Goal: Contribute content: Contribute content

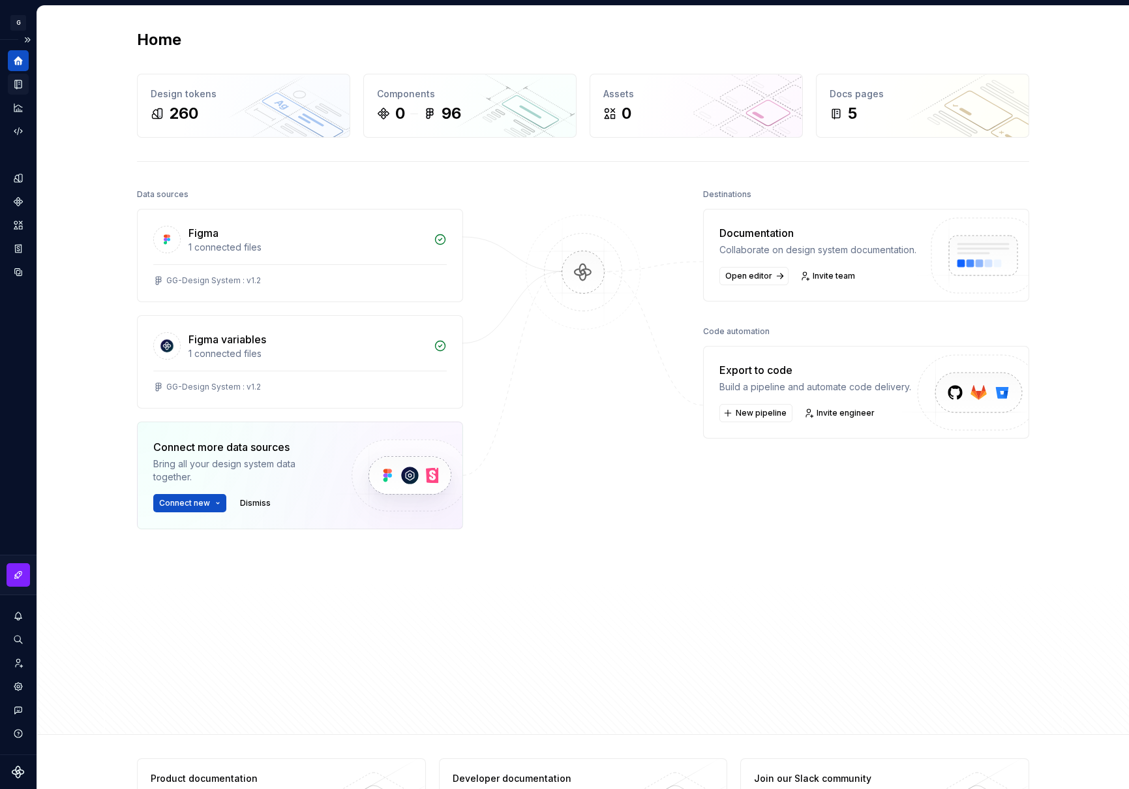
click at [21, 91] on div "Documentation" at bounding box center [18, 84] width 21 height 21
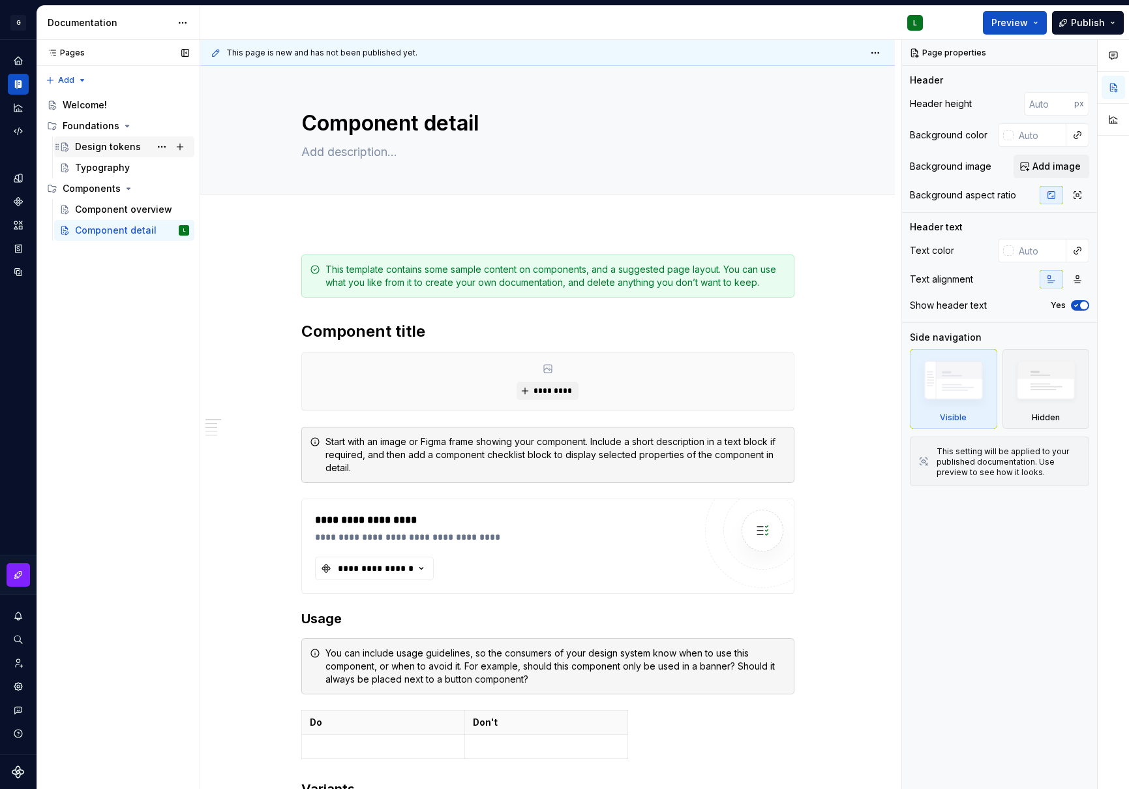
click at [123, 147] on div "Design tokens" at bounding box center [108, 146] width 66 height 13
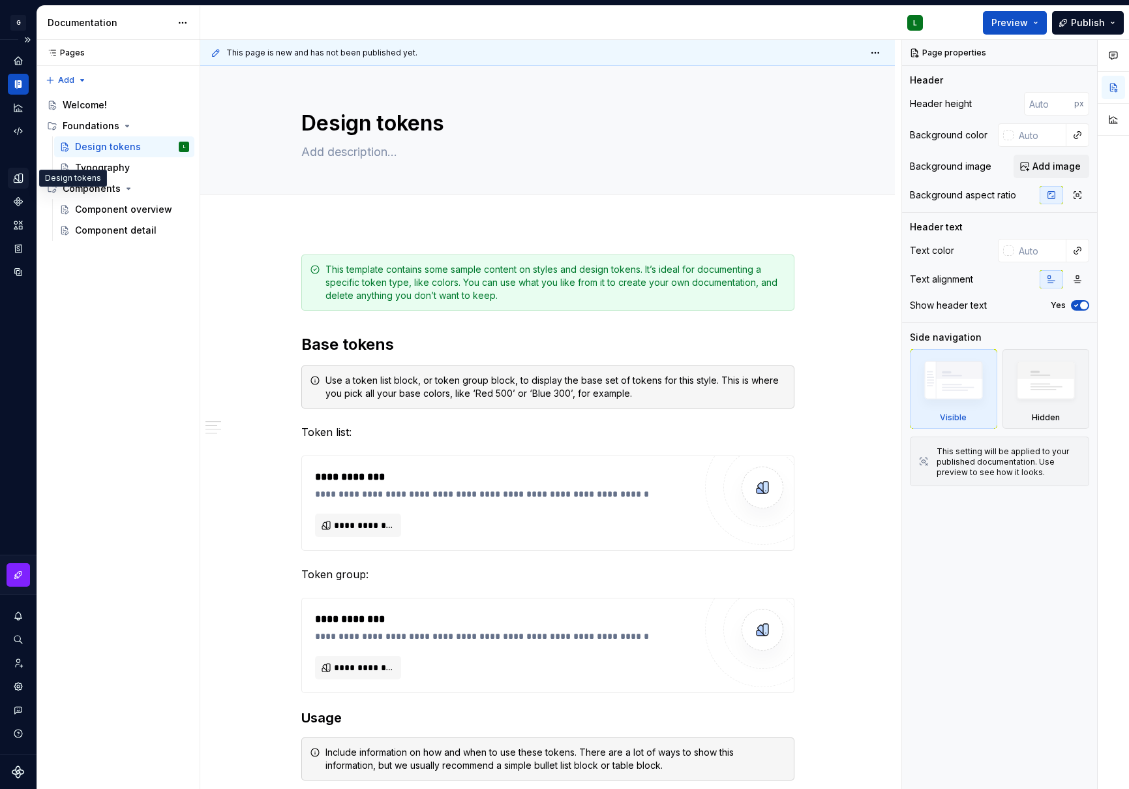
click at [23, 187] on div "Design tokens" at bounding box center [18, 178] width 21 height 21
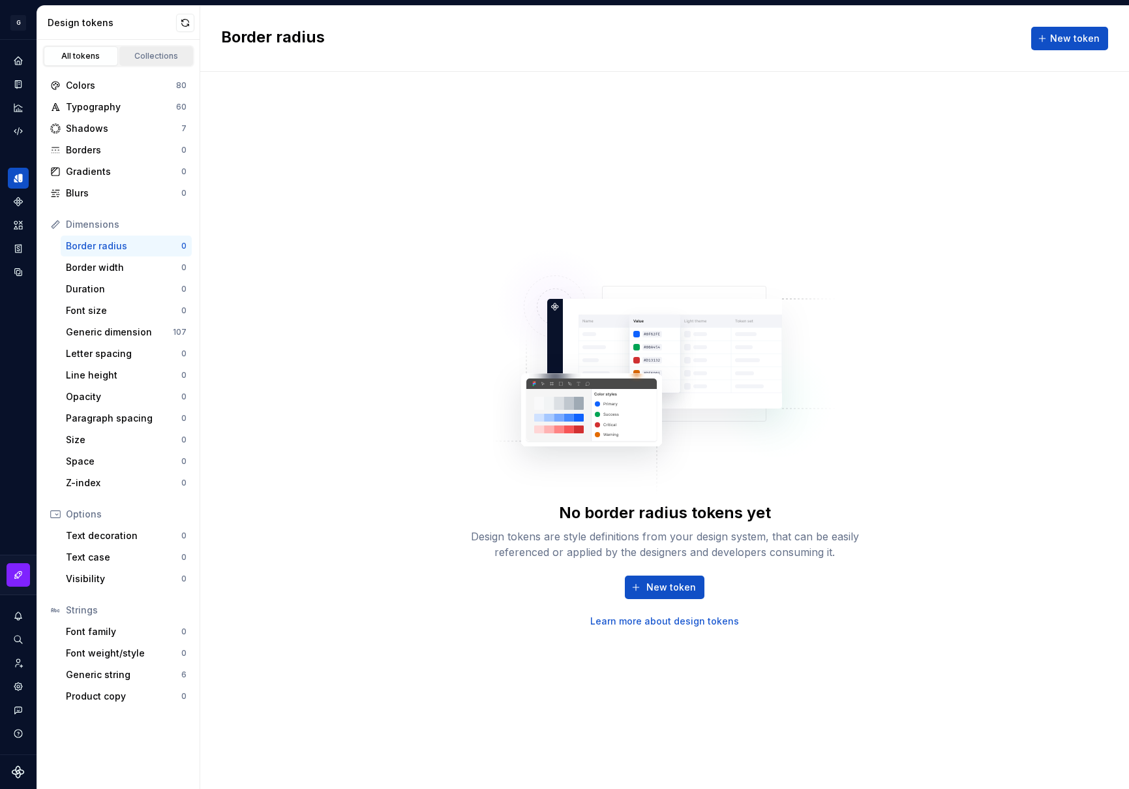
click at [153, 52] on div "Collections" at bounding box center [156, 56] width 65 height 10
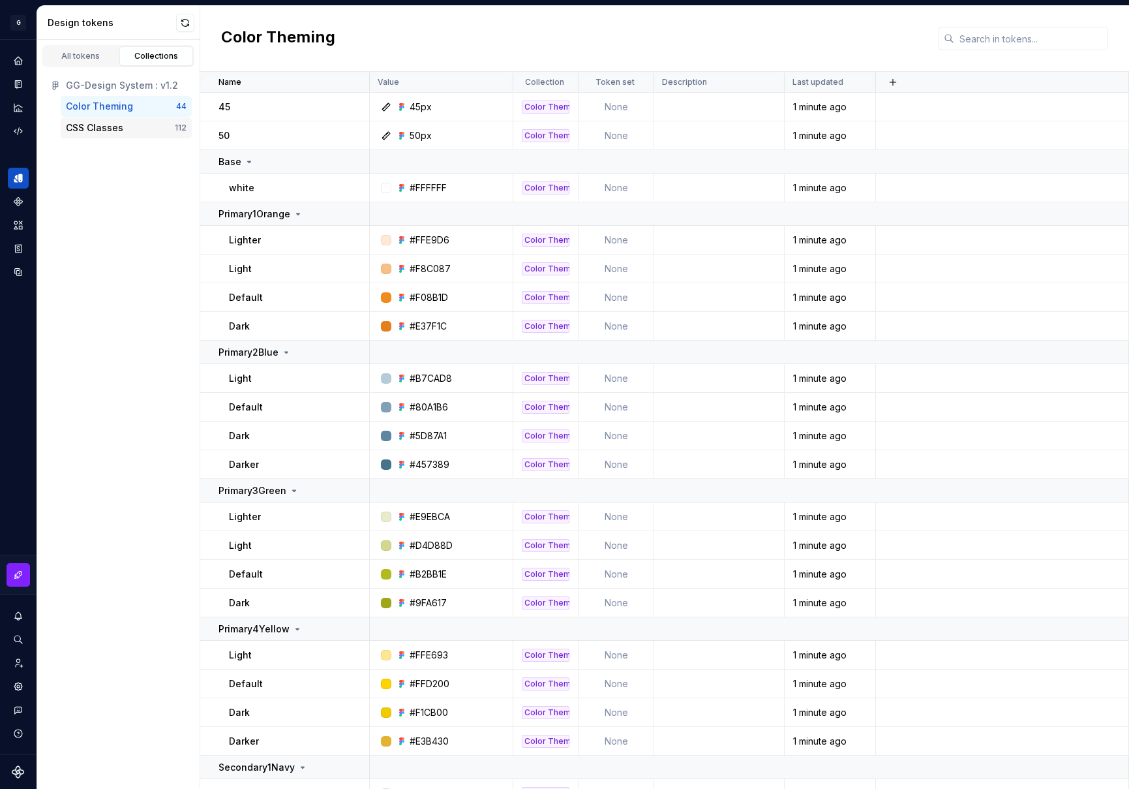
click at [85, 132] on div "CSS Classes" at bounding box center [94, 127] width 57 height 13
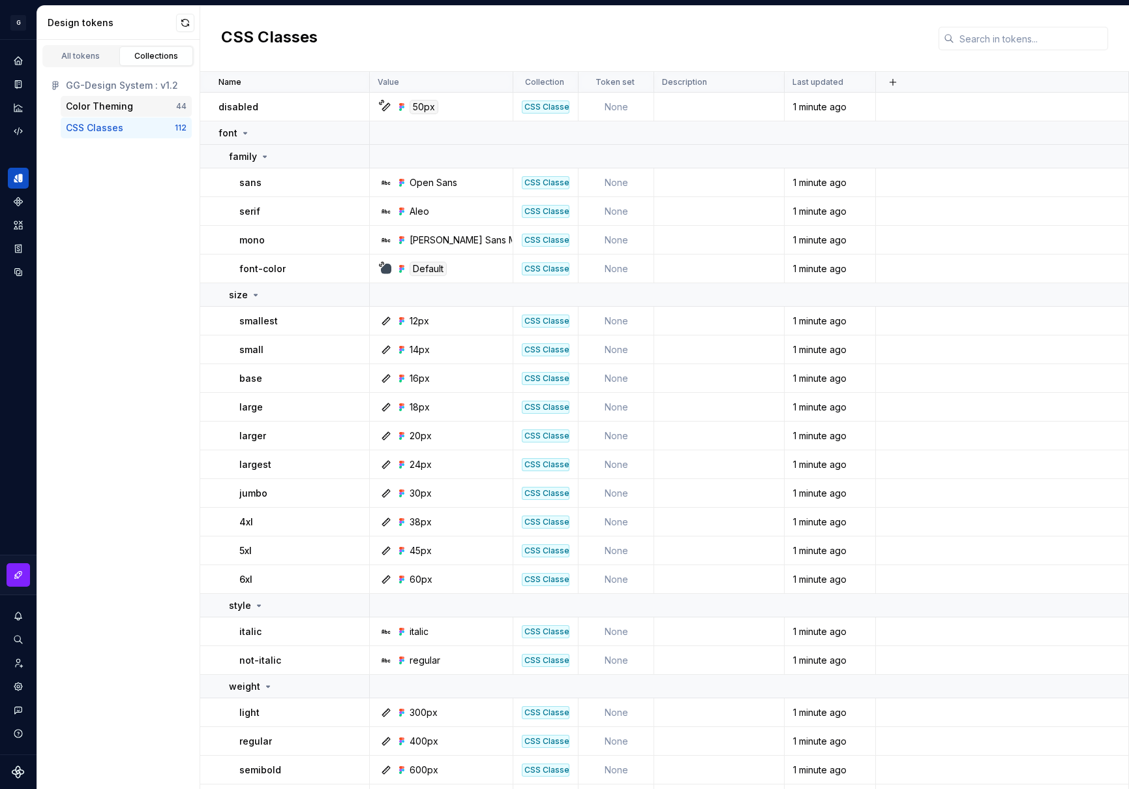
click at [112, 109] on div "Color Theming" at bounding box center [99, 106] width 67 height 13
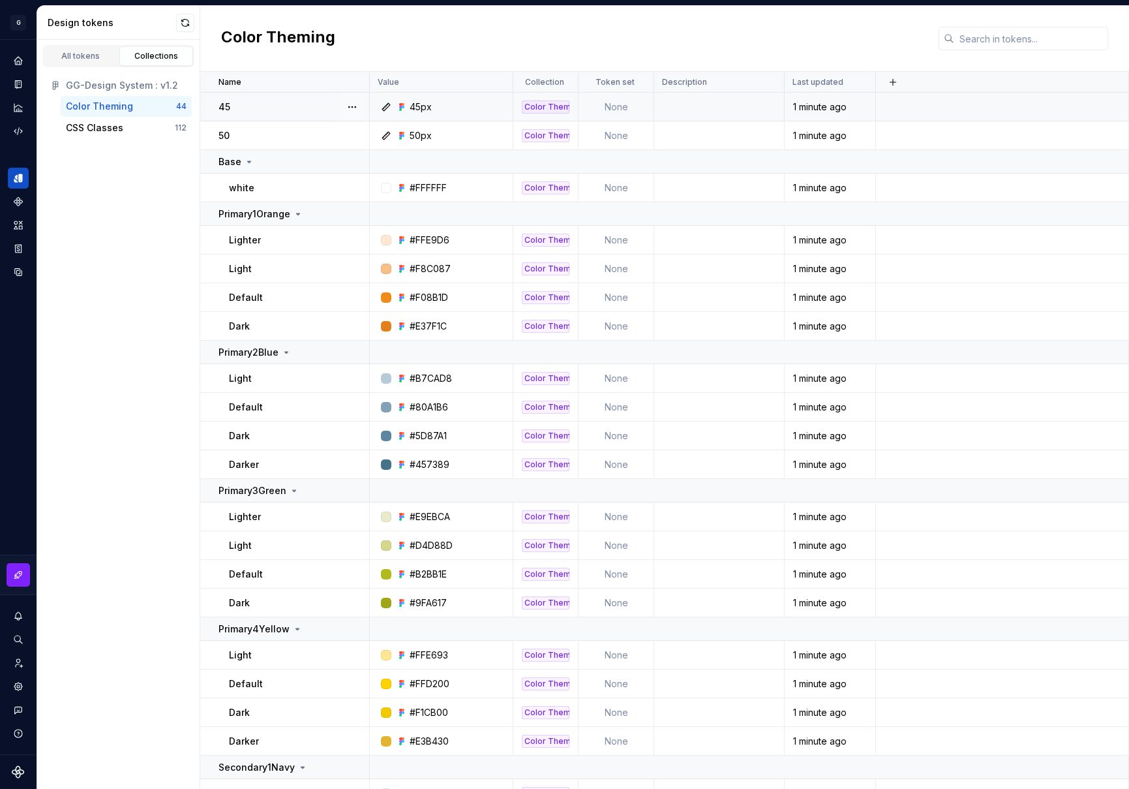
click at [621, 111] on td "None" at bounding box center [617, 107] width 76 height 29
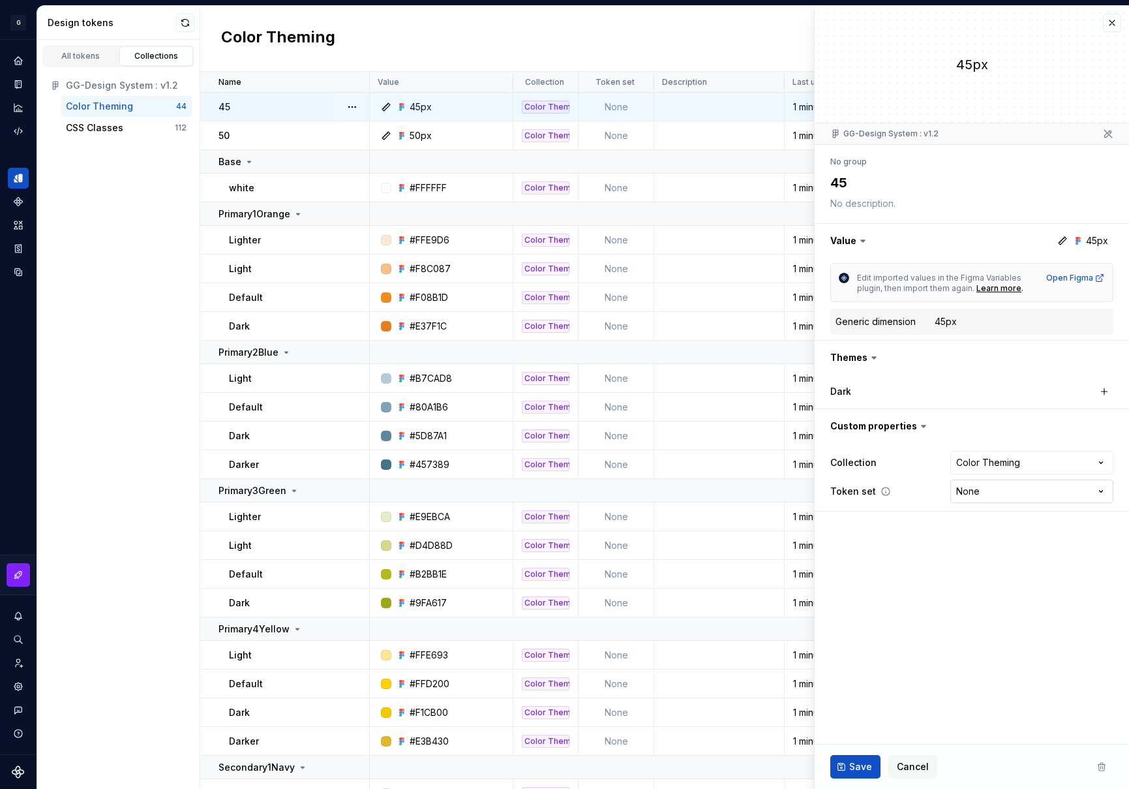
click at [1075, 490] on html "G GlobalGiving Design System L Design system data Design tokens All tokens Coll…" at bounding box center [564, 394] width 1129 height 789
click at [1111, 21] on html "G GlobalGiving Design System L Design system data Design tokens All tokens Coll…" at bounding box center [564, 394] width 1129 height 789
click at [1111, 21] on button "button" at bounding box center [1112, 23] width 18 height 18
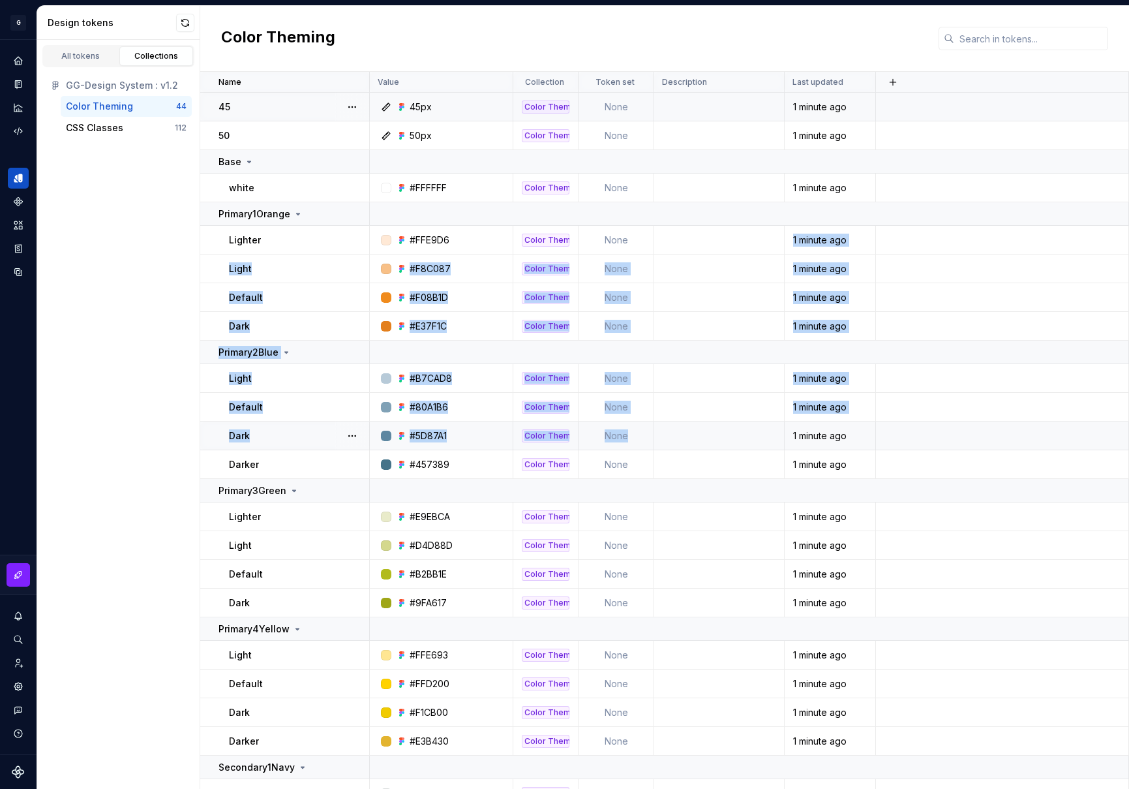
drag, startPoint x: 643, startPoint y: 243, endPoint x: 633, endPoint y: 440, distance: 198.0
click at [676, 242] on td at bounding box center [719, 240] width 131 height 29
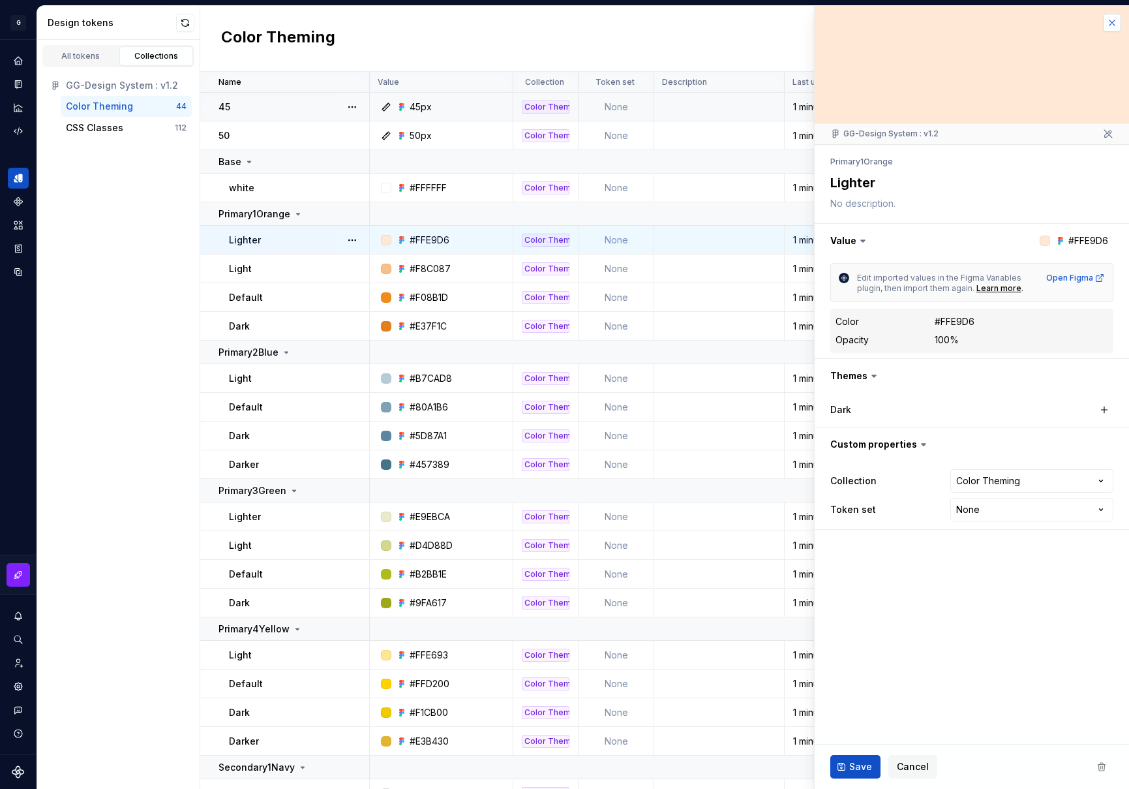
click at [1111, 25] on button "button" at bounding box center [1112, 23] width 18 height 18
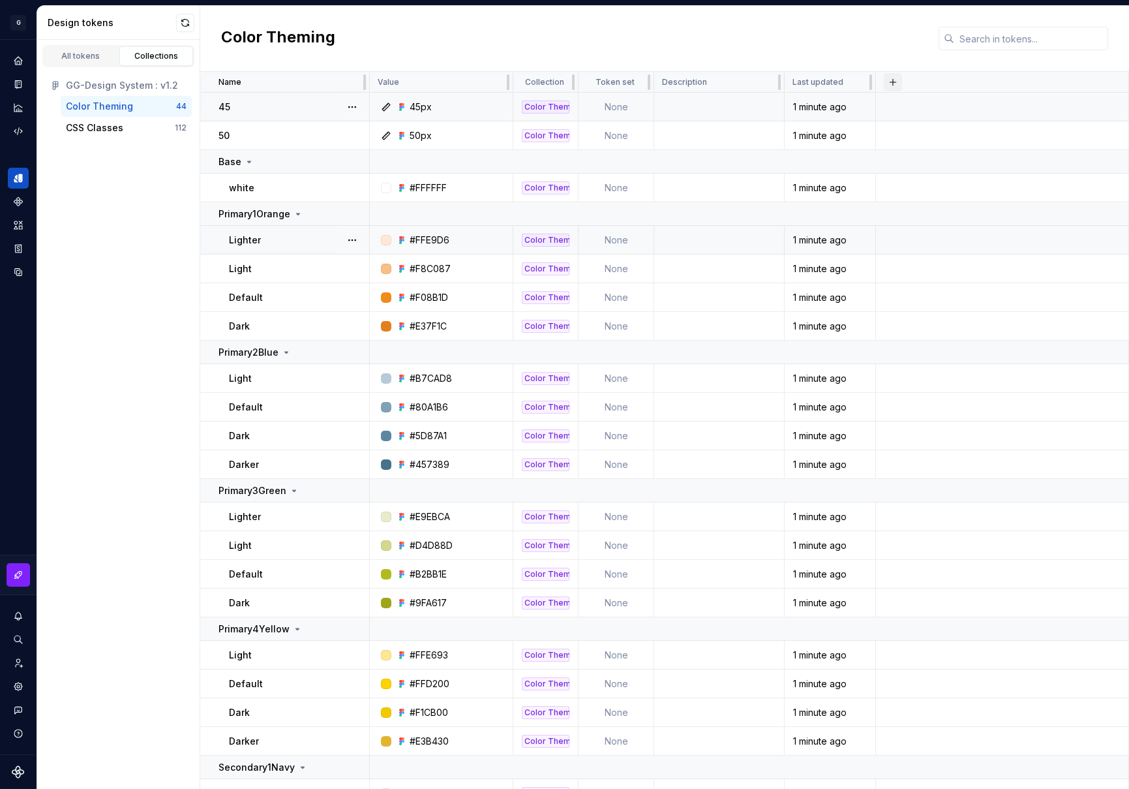
click at [894, 84] on button "button" at bounding box center [893, 82] width 18 height 18
click at [865, 138] on div "New custom property" at bounding box center [832, 134] width 124 height 13
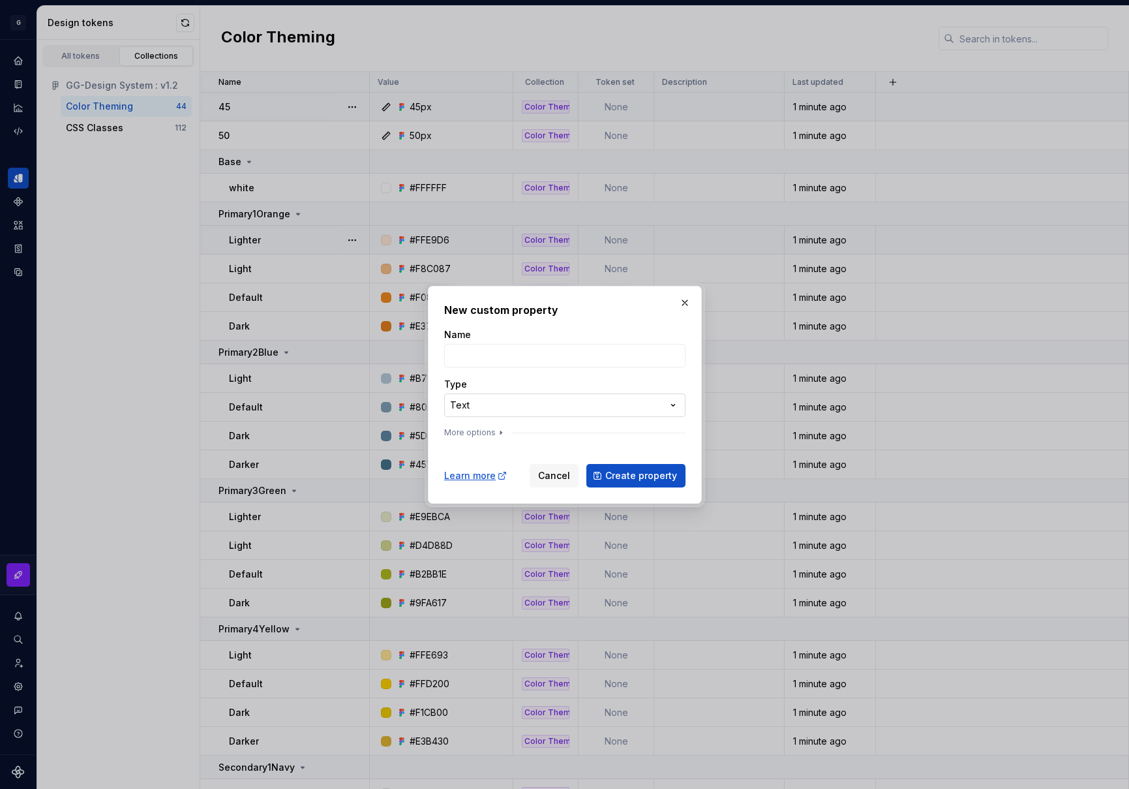
click at [636, 409] on div "**********" at bounding box center [564, 394] width 1129 height 789
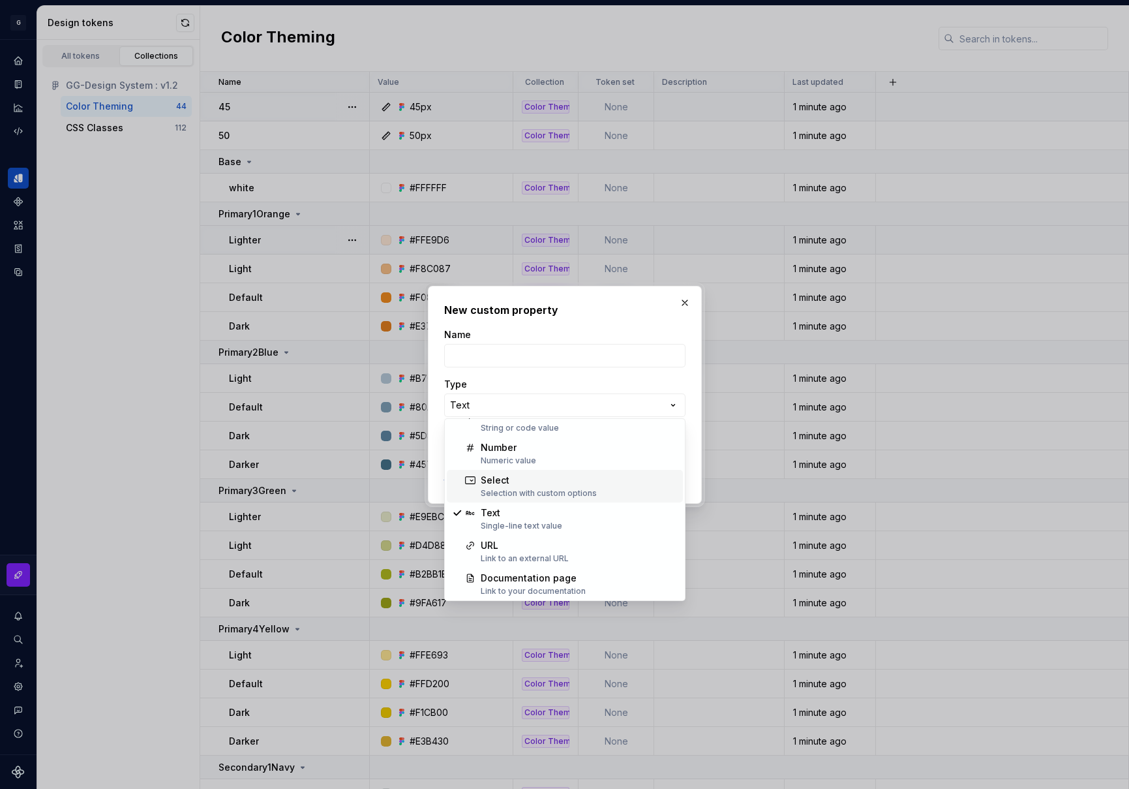
scroll to position [48, 0]
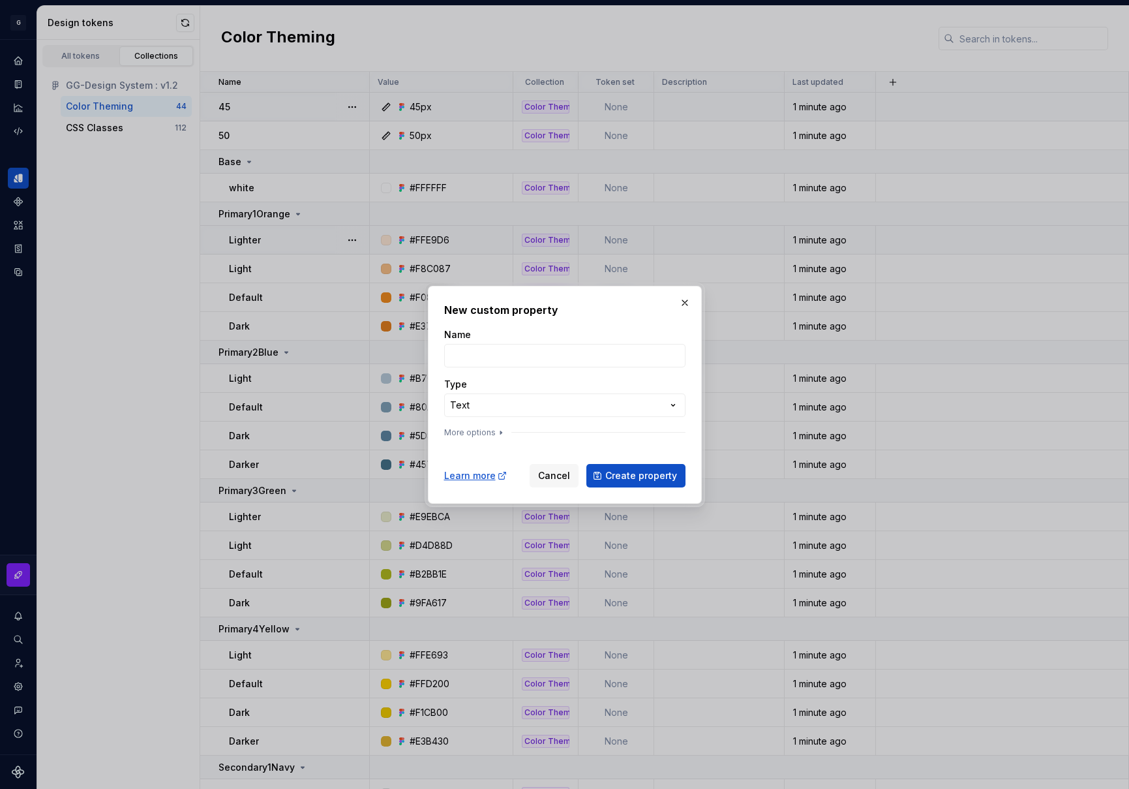
click at [685, 303] on div "**********" at bounding box center [564, 394] width 1129 height 789
click at [685, 303] on button "button" at bounding box center [685, 303] width 18 height 18
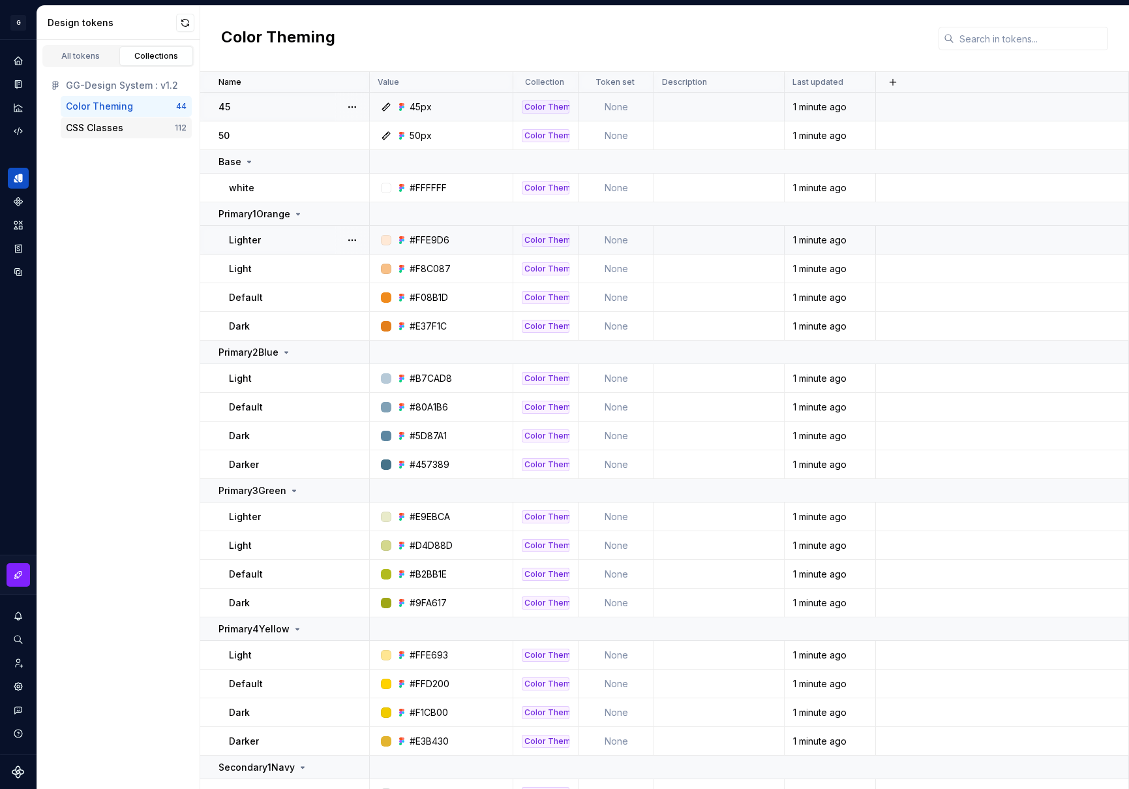
click at [121, 127] on div "CSS Classes" at bounding box center [120, 127] width 109 height 13
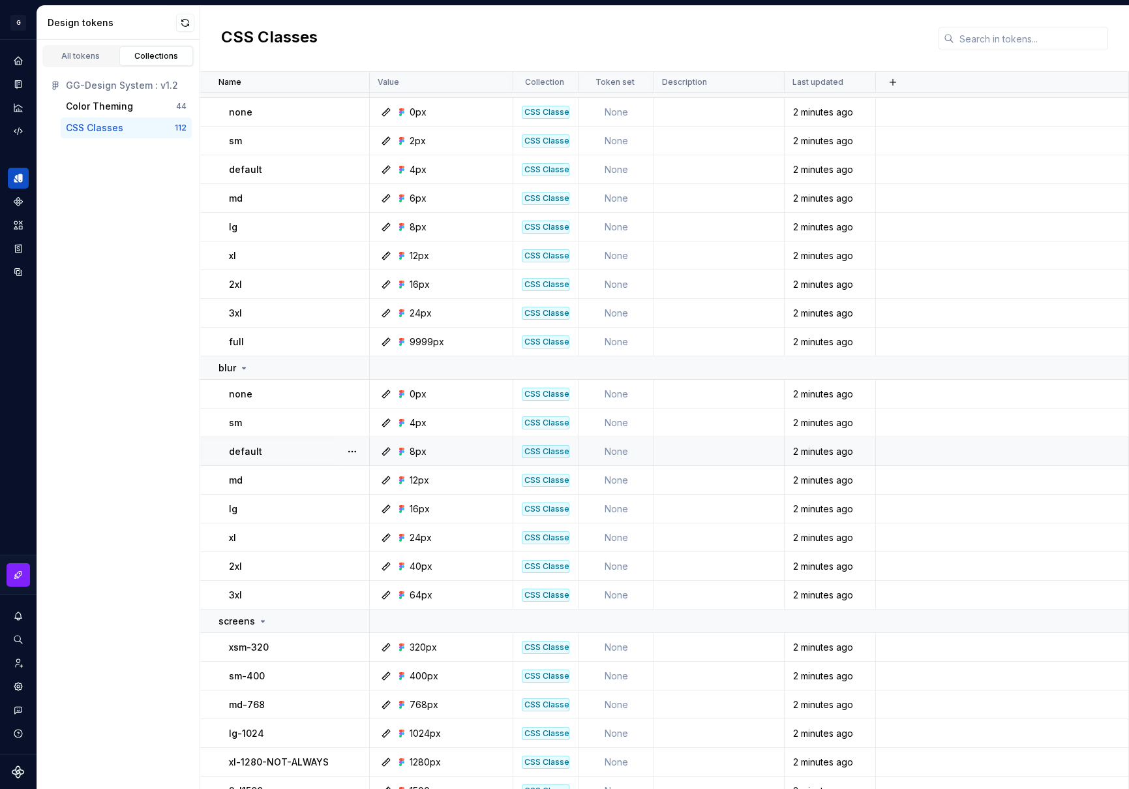
scroll to position [2825, 0]
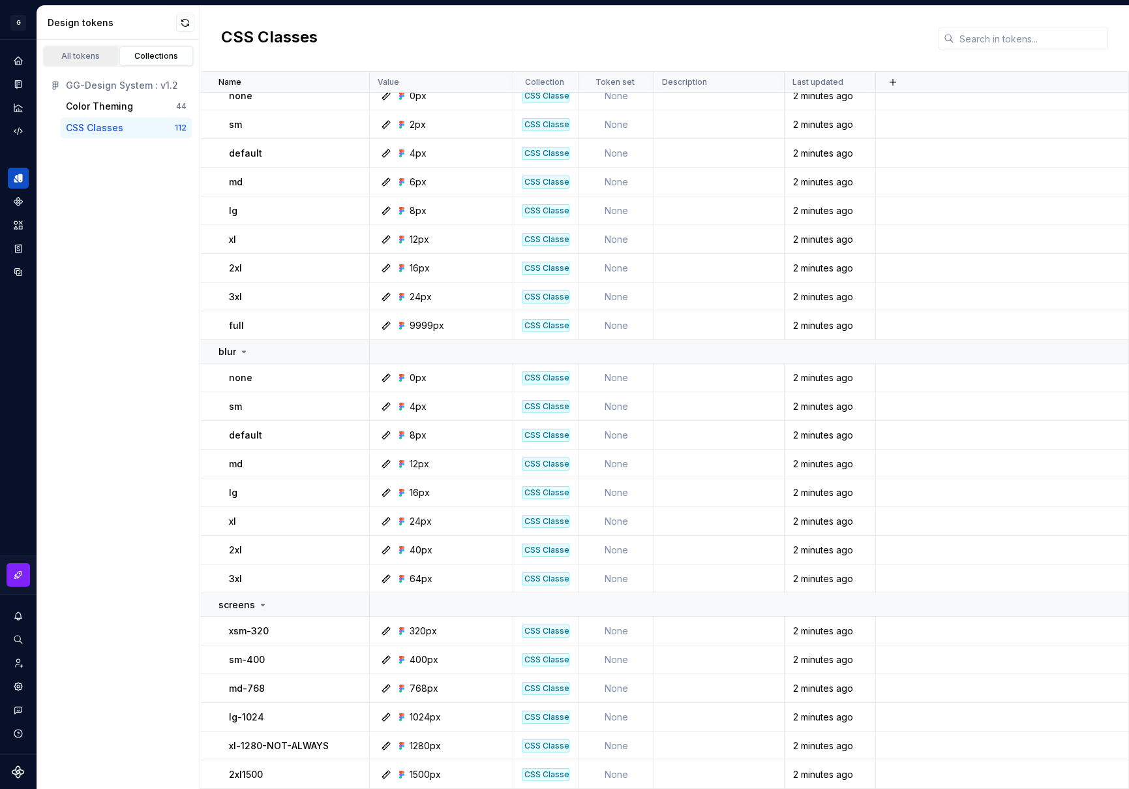
click at [86, 54] on div "All tokens" at bounding box center [80, 56] width 65 height 10
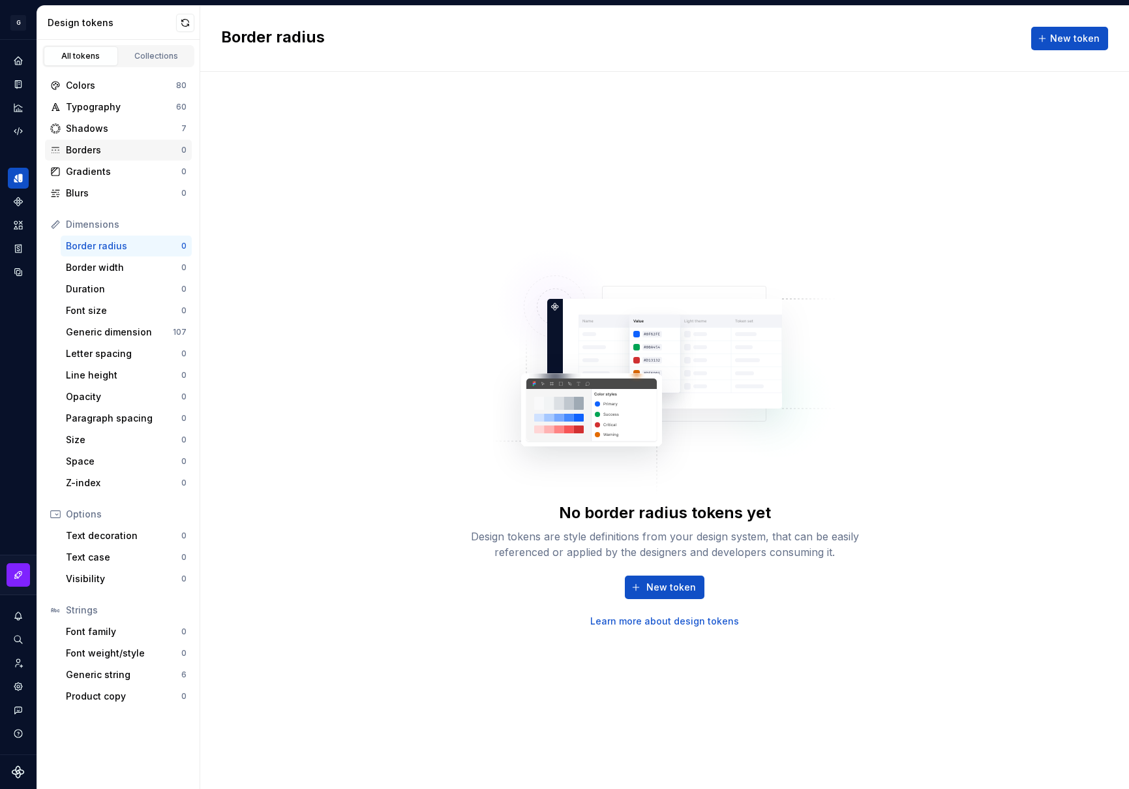
click at [100, 157] on div "Borders 0" at bounding box center [118, 150] width 147 height 21
click at [103, 170] on div "Gradients" at bounding box center [123, 171] width 115 height 13
click at [104, 195] on div "Blurs" at bounding box center [123, 193] width 115 height 13
click at [85, 123] on div "Shadows" at bounding box center [123, 128] width 115 height 13
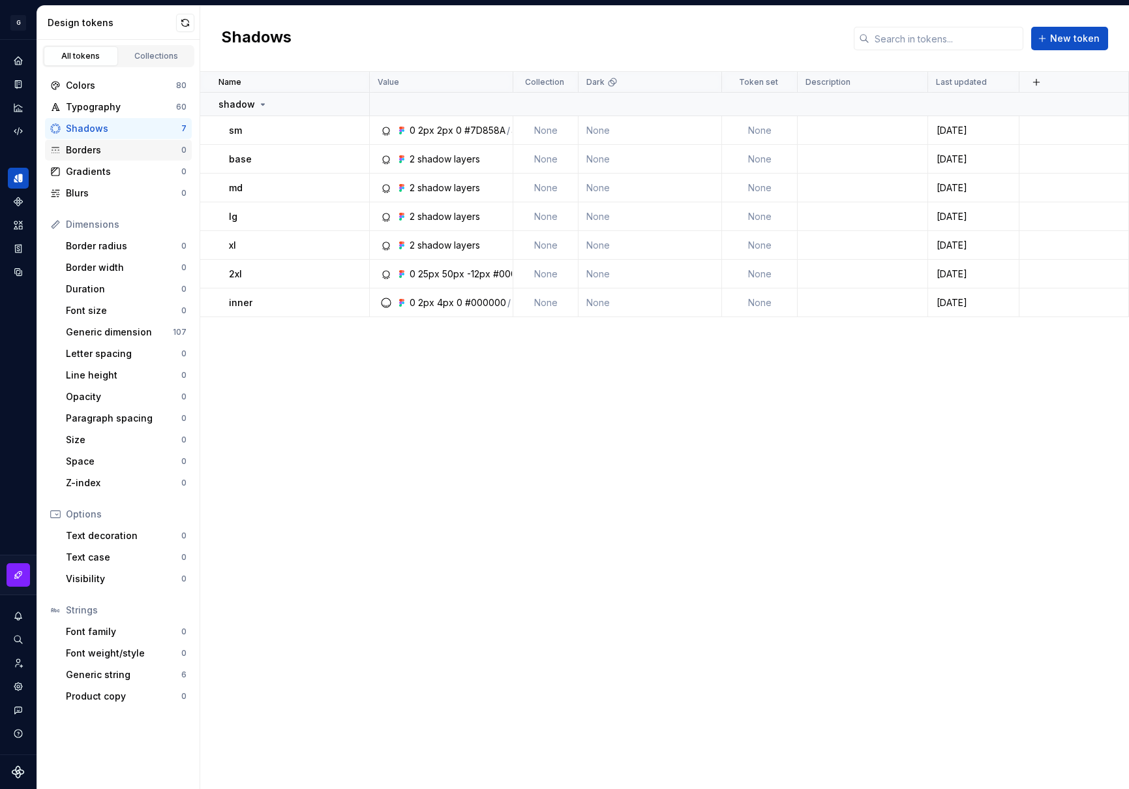
click at [115, 153] on div "Borders" at bounding box center [123, 150] width 115 height 13
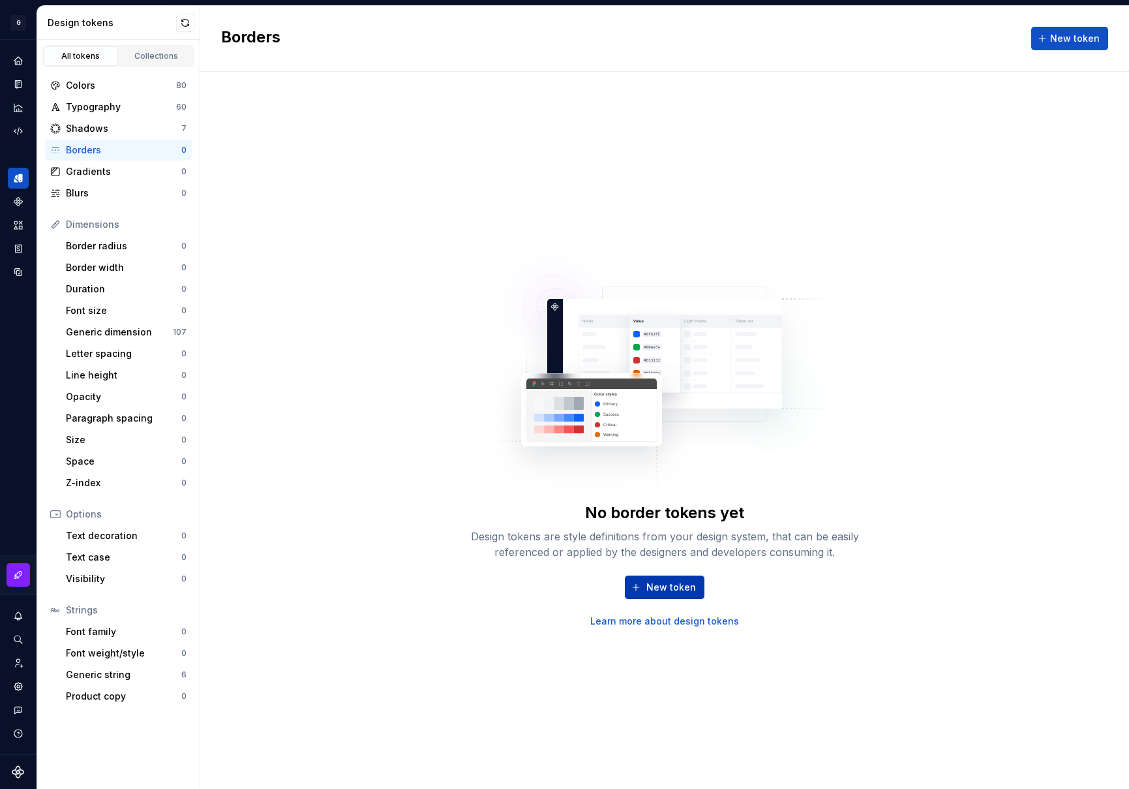
click at [653, 585] on span "New token" at bounding box center [672, 587] width 50 height 13
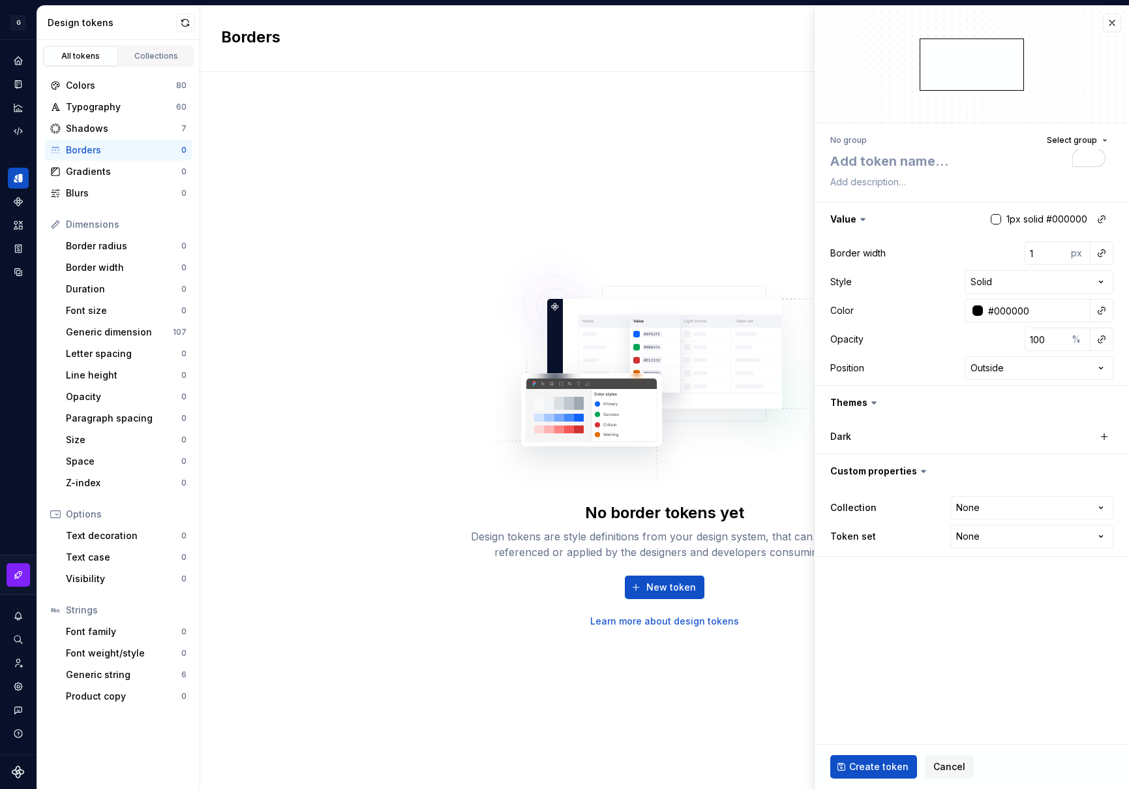
click at [1111, 27] on button "button" at bounding box center [1112, 23] width 18 height 18
click at [1112, 23] on button "button" at bounding box center [1112, 23] width 18 height 18
click at [1111, 27] on button "button" at bounding box center [1112, 23] width 18 height 18
click at [942, 771] on span "Cancel" at bounding box center [950, 766] width 32 height 13
click at [945, 767] on span "Cancel" at bounding box center [950, 766] width 32 height 13
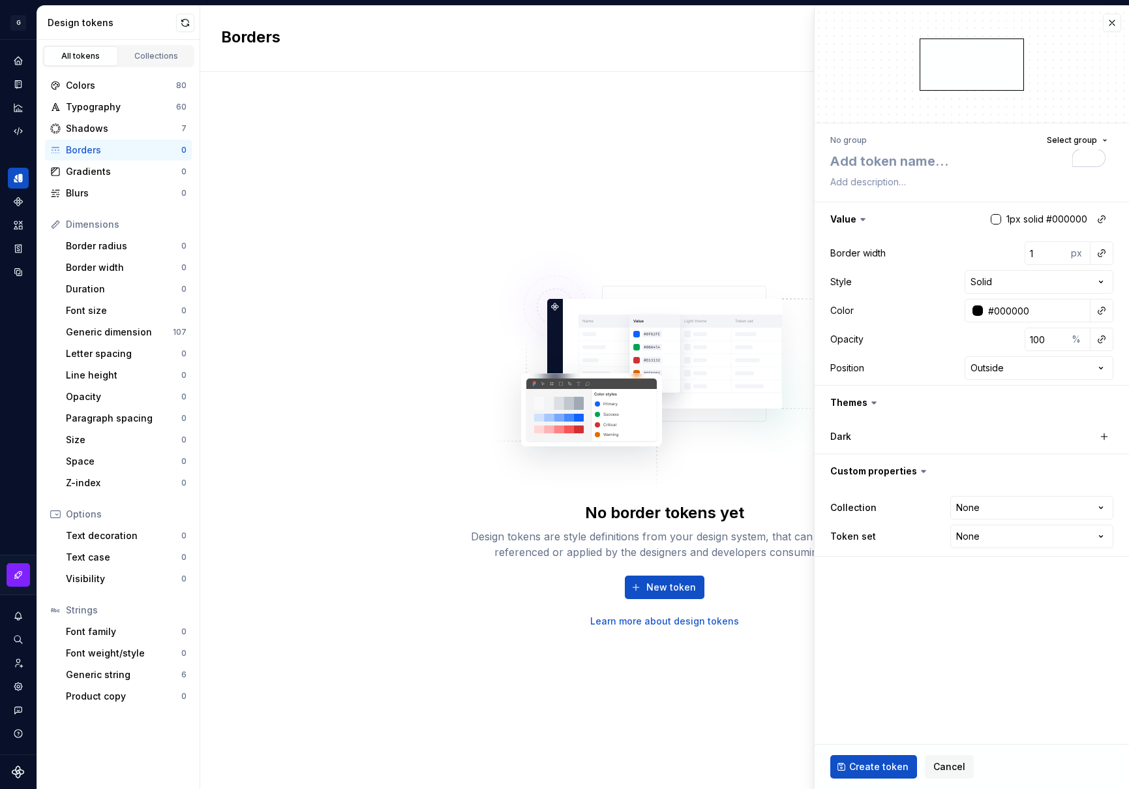
click at [1113, 16] on button "button" at bounding box center [1112, 23] width 18 height 18
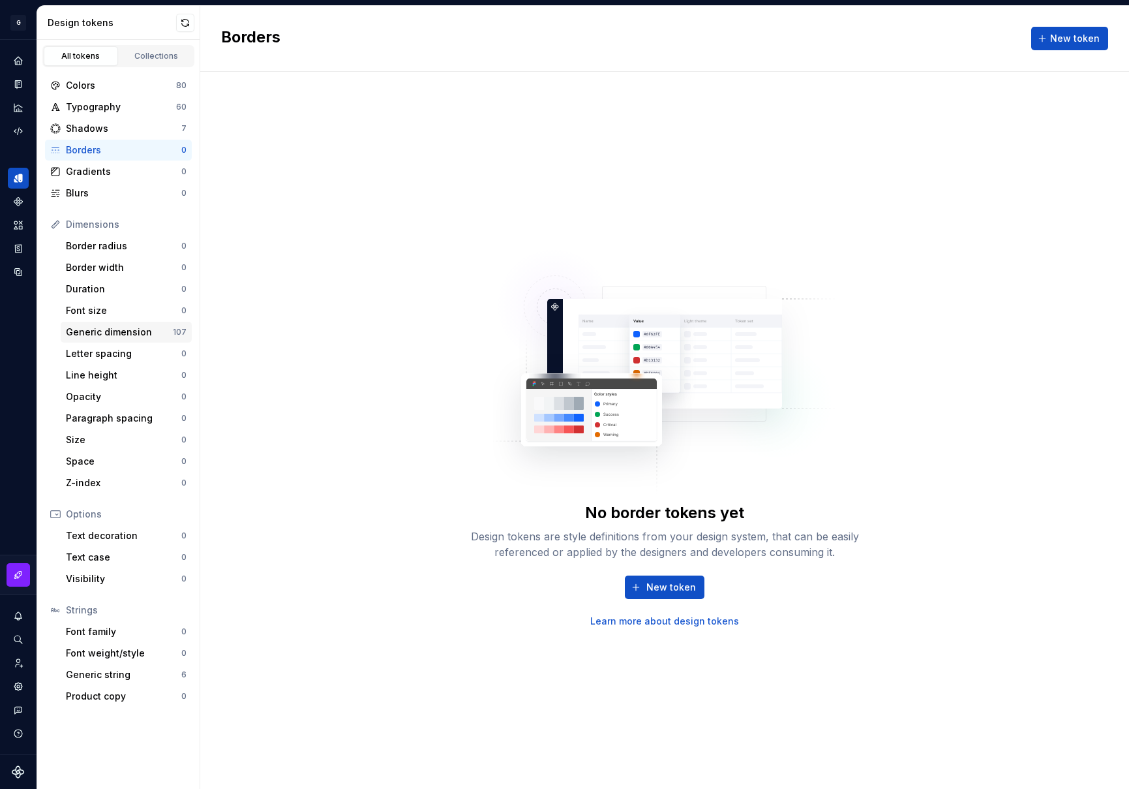
click at [105, 333] on div "Generic dimension" at bounding box center [119, 332] width 107 height 13
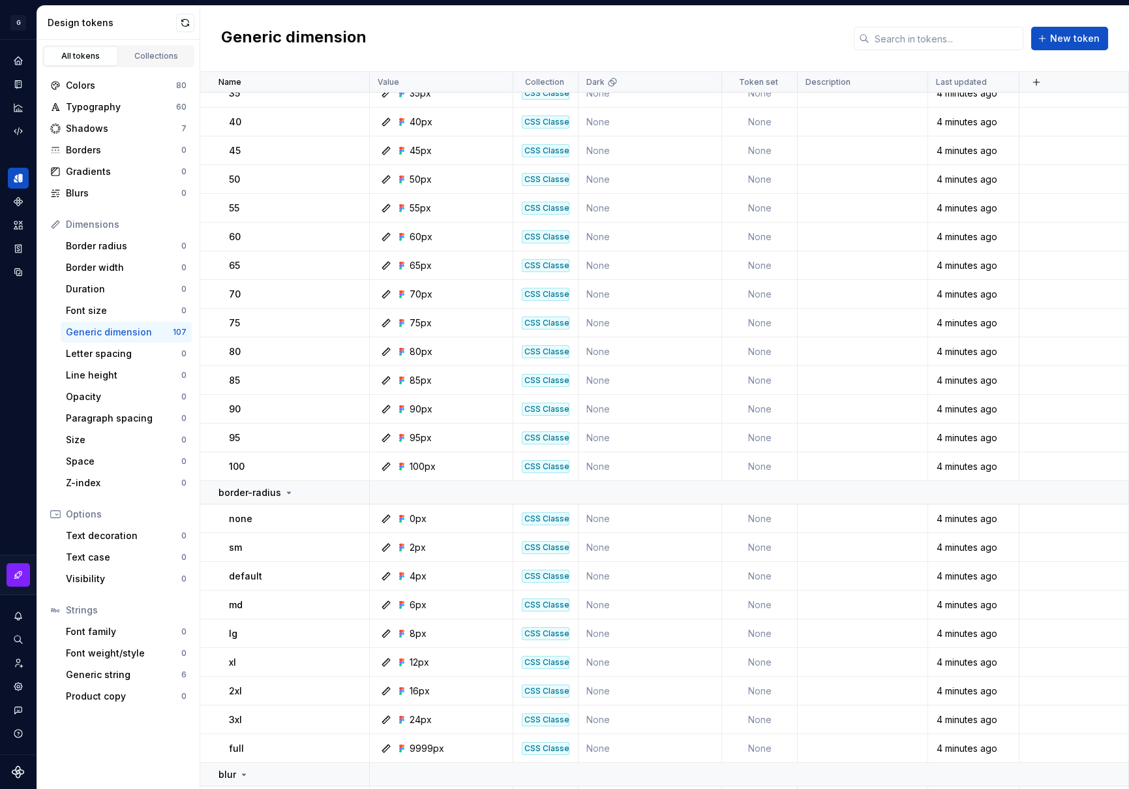
scroll to position [2634, 0]
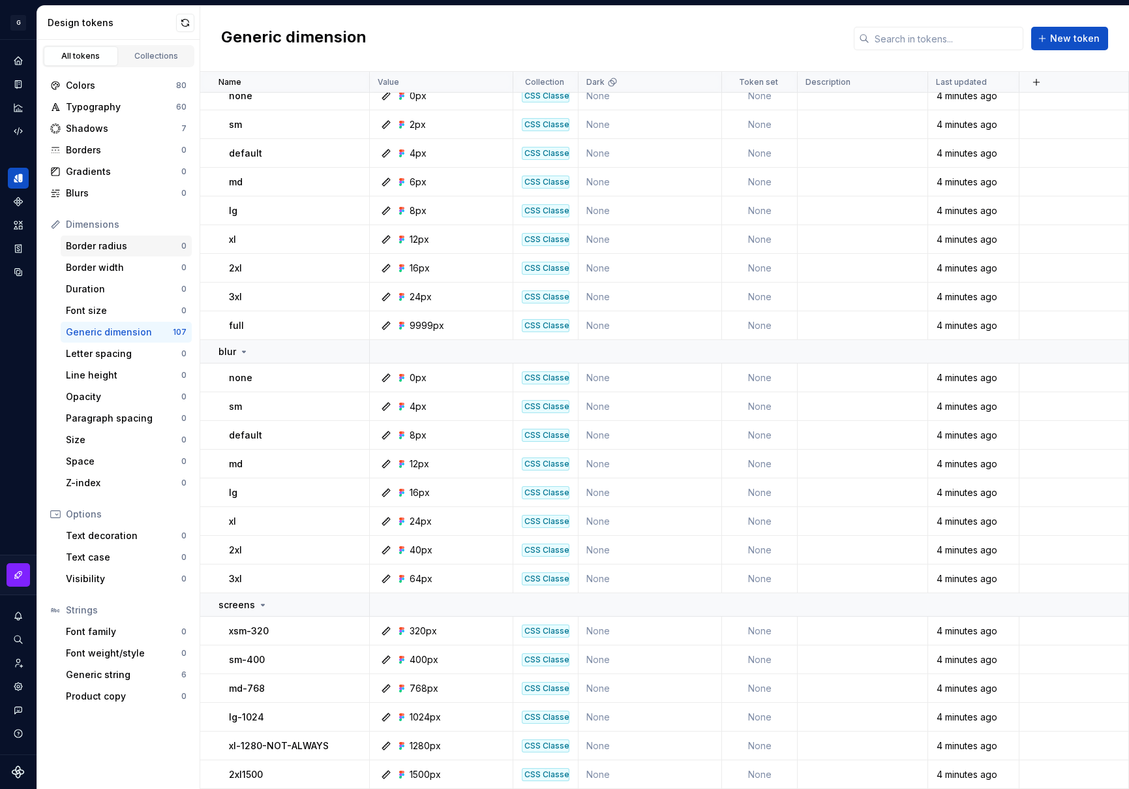
click at [124, 245] on div "Border radius" at bounding box center [123, 245] width 115 height 13
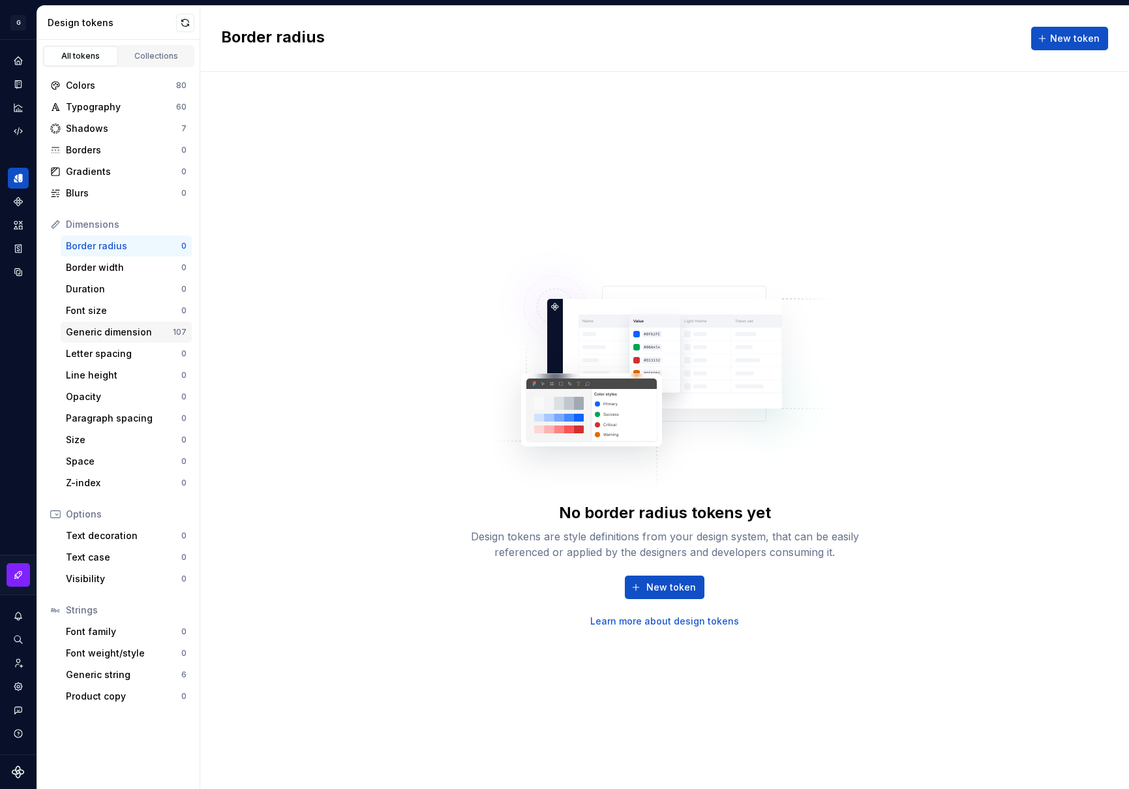
click at [110, 336] on div "Generic dimension" at bounding box center [119, 332] width 107 height 13
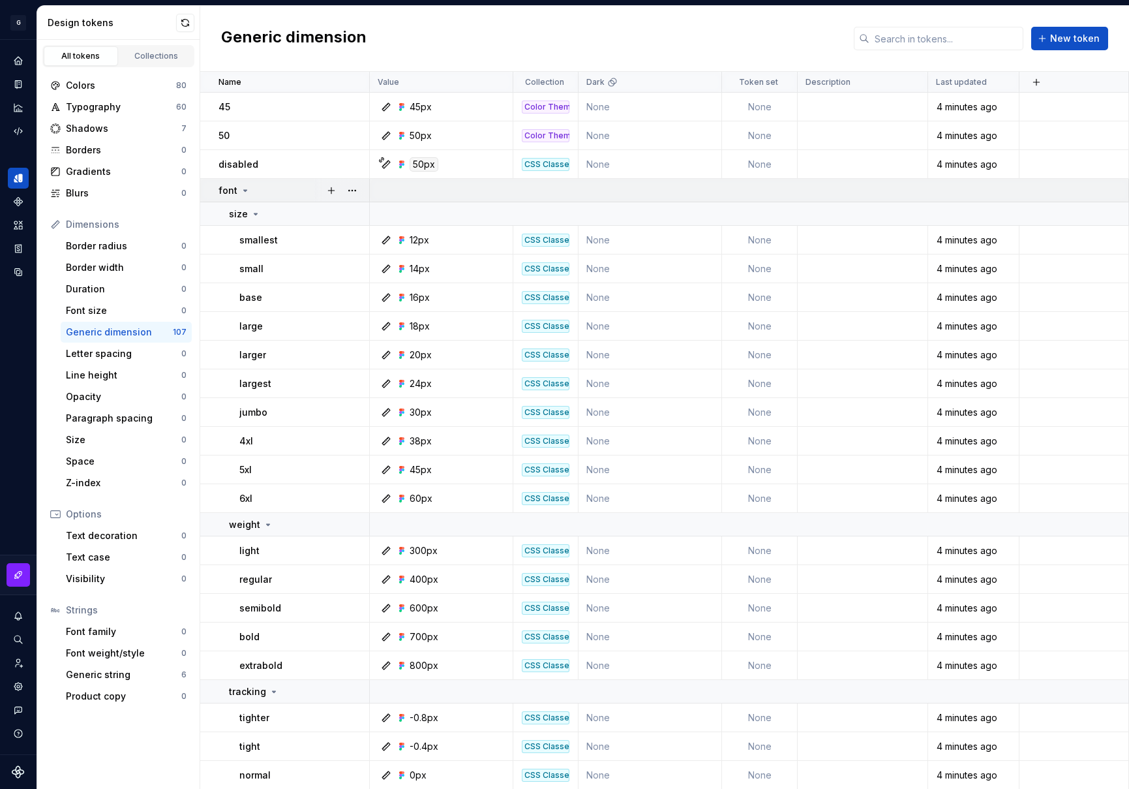
click at [223, 188] on p "font" at bounding box center [228, 190] width 19 height 13
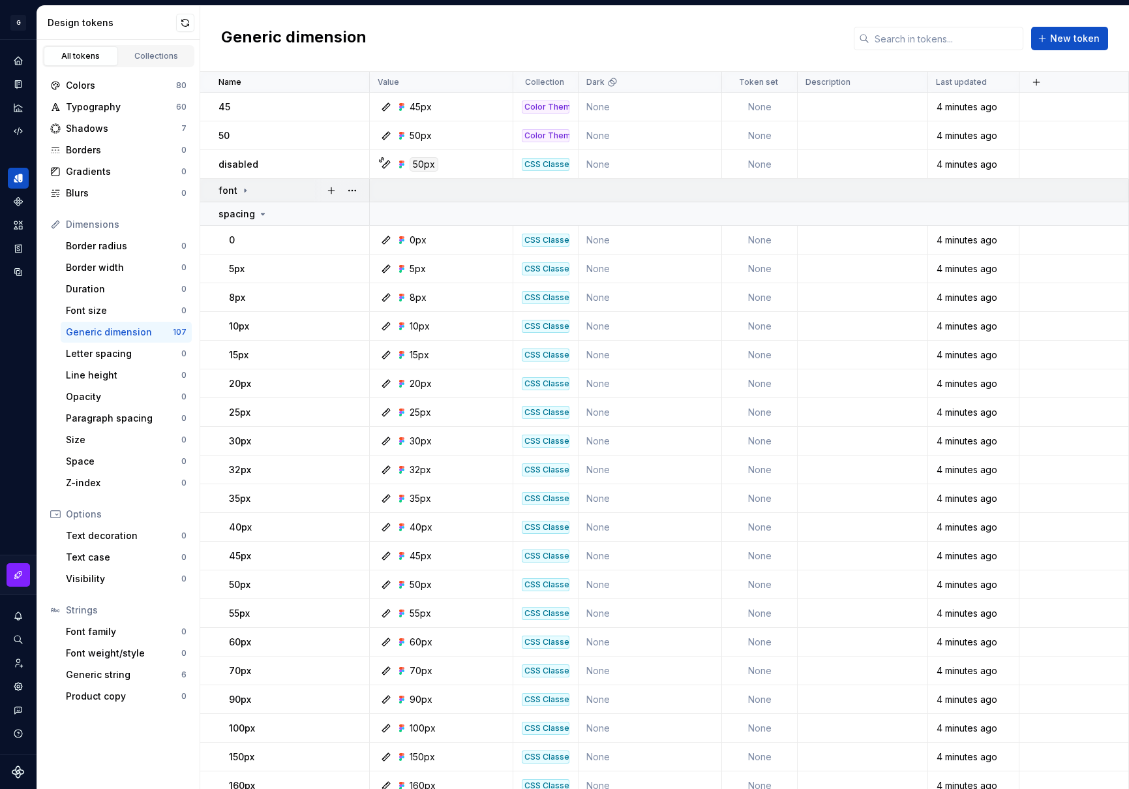
click at [244, 192] on icon at bounding box center [245, 190] width 10 height 10
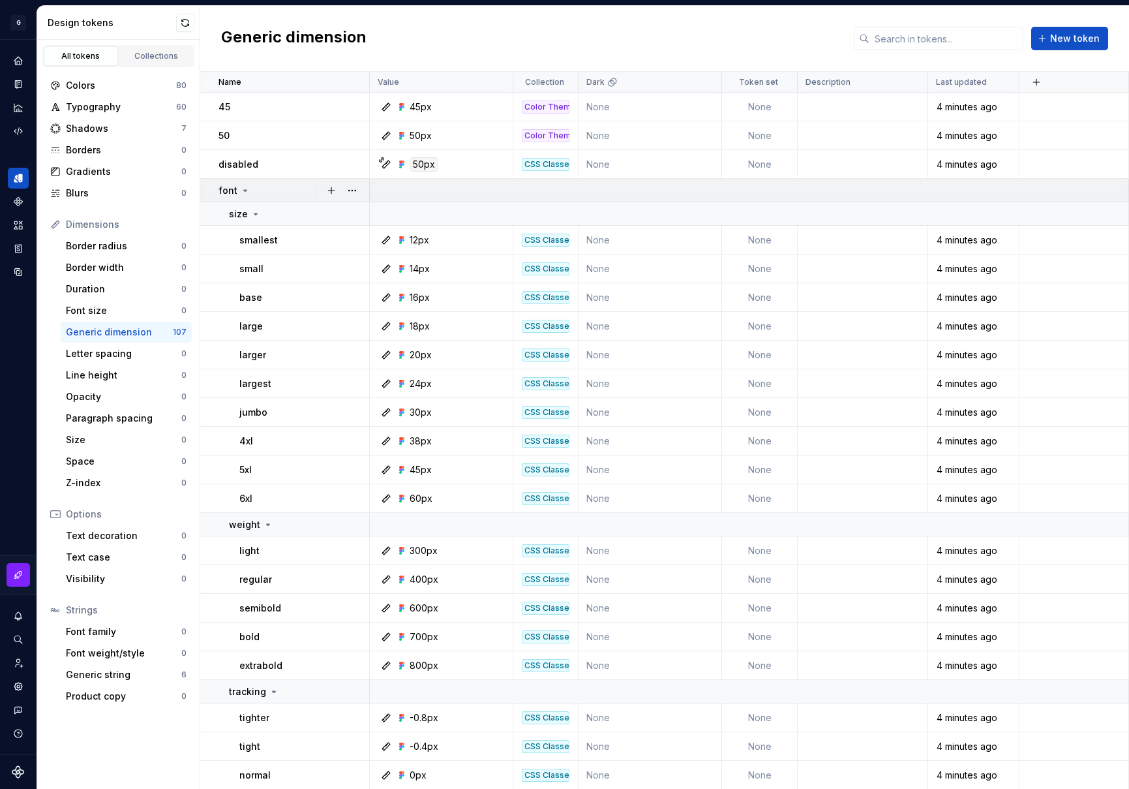
click at [224, 187] on p "font" at bounding box center [228, 190] width 19 height 13
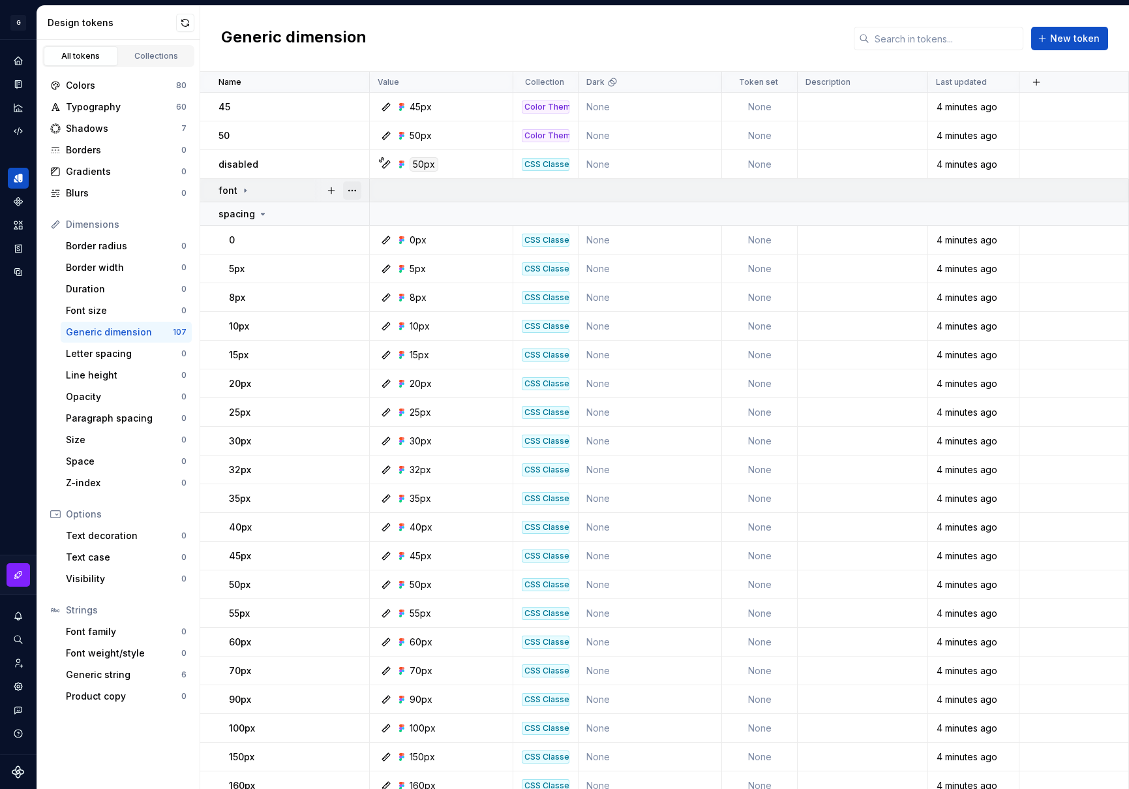
click at [354, 190] on button "button" at bounding box center [352, 190] width 18 height 18
click at [223, 191] on html "G GlobalGiving Design System L Design system data Design tokens All tokens Coll…" at bounding box center [564, 394] width 1129 height 789
click at [264, 213] on icon at bounding box center [263, 214] width 10 height 10
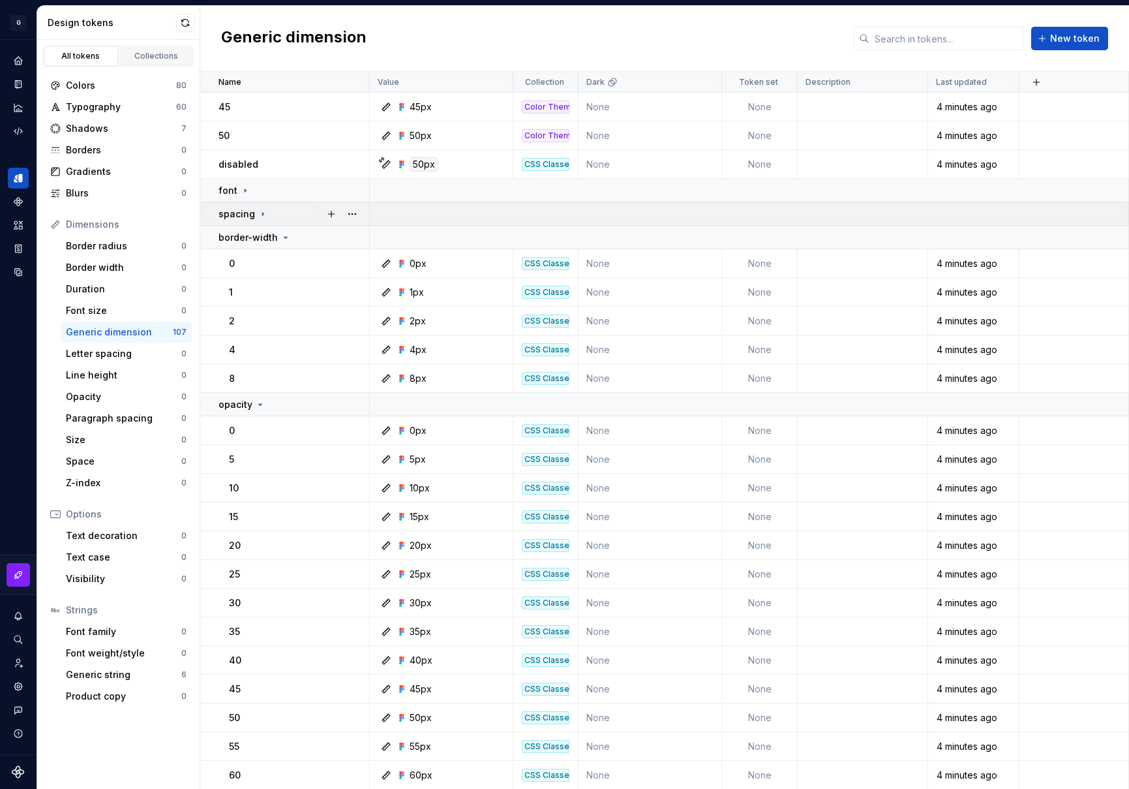
click at [264, 213] on icon at bounding box center [263, 214] width 10 height 10
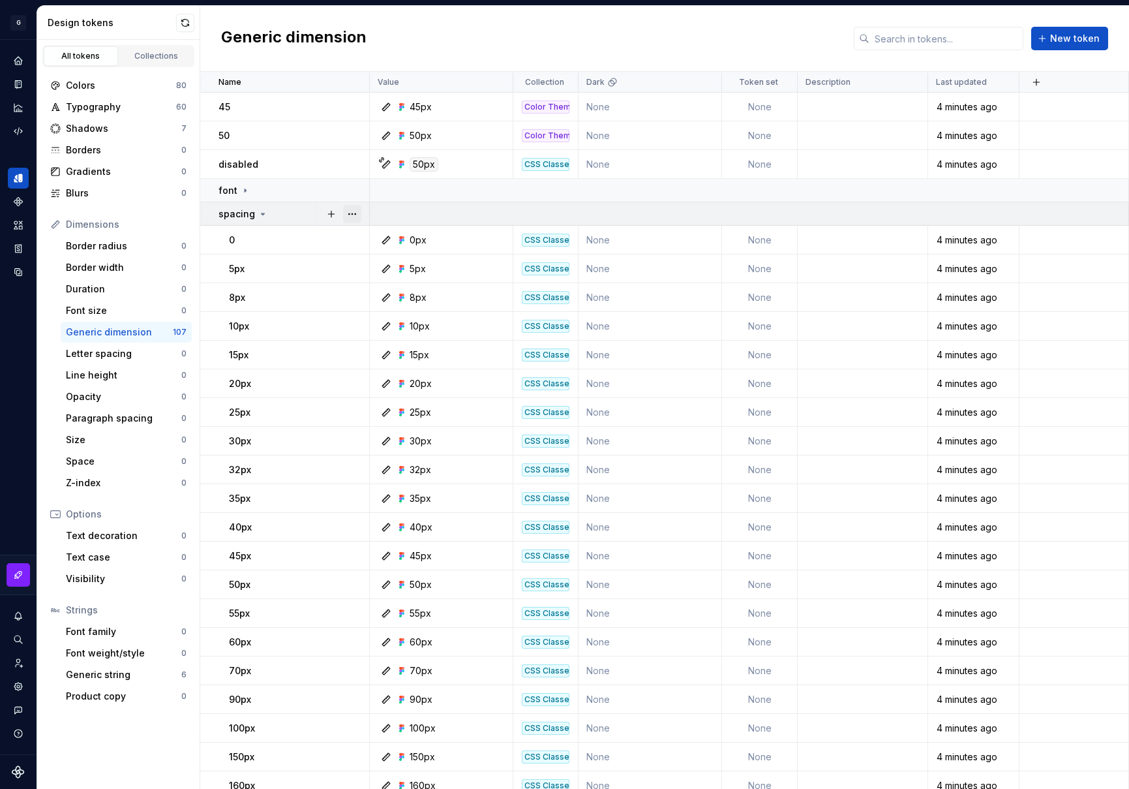
click at [352, 214] on button "button" at bounding box center [352, 214] width 18 height 18
click at [243, 189] on html "G GlobalGiving Design System L Design system data Design tokens All tokens Coll…" at bounding box center [564, 394] width 1129 height 789
click at [245, 189] on icon at bounding box center [245, 190] width 1 height 3
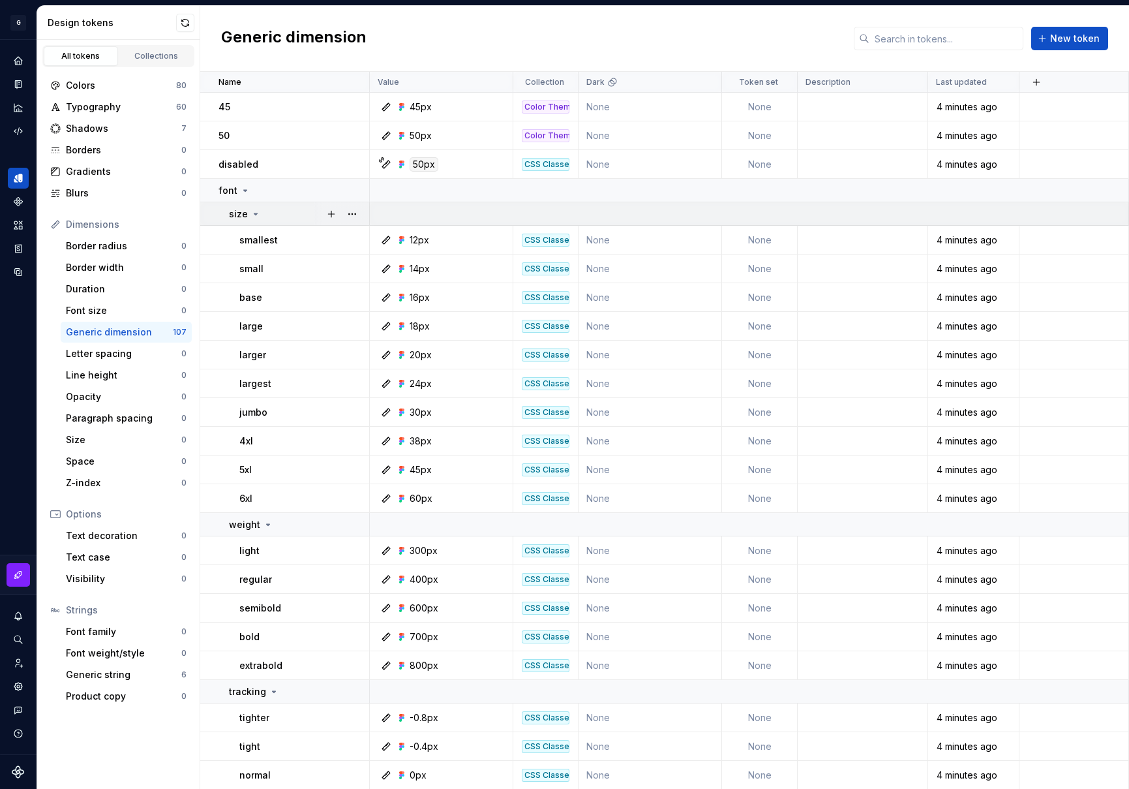
click at [243, 213] on p "size" at bounding box center [238, 213] width 19 height 13
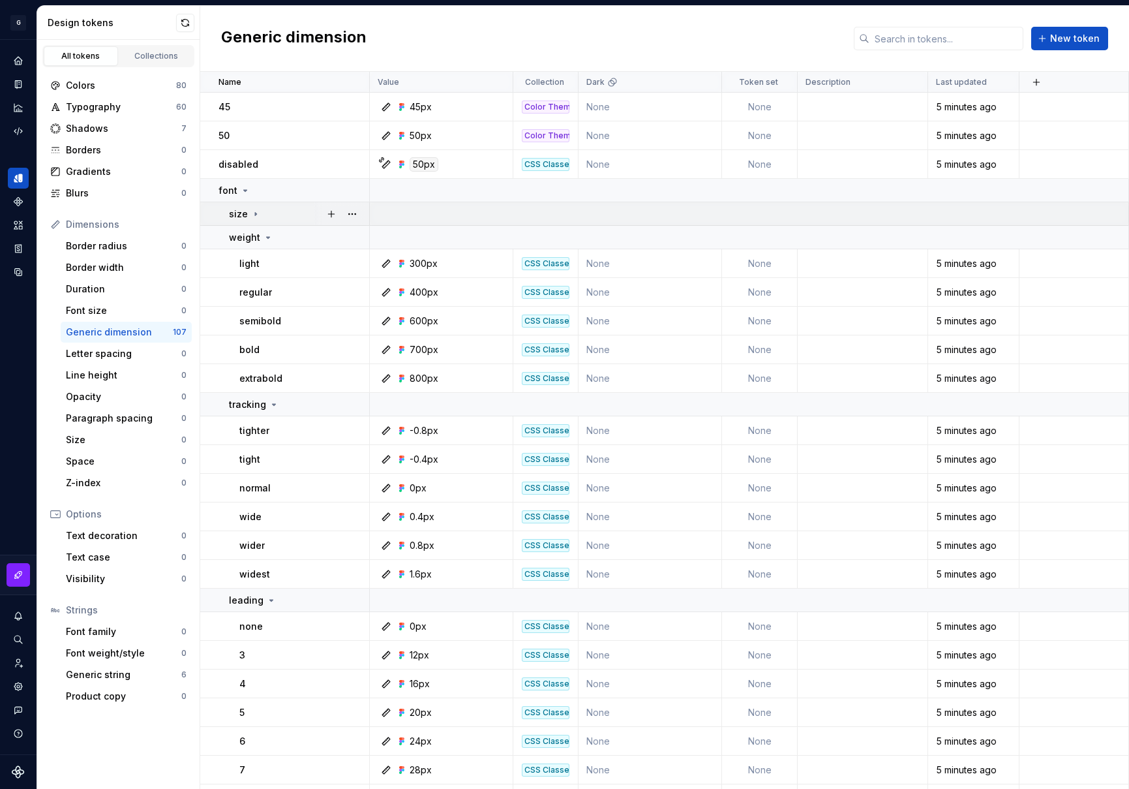
click at [243, 213] on p "size" at bounding box center [238, 213] width 19 height 13
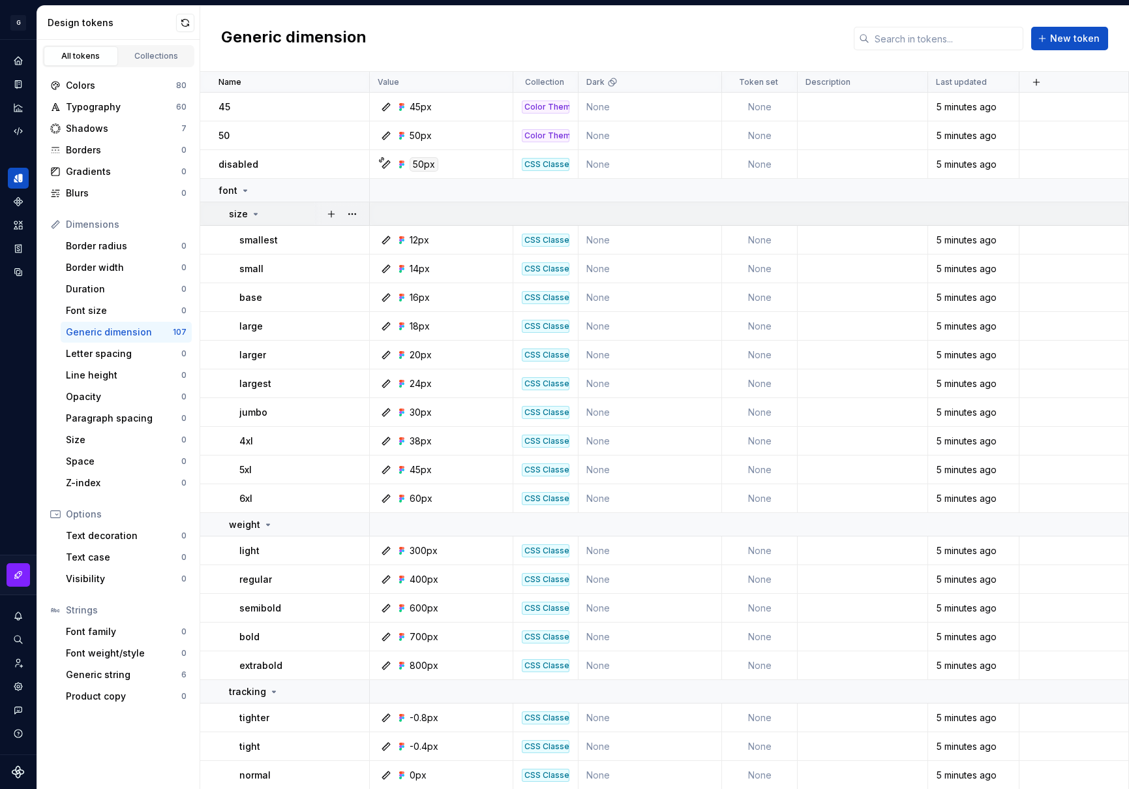
click at [254, 215] on icon at bounding box center [255, 213] width 3 height 1
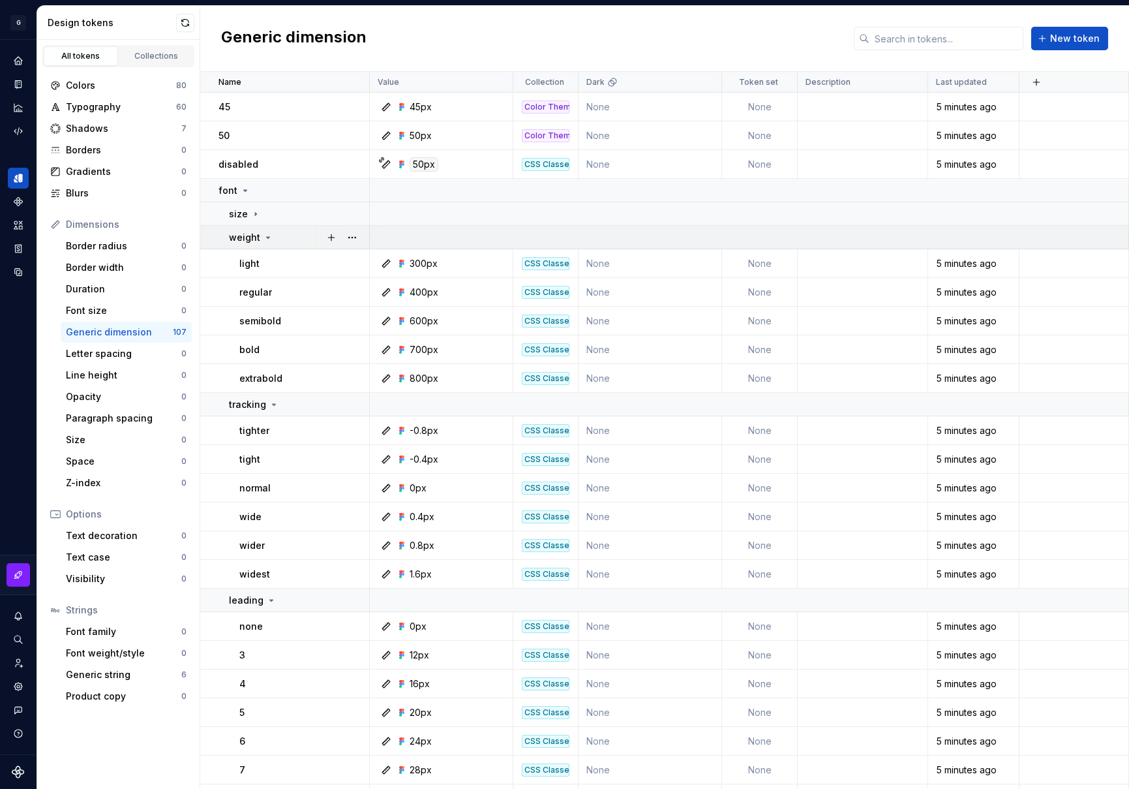
click at [268, 238] on icon at bounding box center [268, 237] width 10 height 10
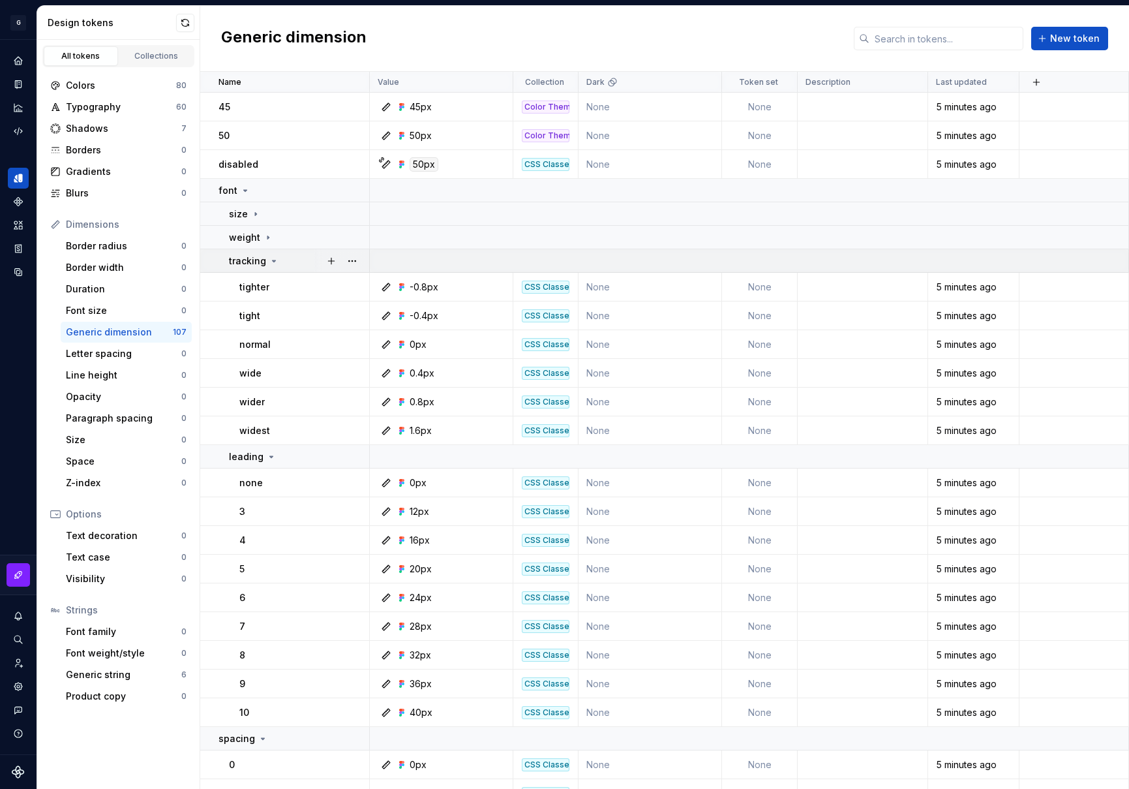
click at [272, 264] on icon at bounding box center [274, 261] width 10 height 10
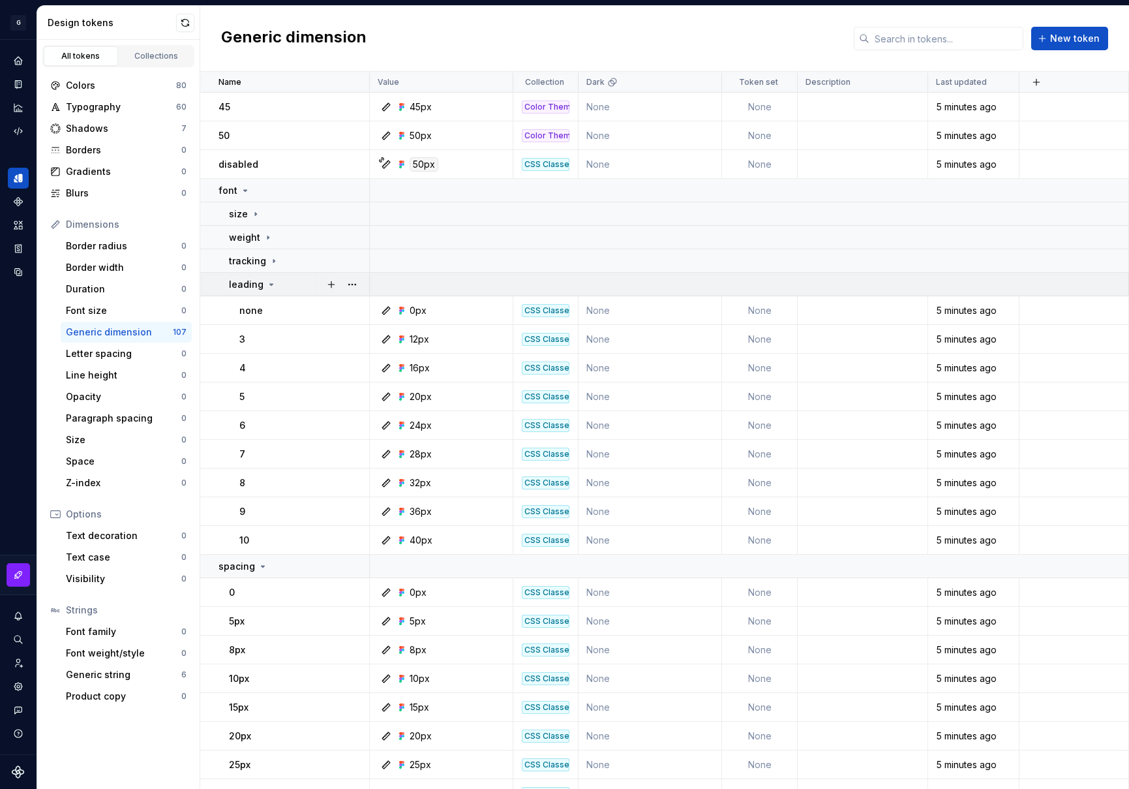
click at [271, 286] on icon at bounding box center [271, 284] width 10 height 10
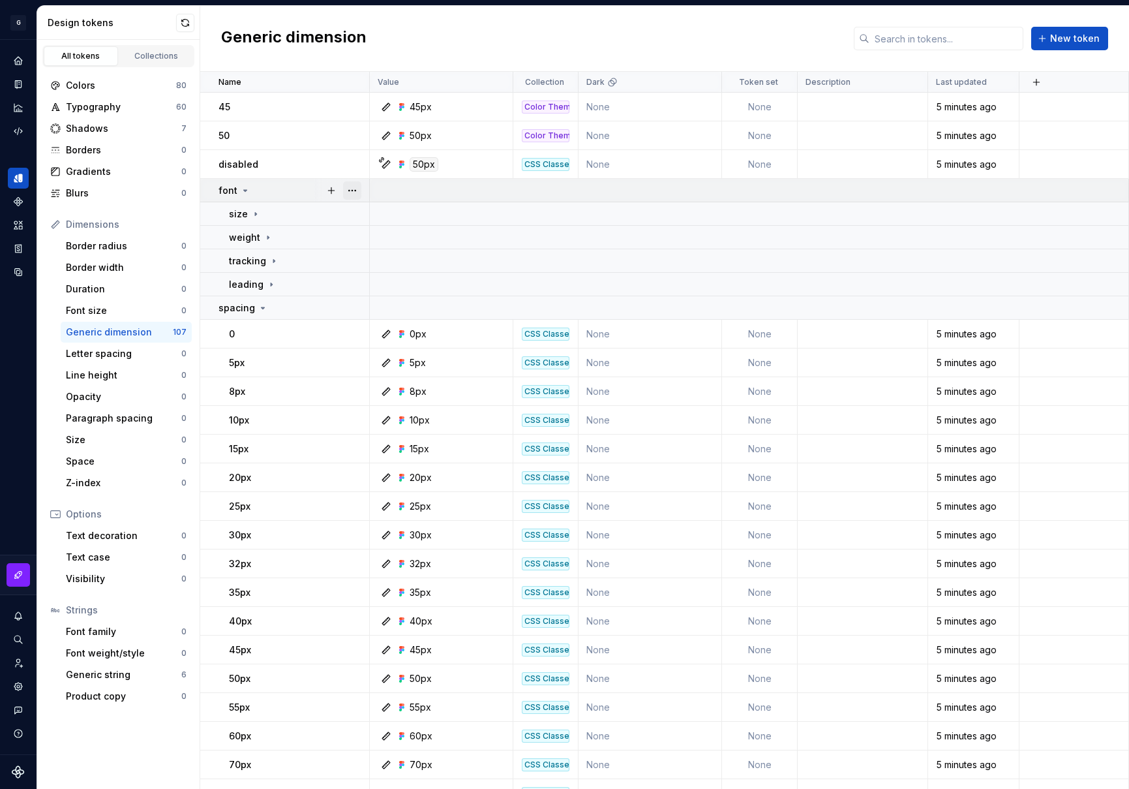
click at [353, 191] on button "button" at bounding box center [352, 190] width 18 height 18
click at [107, 309] on html "G GlobalGiving Design System L Design system data Design tokens All tokens Coll…" at bounding box center [564, 394] width 1129 height 789
click at [103, 311] on div "Font size" at bounding box center [123, 310] width 115 height 13
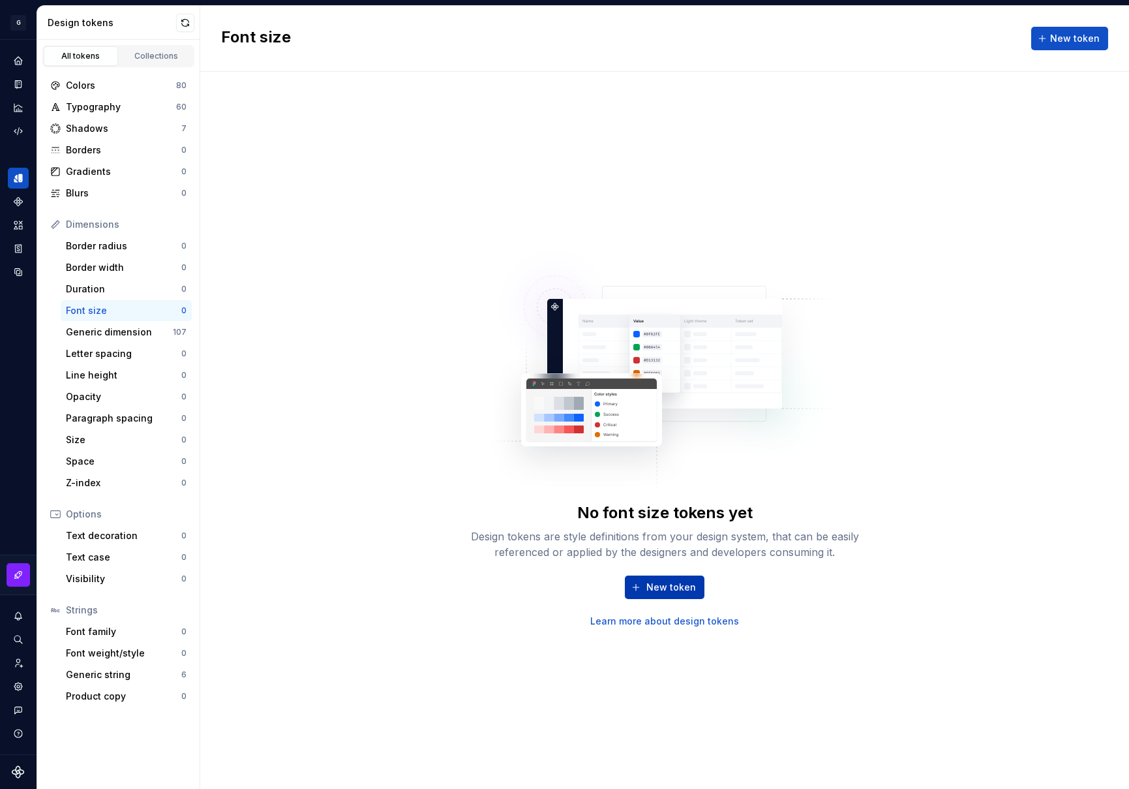
click at [688, 586] on span "New token" at bounding box center [672, 587] width 50 height 13
click at [113, 329] on div "Generic dimension" at bounding box center [119, 332] width 107 height 13
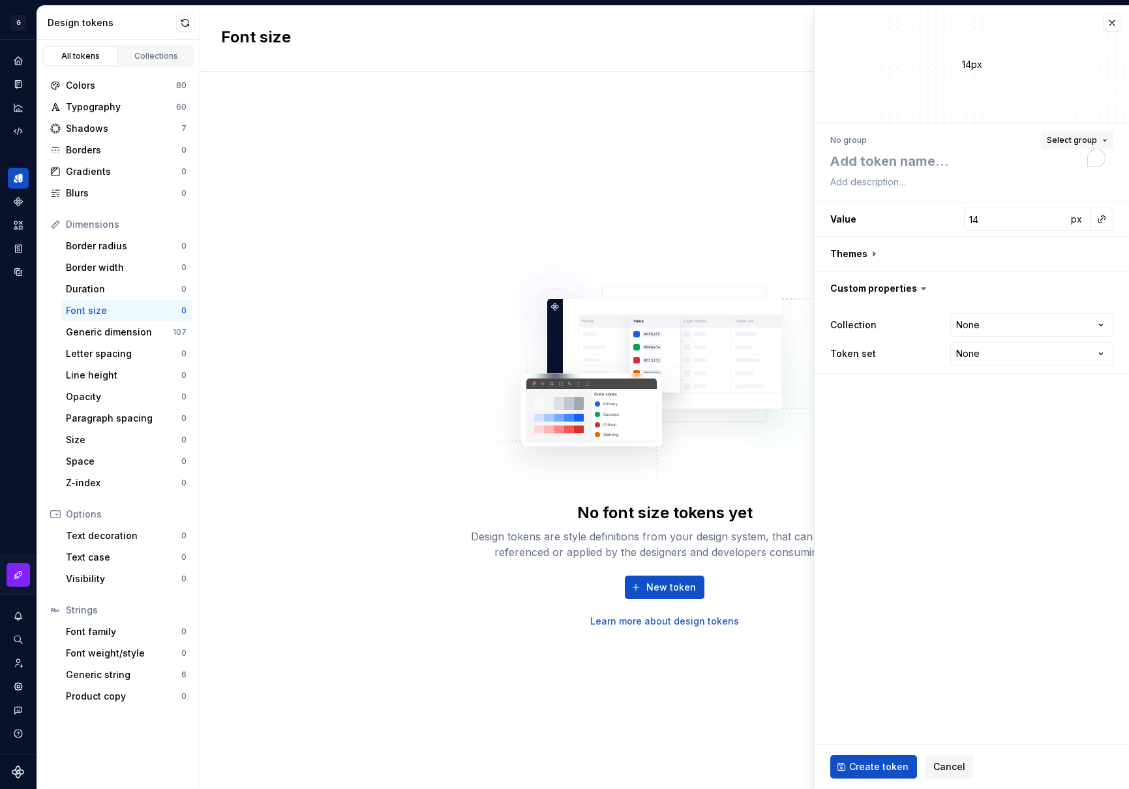
click at [1101, 138] on button "Select group" at bounding box center [1077, 140] width 72 height 18
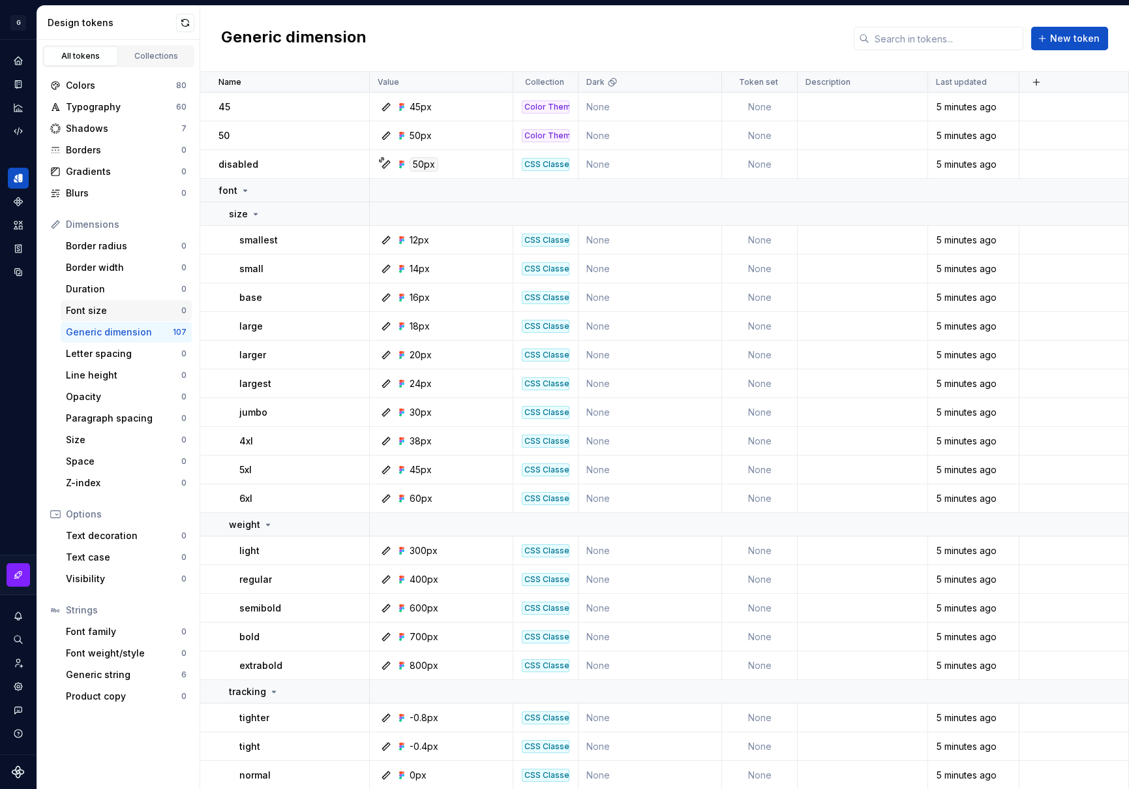
click at [91, 311] on div "Font size" at bounding box center [123, 310] width 115 height 13
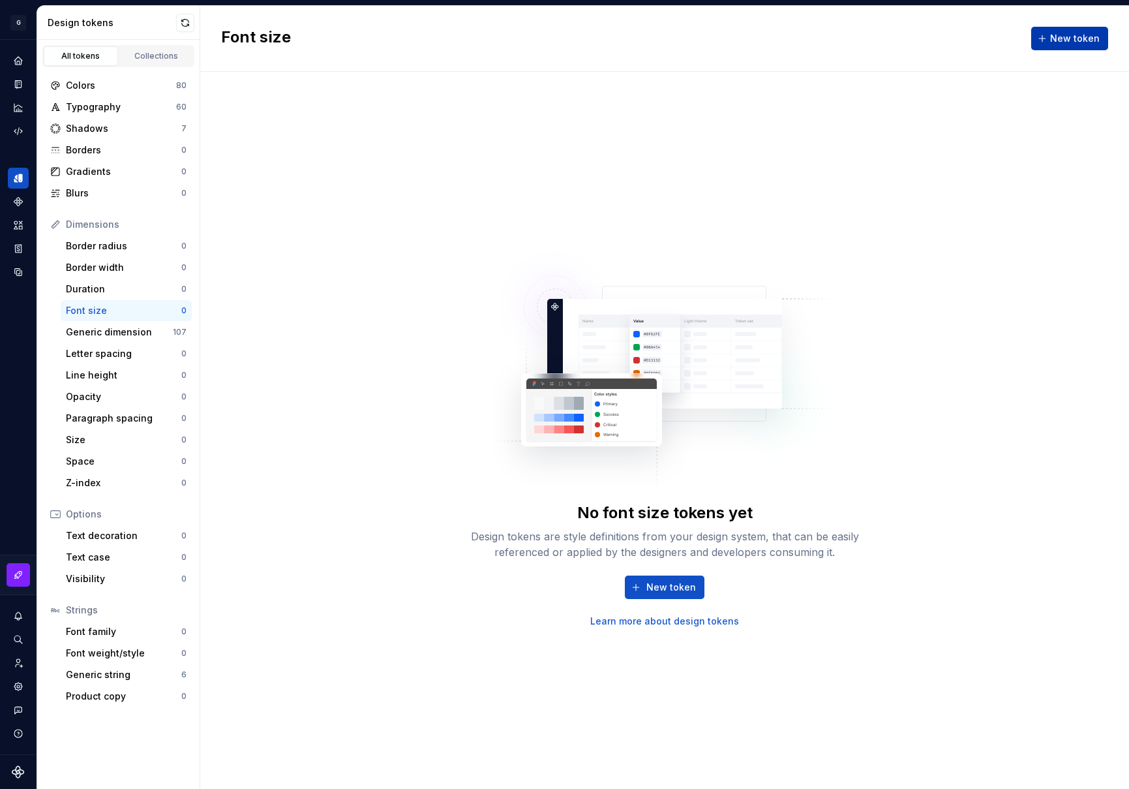
click at [1074, 40] on span "New token" at bounding box center [1076, 38] width 50 height 13
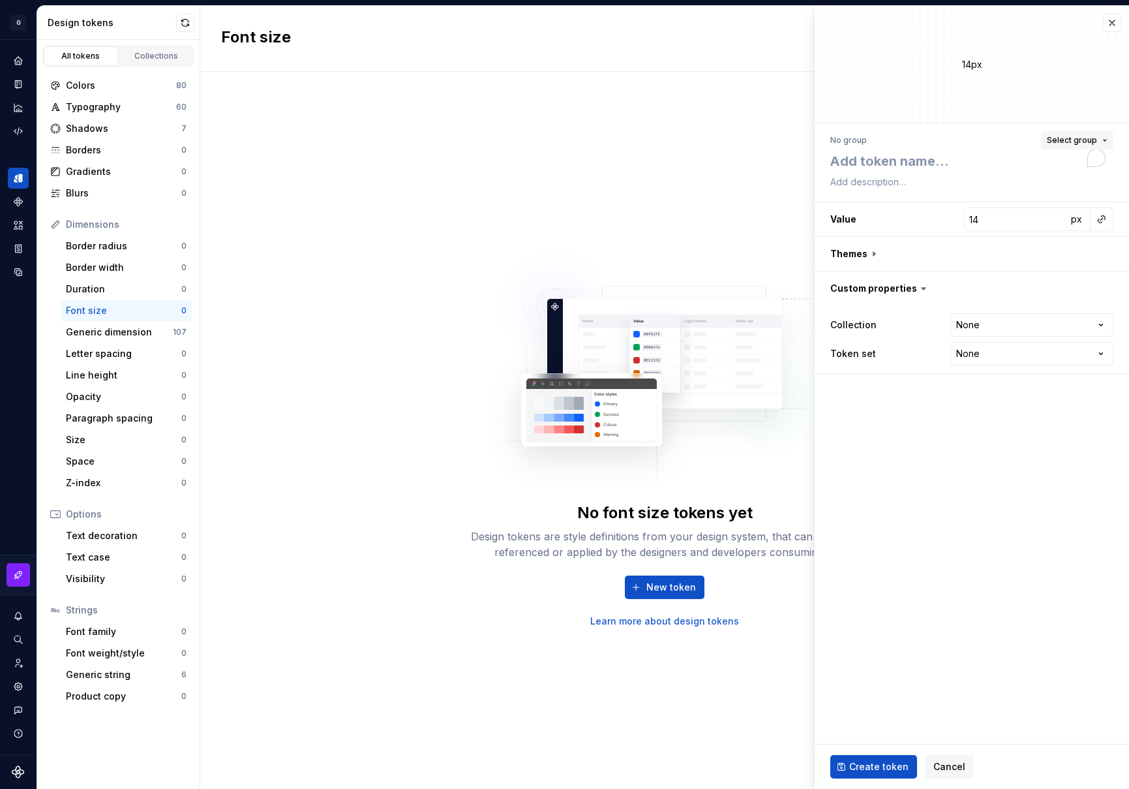
click at [1103, 140] on button "Select group" at bounding box center [1077, 140] width 72 height 18
click at [1115, 23] on button "button" at bounding box center [1112, 23] width 18 height 18
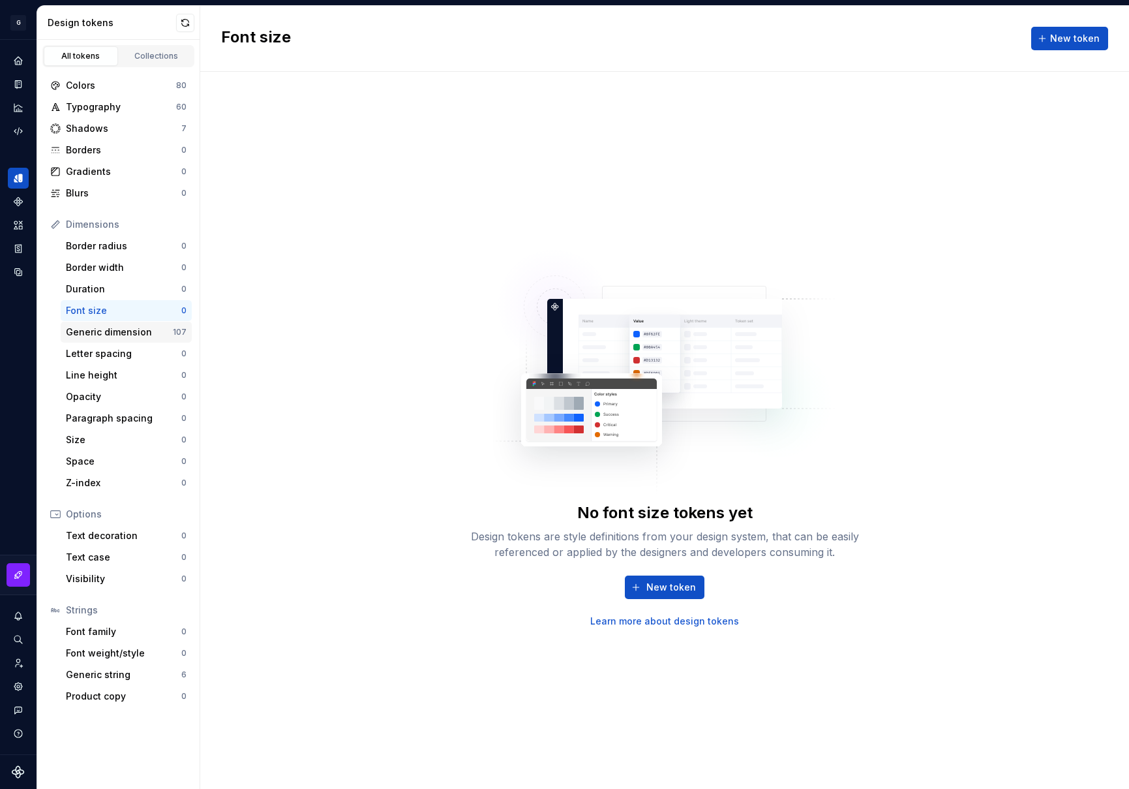
click at [125, 326] on div "Generic dimension" at bounding box center [119, 332] width 107 height 13
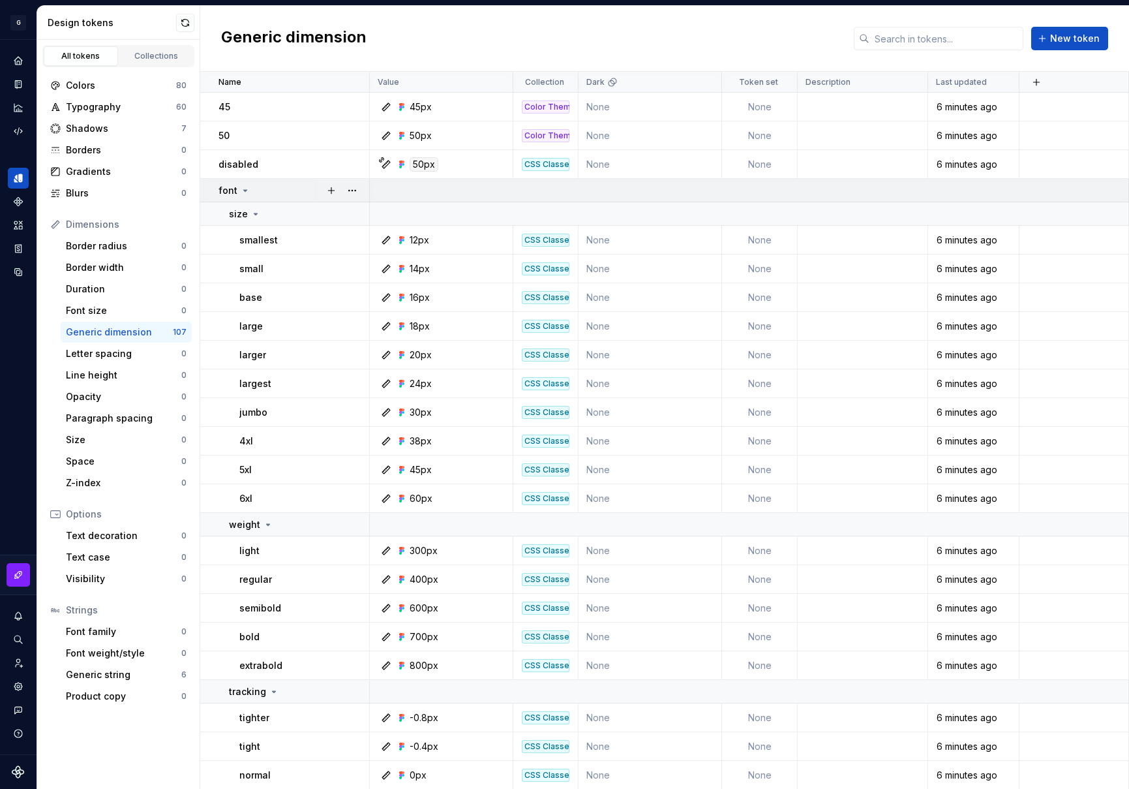
click at [241, 192] on icon at bounding box center [245, 190] width 10 height 10
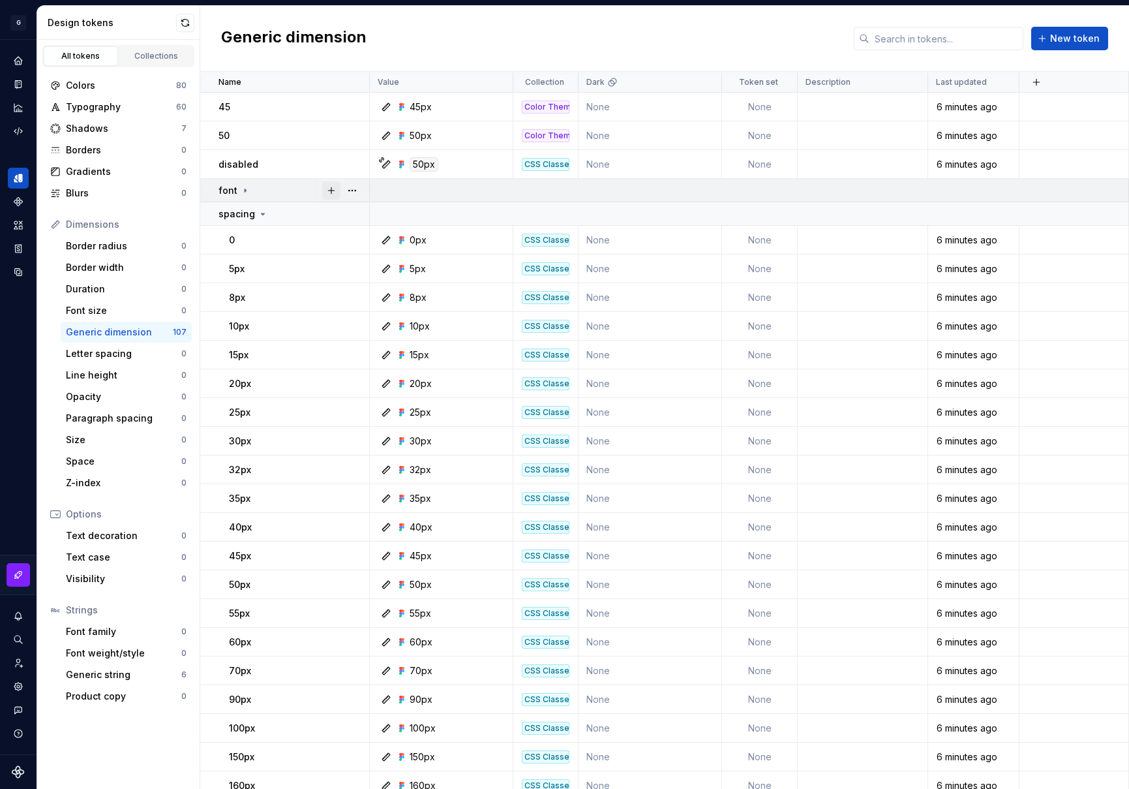
click at [333, 192] on button "button" at bounding box center [331, 190] width 18 height 18
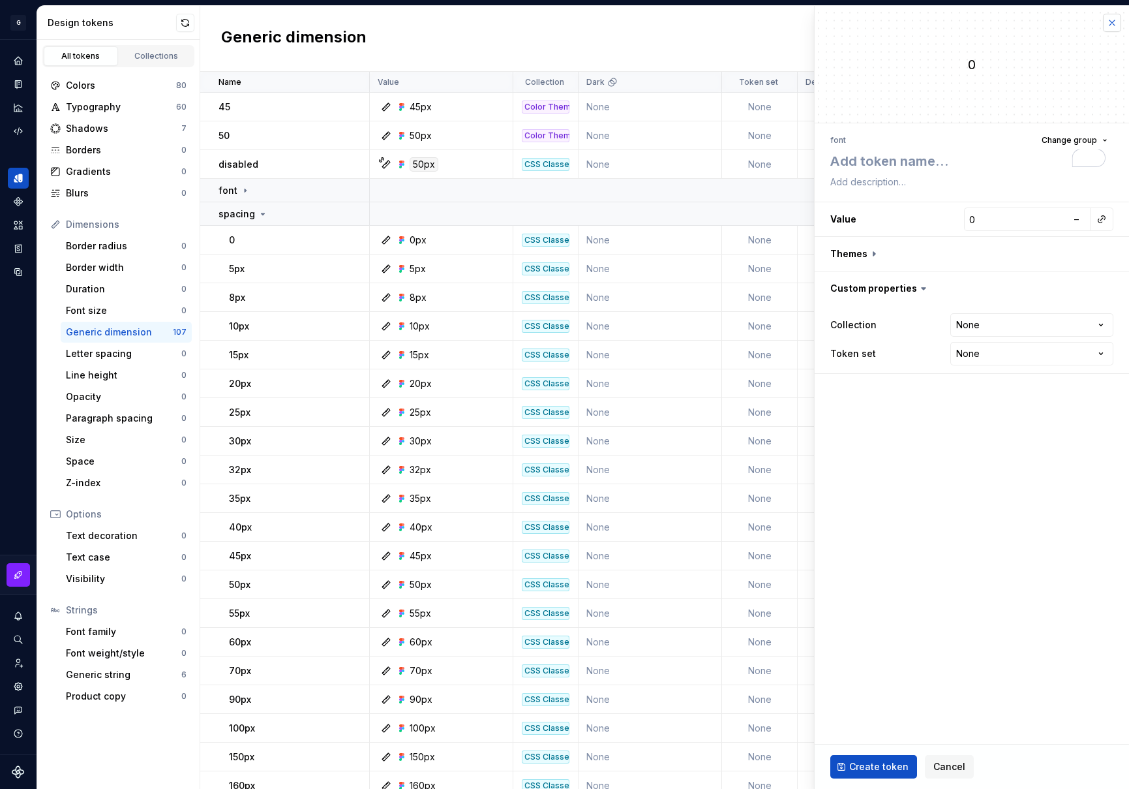
click at [1115, 24] on button "button" at bounding box center [1112, 23] width 18 height 18
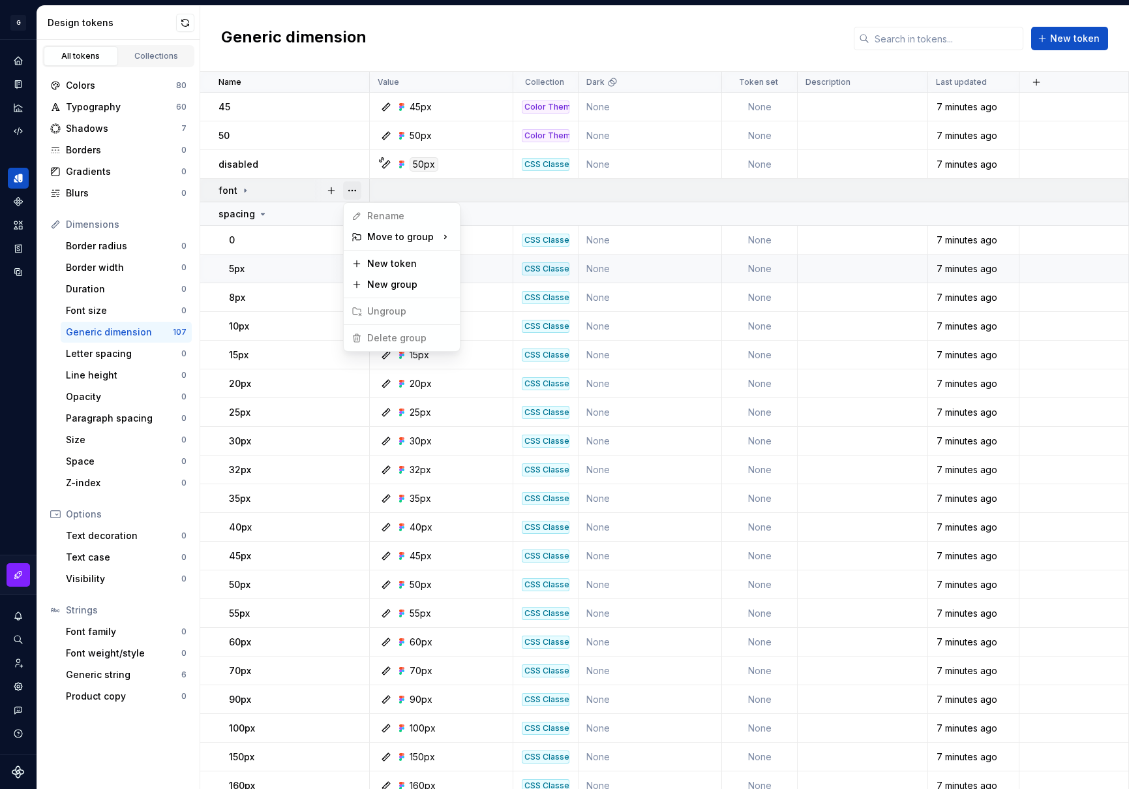
click at [352, 190] on button "button" at bounding box center [352, 190] width 18 height 18
click at [244, 192] on html "G GlobalGiving Design System L Design system data Design tokens All tokens Coll…" at bounding box center [564, 394] width 1129 height 789
click at [245, 191] on icon at bounding box center [245, 190] width 10 height 10
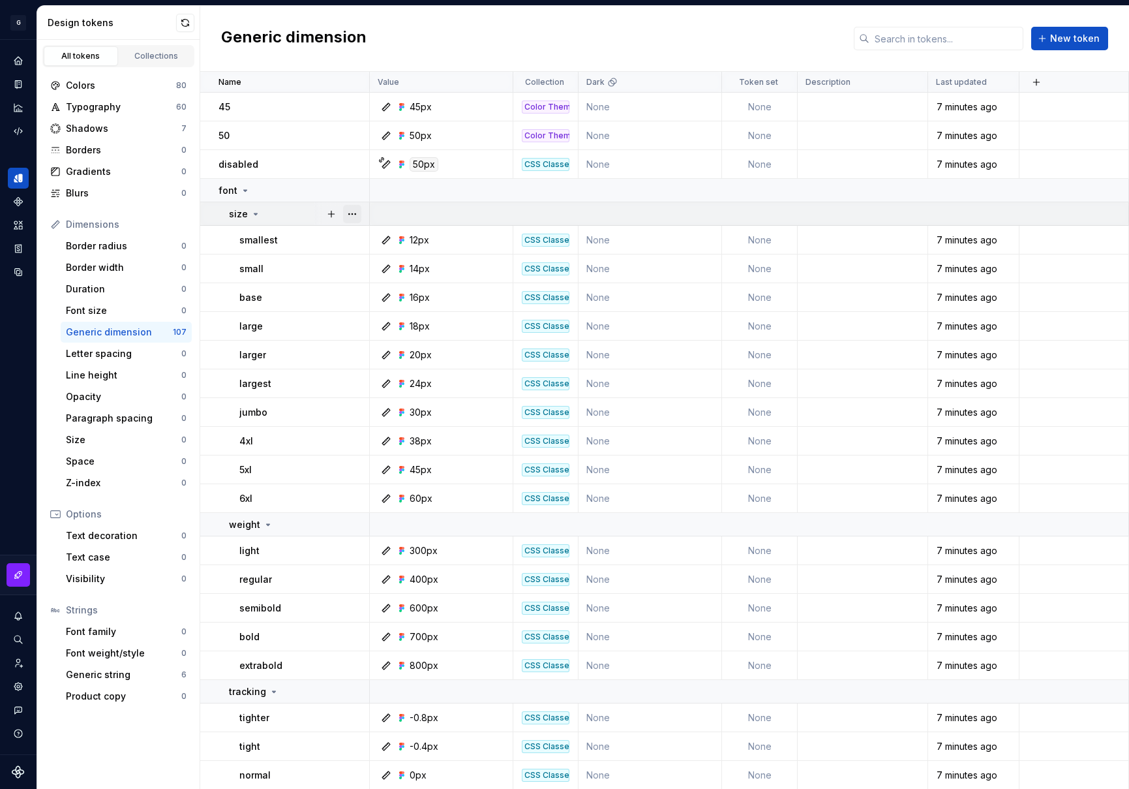
click at [360, 216] on button "button" at bounding box center [352, 214] width 18 height 18
click at [445, 215] on html "G GlobalGiving Design System L Design system data Design tokens All tokens Coll…" at bounding box center [564, 394] width 1129 height 789
click at [356, 499] on button "button" at bounding box center [352, 498] width 18 height 18
click at [389, 525] on div "Open detail" at bounding box center [409, 523] width 85 height 13
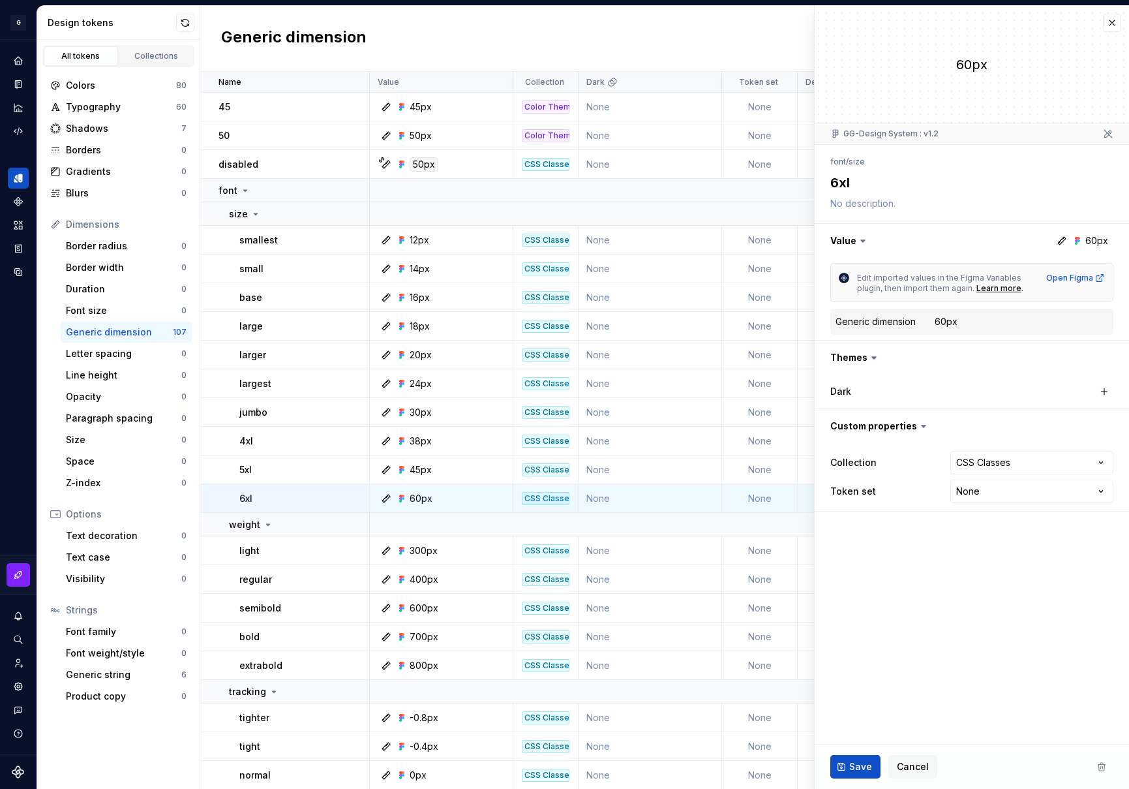
click at [891, 323] on div "Generic dimension" at bounding box center [876, 321] width 80 height 13
drag, startPoint x: 905, startPoint y: 322, endPoint x: 837, endPoint y: 310, distance: 68.9
click at [837, 310] on div "Generic dimension 60px" at bounding box center [972, 322] width 283 height 26
click at [897, 320] on div "Generic dimension" at bounding box center [876, 321] width 80 height 13
click at [918, 321] on dt "Generic dimension" at bounding box center [885, 321] width 99 height 13
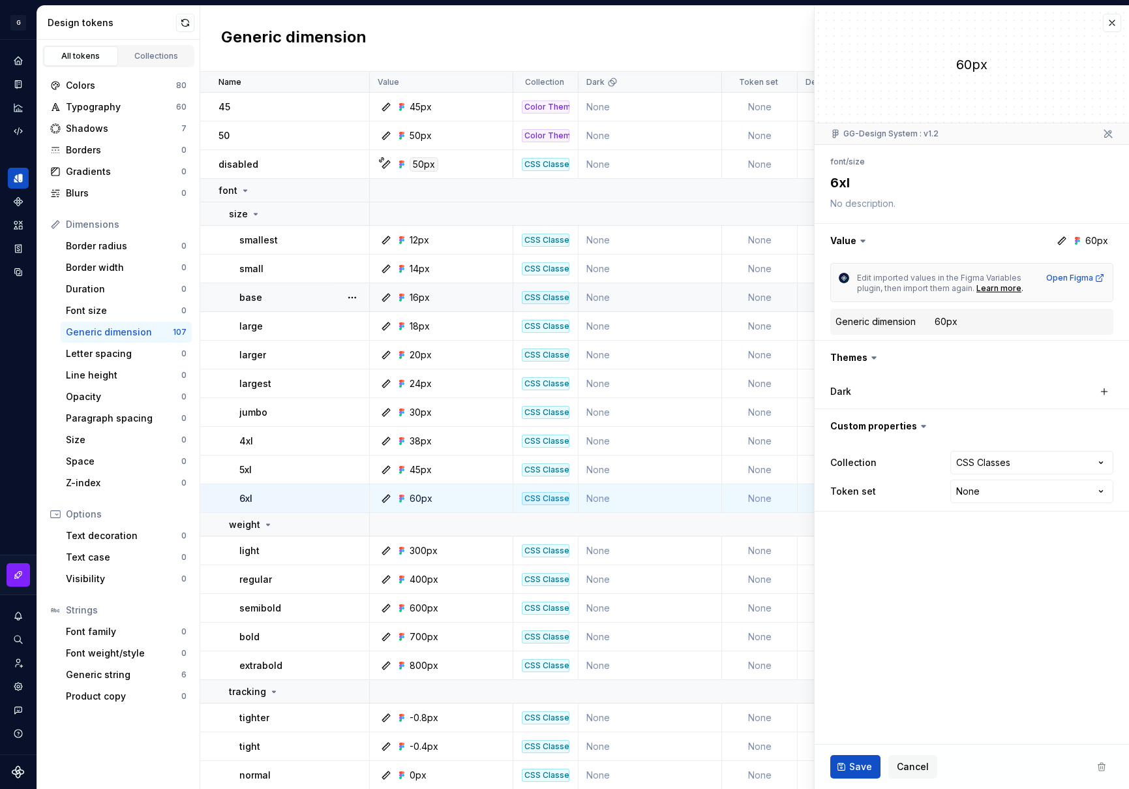
type textarea "*"
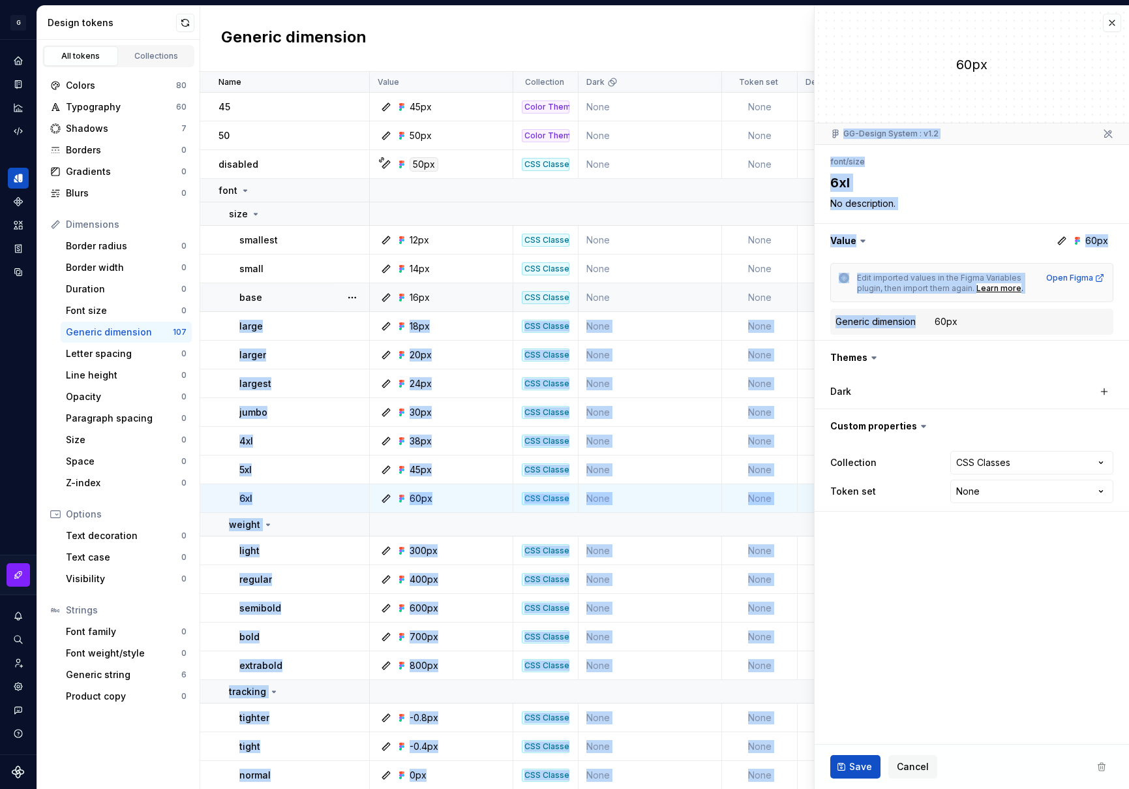
drag, startPoint x: 916, startPoint y: 322, endPoint x: 801, endPoint y: 310, distance: 116.2
click at [801, 310] on body "G GlobalGiving Design System L Design system data Design tokens All tokens Coll…" at bounding box center [564, 394] width 1129 height 789
click at [889, 324] on div "Generic dimension" at bounding box center [876, 321] width 80 height 13
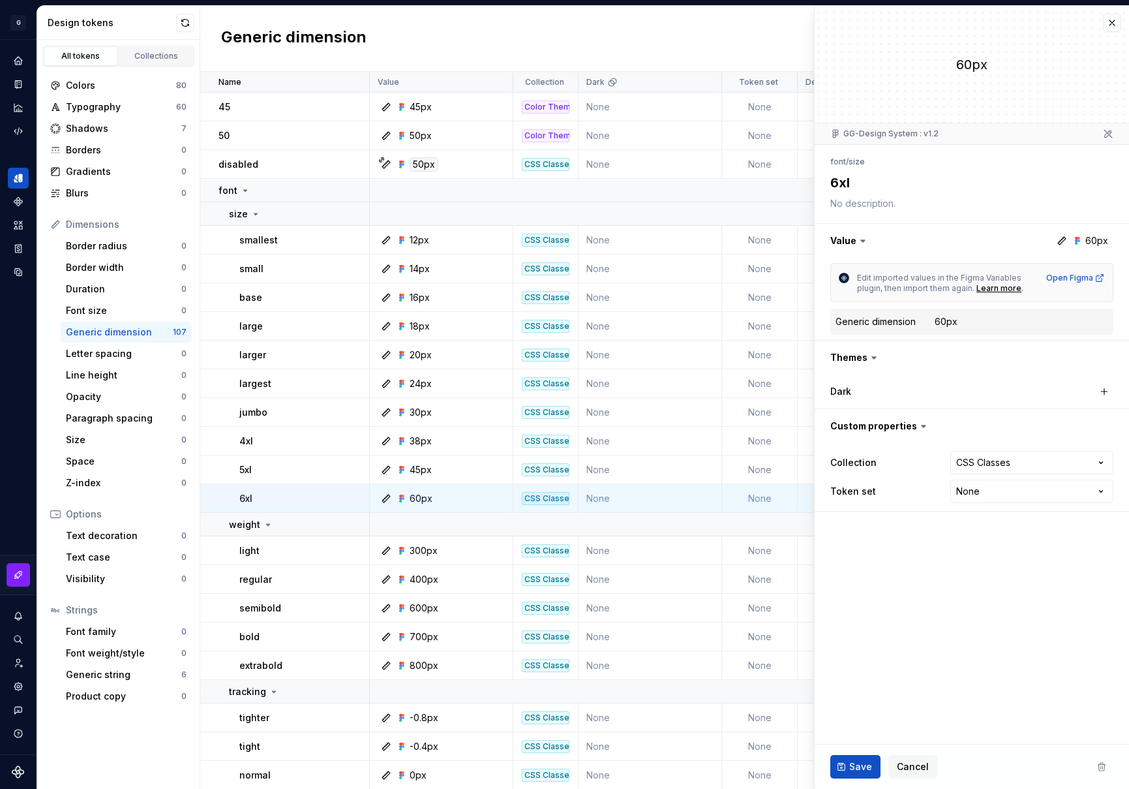
click at [916, 321] on div "Generic dimension" at bounding box center [876, 321] width 80 height 13
drag, startPoint x: 914, startPoint y: 322, endPoint x: 843, endPoint y: 318, distance: 70.6
click at [843, 318] on div "Generic dimension" at bounding box center [876, 321] width 80 height 13
click at [871, 356] on icon at bounding box center [874, 357] width 13 height 13
click at [1098, 495] on html "G GlobalGiving Design System L Design system data Design tokens All tokens Coll…" at bounding box center [564, 394] width 1129 height 789
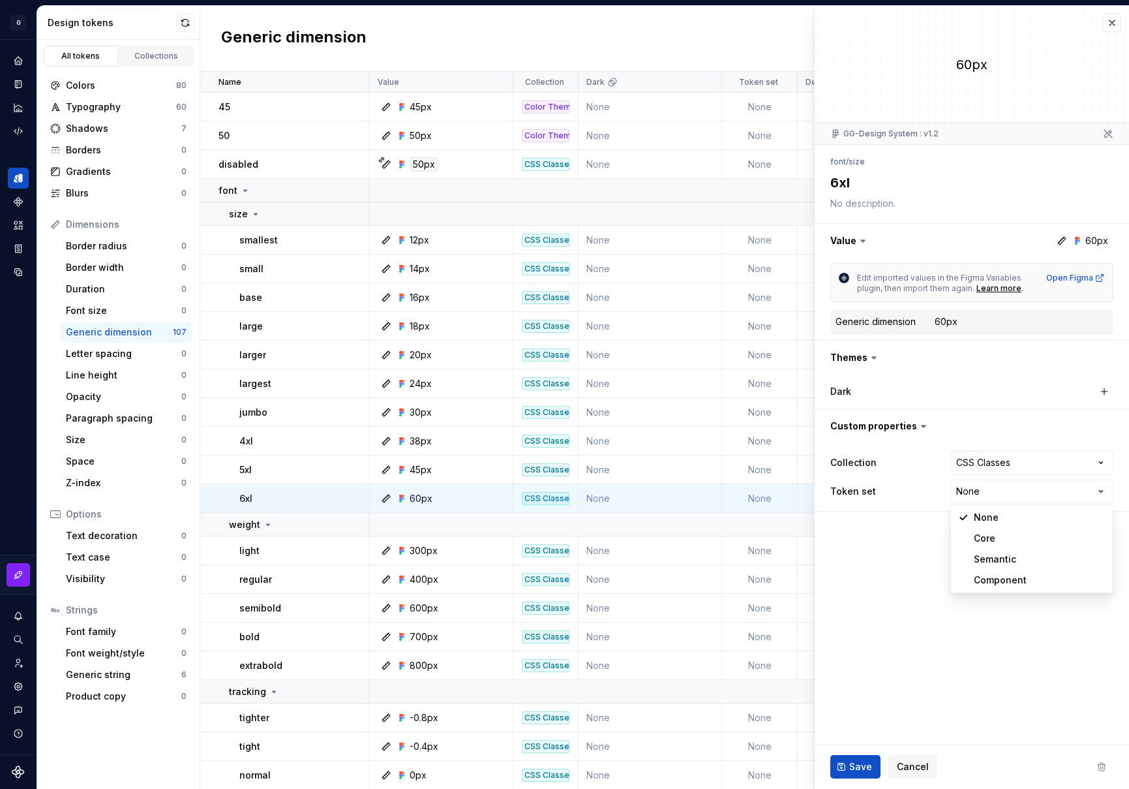
select select "**********"
click at [1101, 467] on html "G GlobalGiving Design System L Design system data Design tokens All tokens Coll…" at bounding box center [564, 394] width 1129 height 789
click at [895, 585] on html "G GlobalGiving Design System L Design system data Design tokens All tokens Coll…" at bounding box center [564, 394] width 1129 height 789
click at [889, 322] on div "Generic dimension" at bounding box center [876, 321] width 80 height 13
click at [862, 239] on icon at bounding box center [863, 240] width 13 height 13
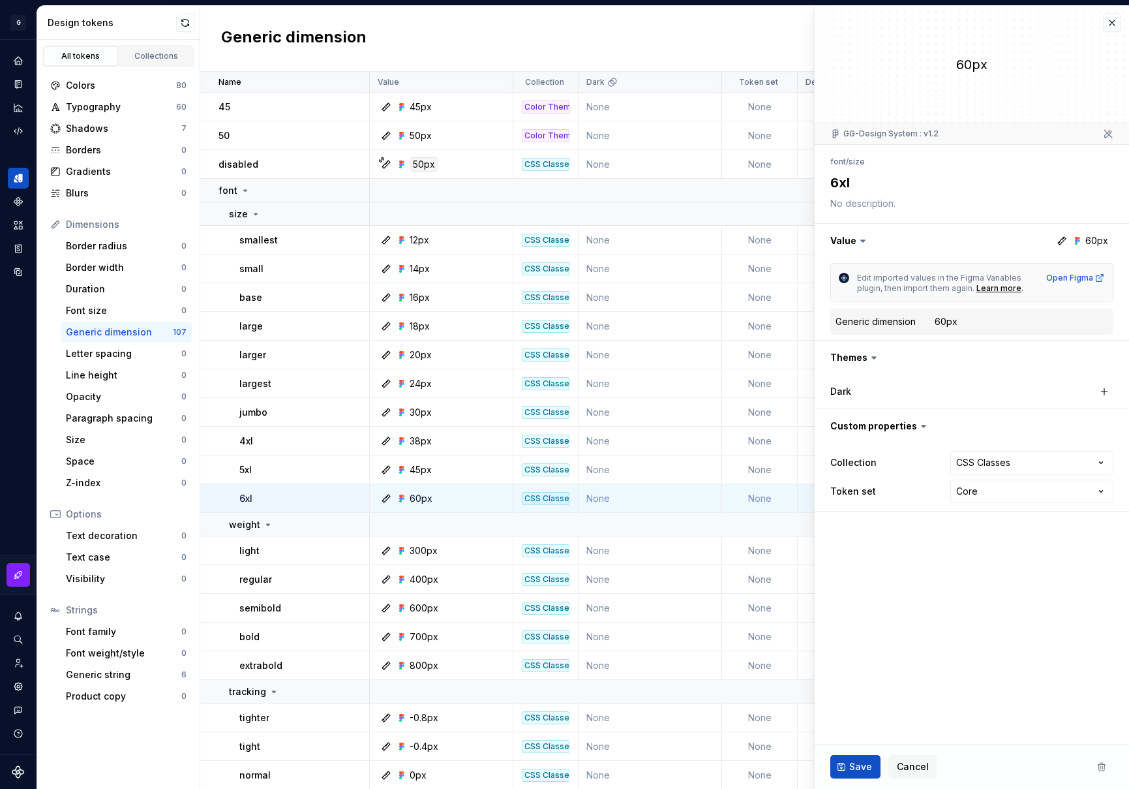
click at [1111, 136] on icon at bounding box center [1109, 134] width 8 height 8
click at [868, 773] on span "Save" at bounding box center [861, 766] width 23 height 13
type textarea "*"
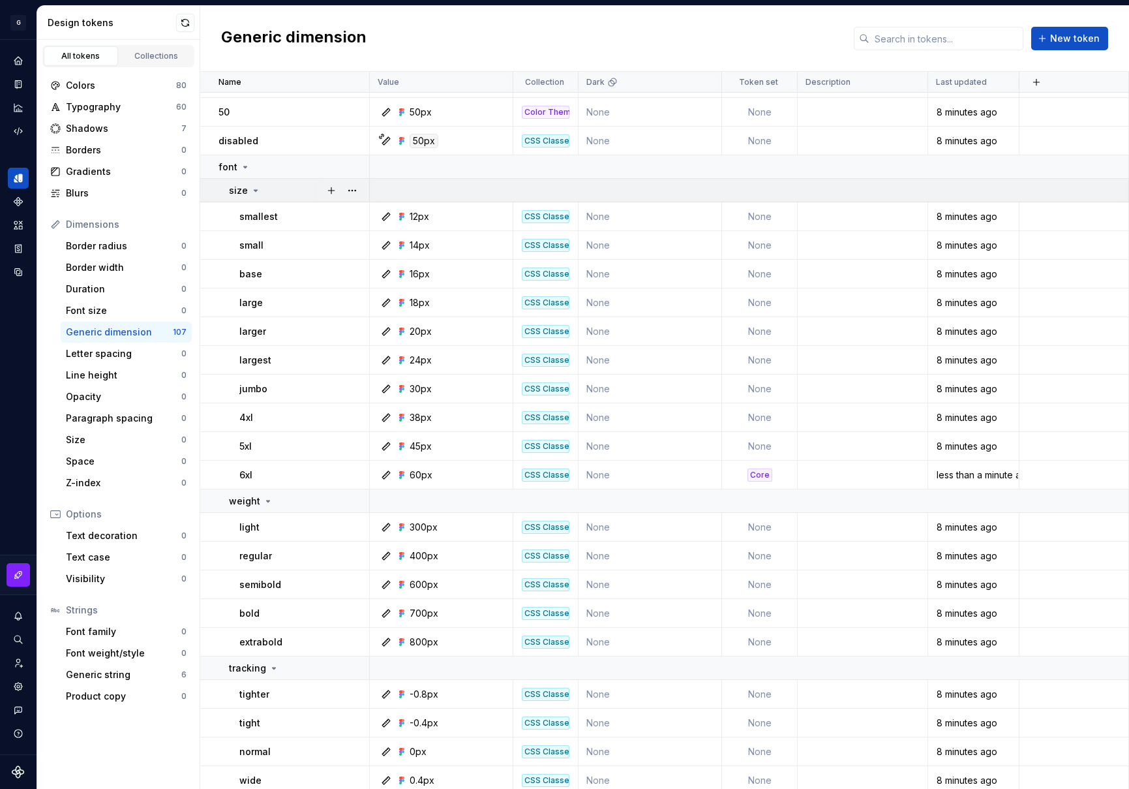
scroll to position [21, 0]
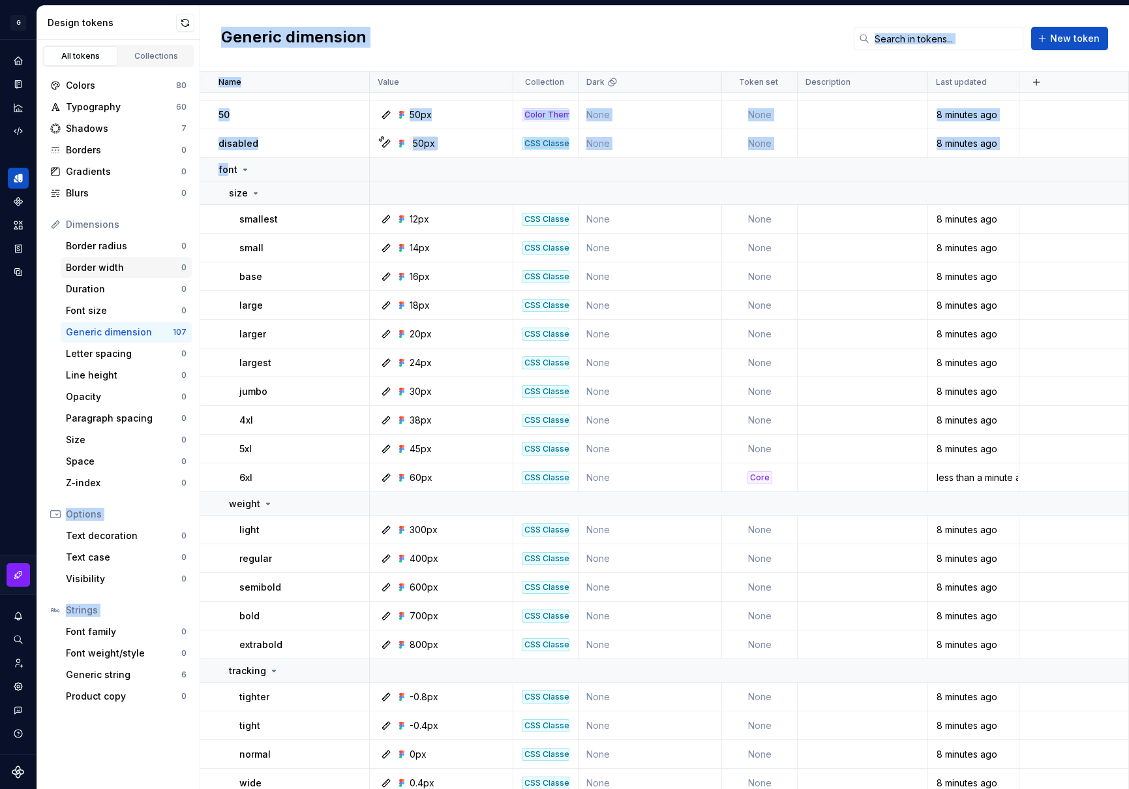
drag, startPoint x: 230, startPoint y: 170, endPoint x: 127, endPoint y: 273, distance: 145.8
click at [114, 300] on div "Design tokens All tokens Collections Colors 80 Typography 60 Shadows 7 Borders …" at bounding box center [583, 397] width 1092 height 783
click at [223, 164] on p "font" at bounding box center [228, 169] width 19 height 13
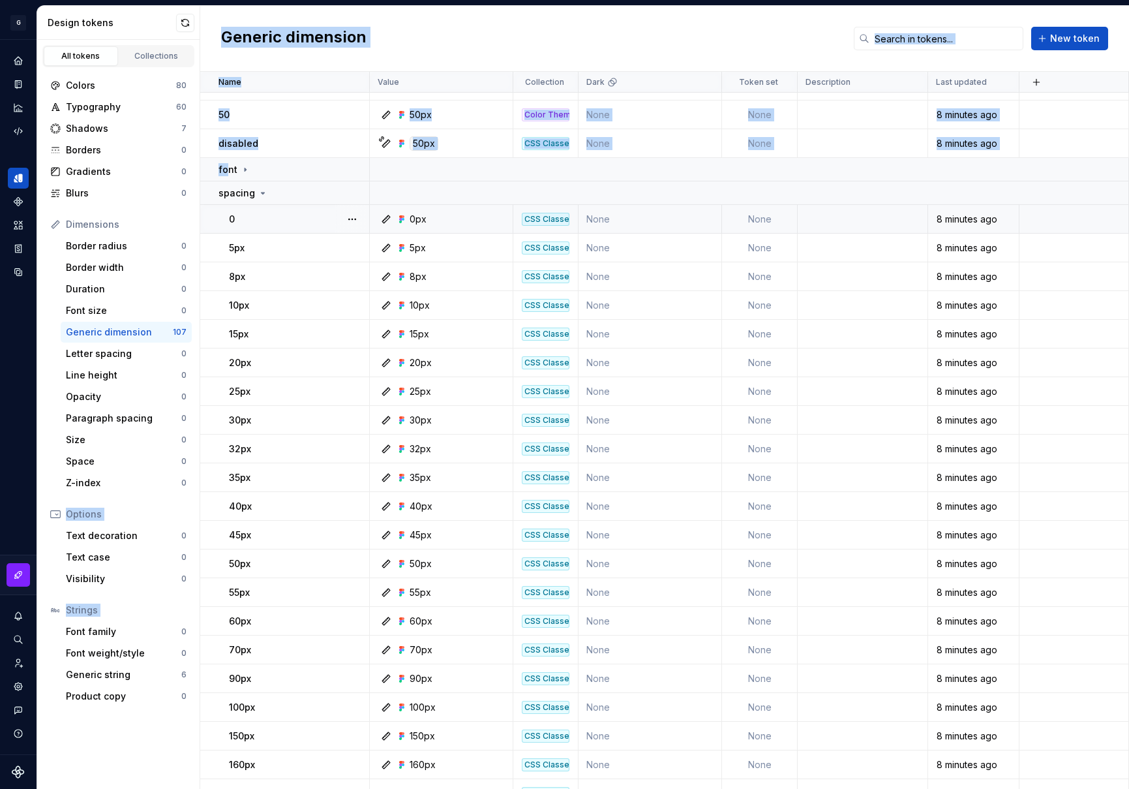
drag, startPoint x: 230, startPoint y: 173, endPoint x: 214, endPoint y: 213, distance: 43.4
click at [192, 223] on div "Design tokens All tokens Collections Colors 80 Typography 60 Shadows 7 Borders …" at bounding box center [583, 397] width 1092 height 783
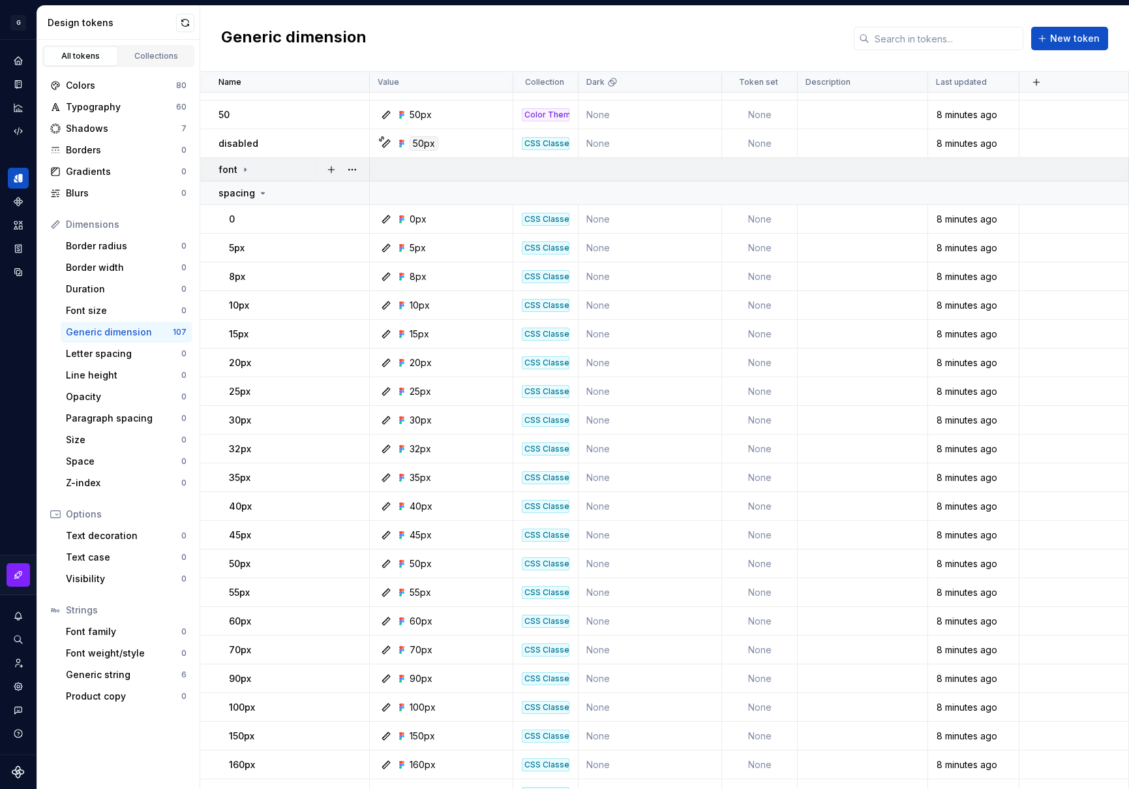
click at [281, 163] on div "font" at bounding box center [294, 169] width 150 height 13
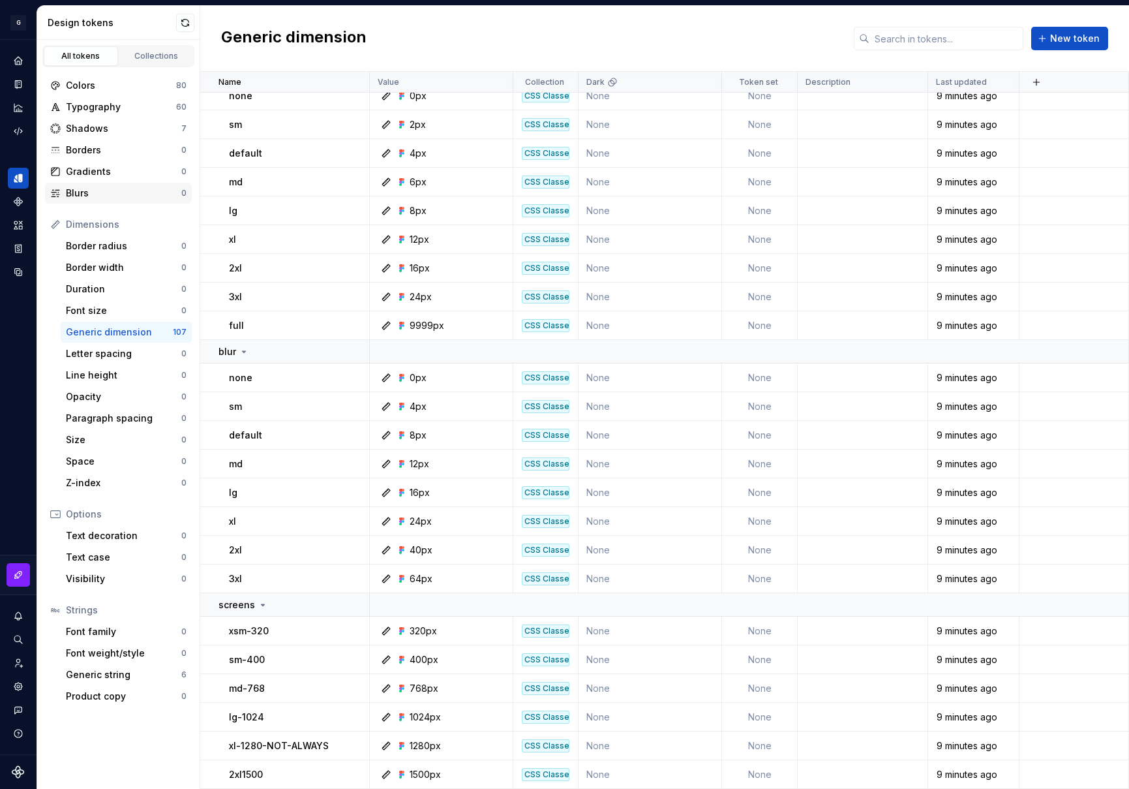
scroll to position [1813, 0]
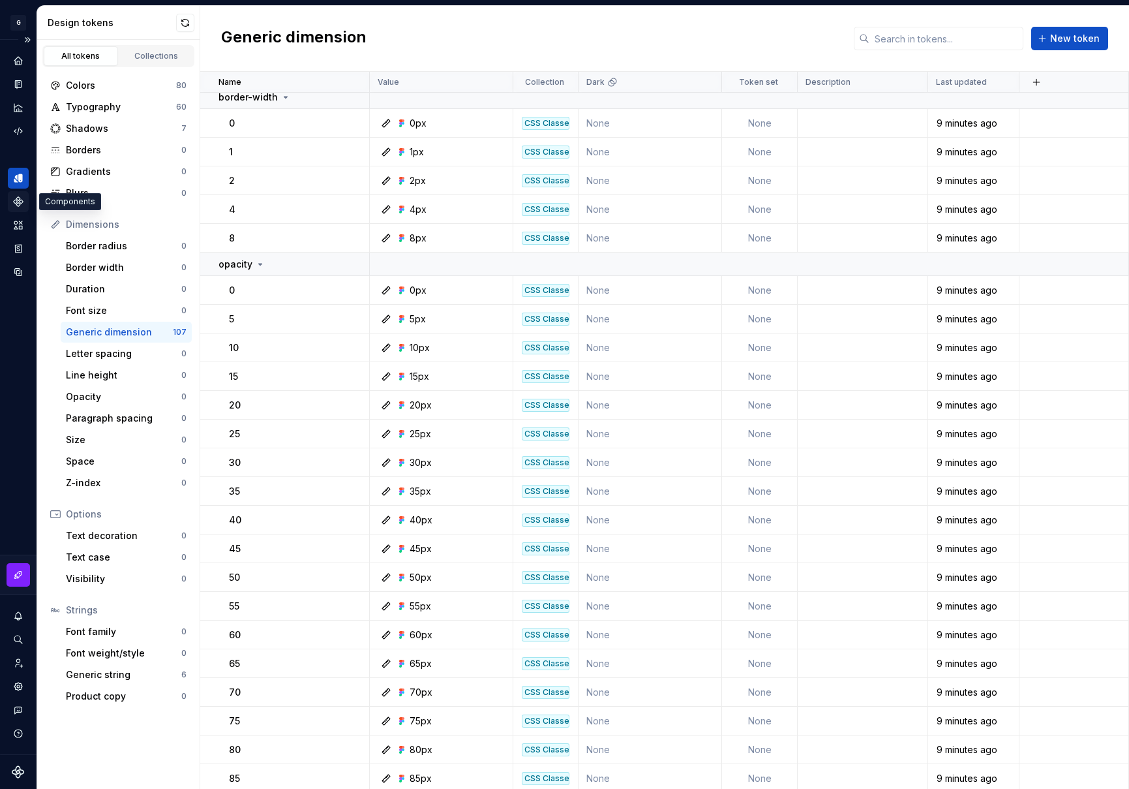
click at [23, 204] on icon "Components" at bounding box center [18, 202] width 12 height 12
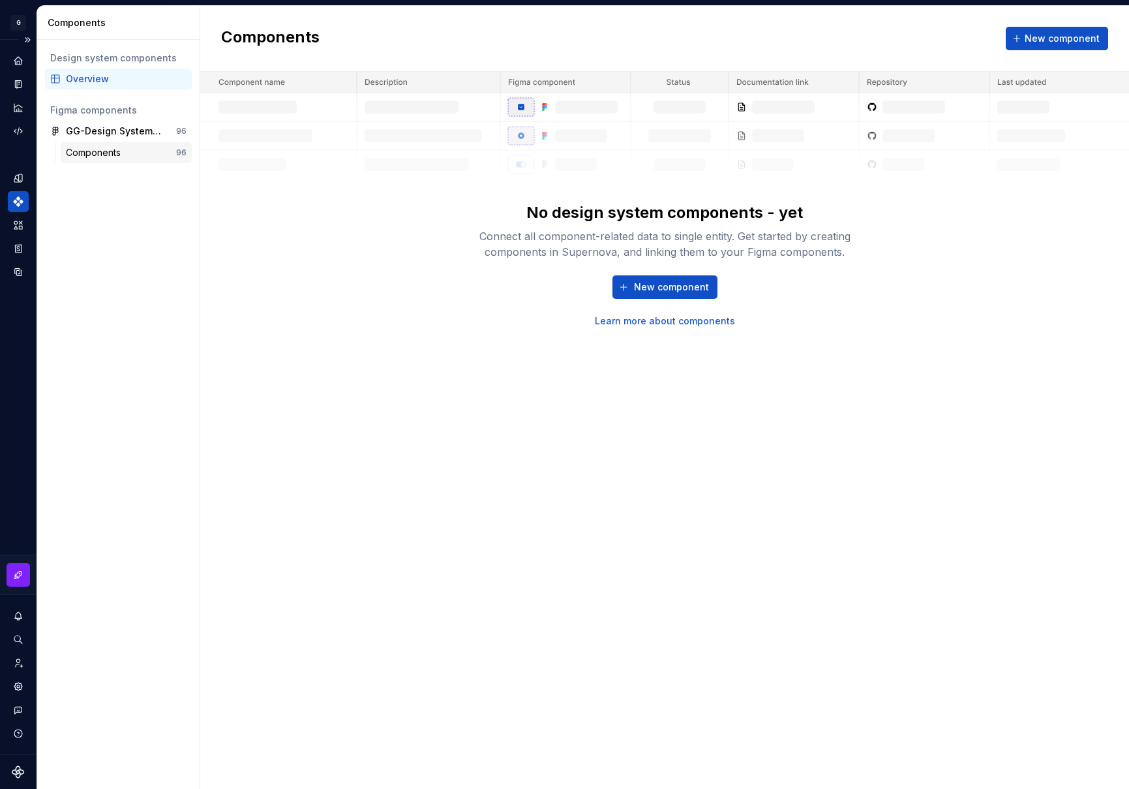
click at [108, 153] on div "Components" at bounding box center [96, 152] width 60 height 13
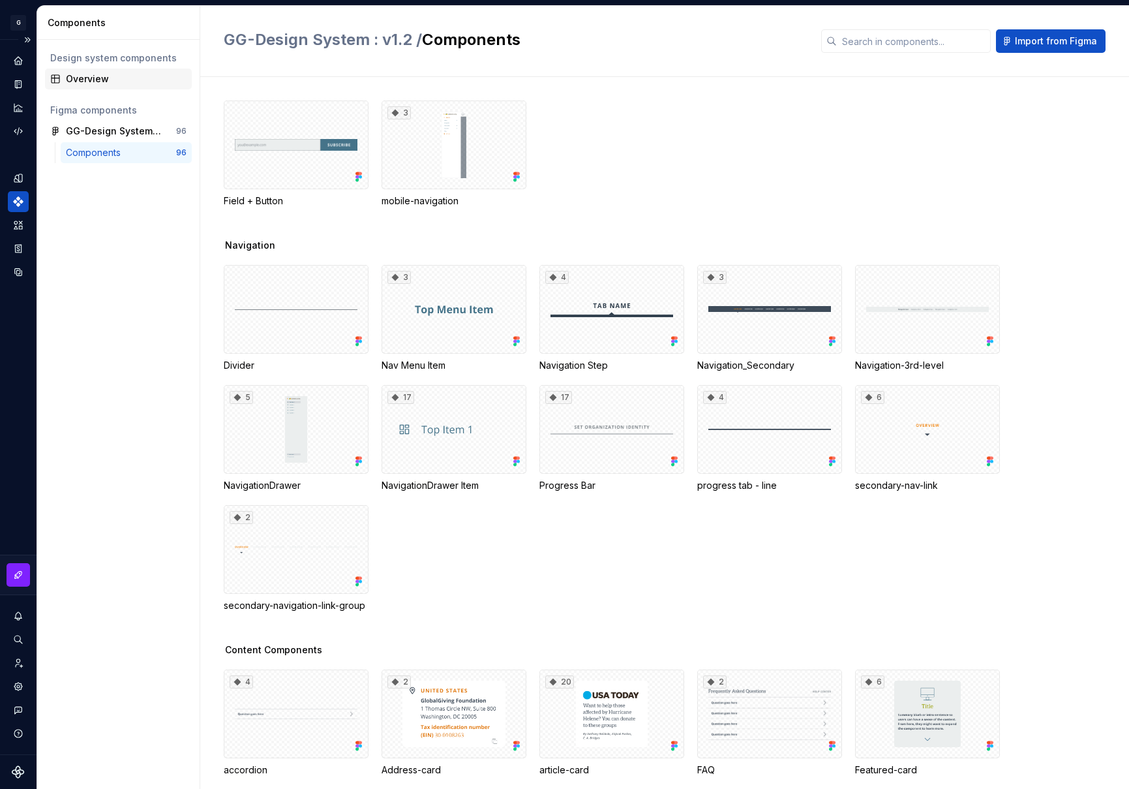
click at [89, 78] on div "Overview" at bounding box center [126, 78] width 121 height 13
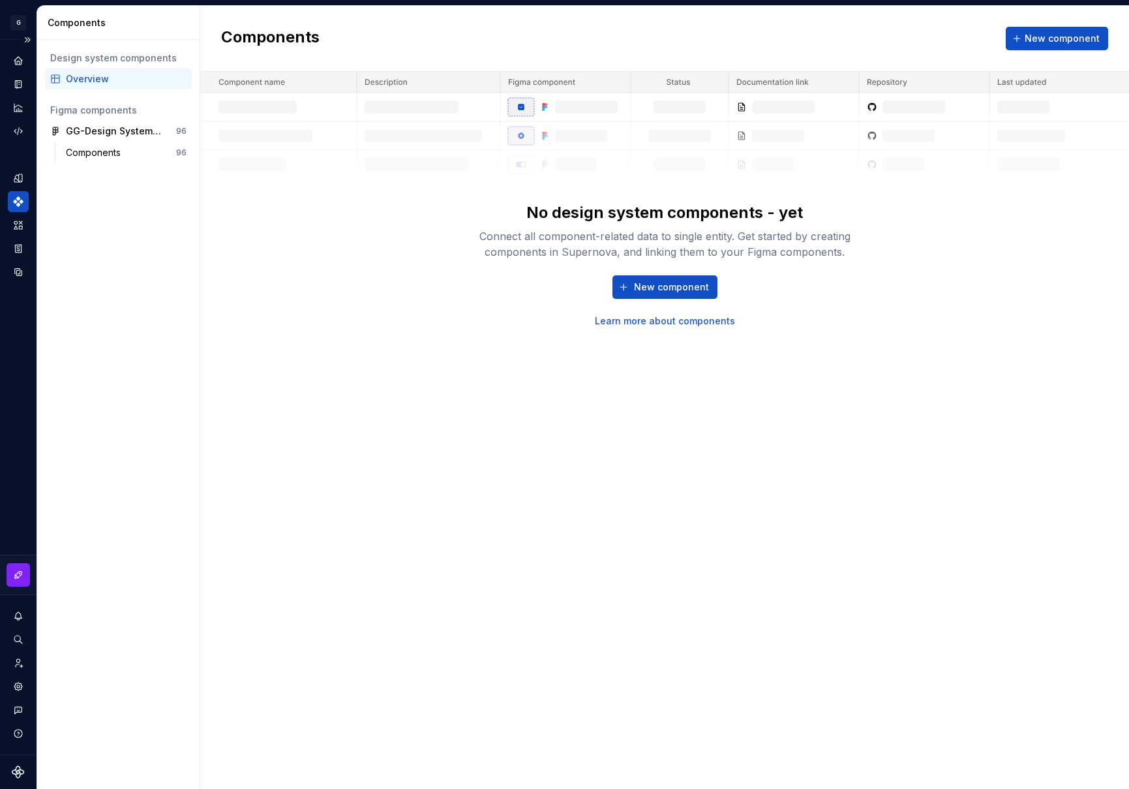
click at [112, 110] on div "Figma components" at bounding box center [118, 110] width 136 height 13
click at [180, 131] on button "button" at bounding box center [181, 131] width 18 height 18
click at [97, 154] on div "Components" at bounding box center [96, 152] width 60 height 13
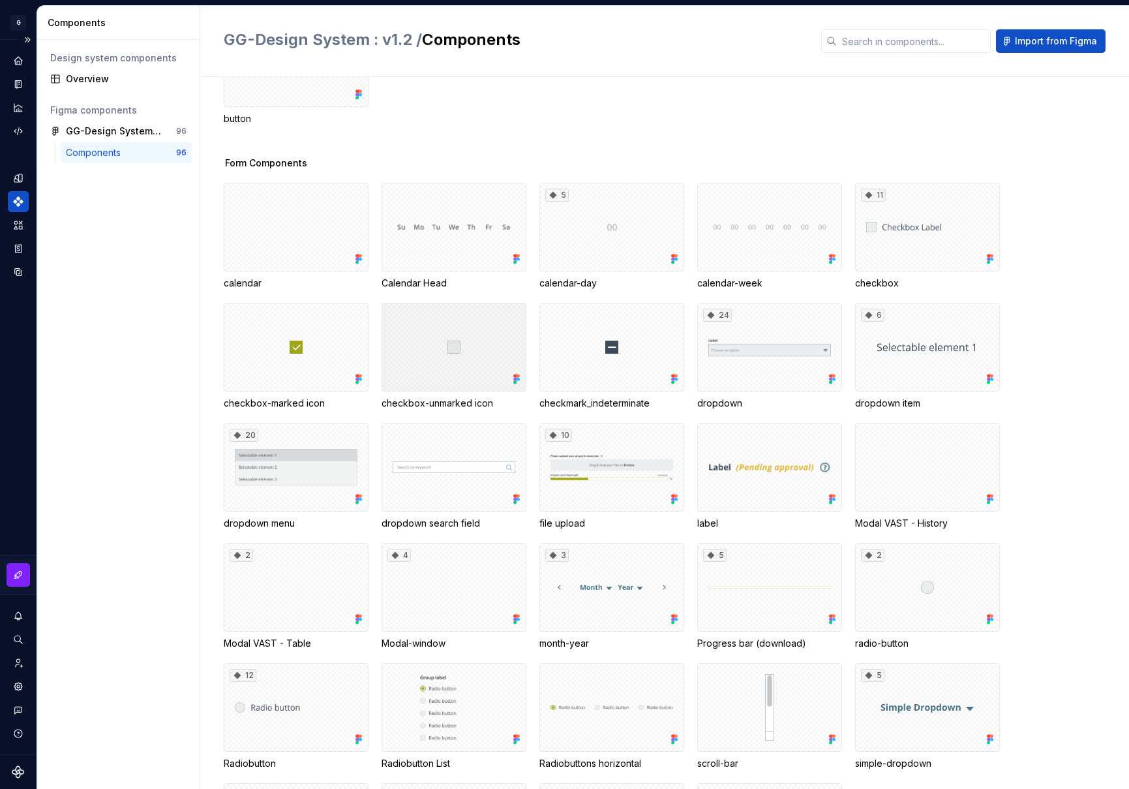
scroll to position [823, 0]
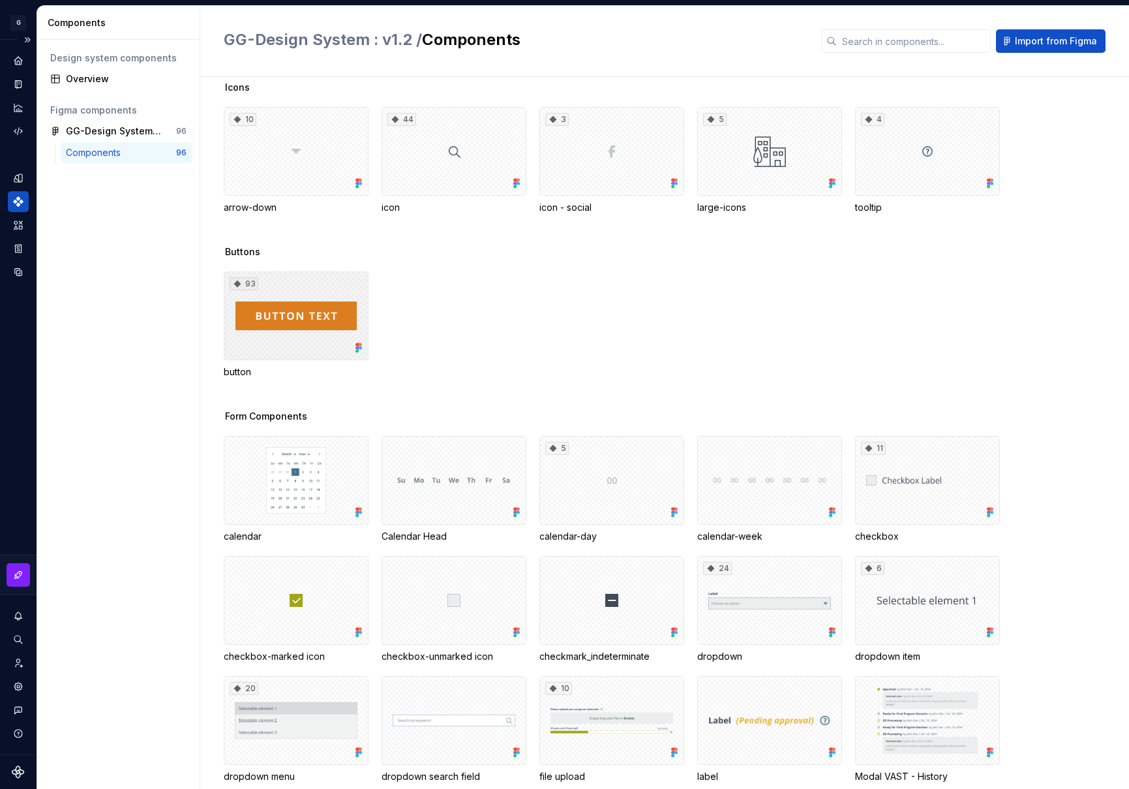
click at [298, 284] on div "93" at bounding box center [296, 315] width 145 height 89
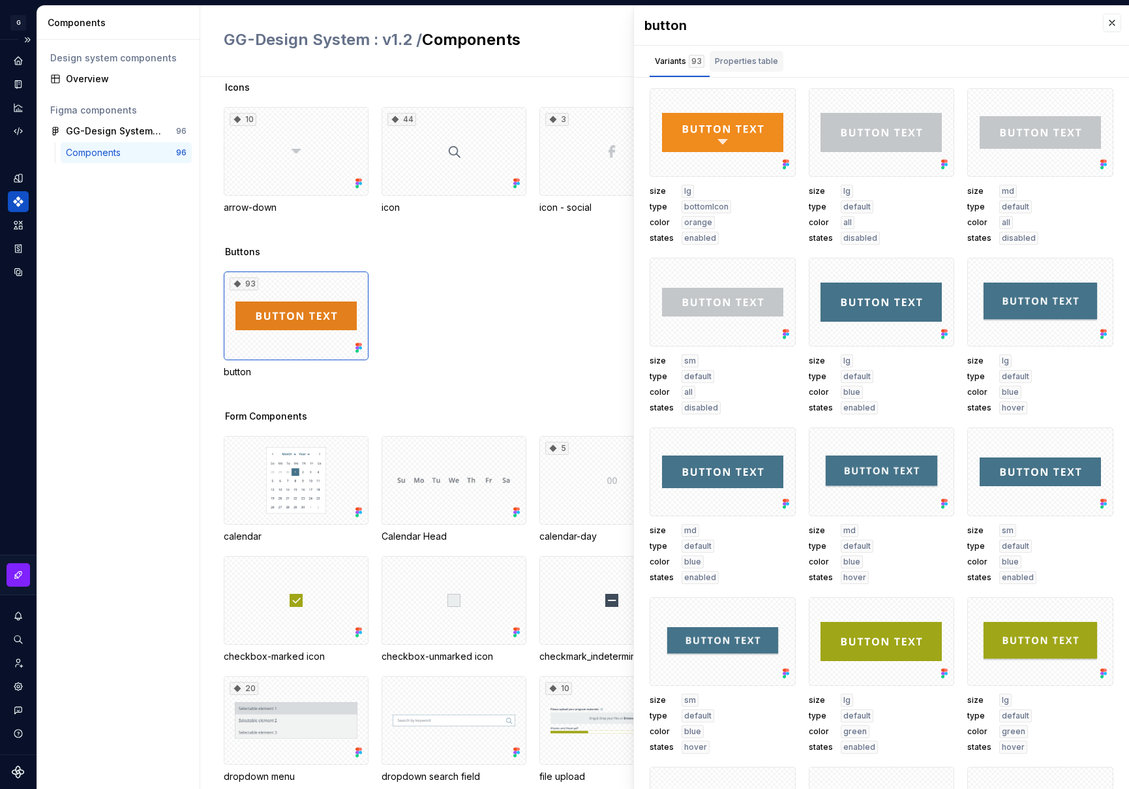
click at [764, 51] on div "Properties table" at bounding box center [747, 61] width 74 height 21
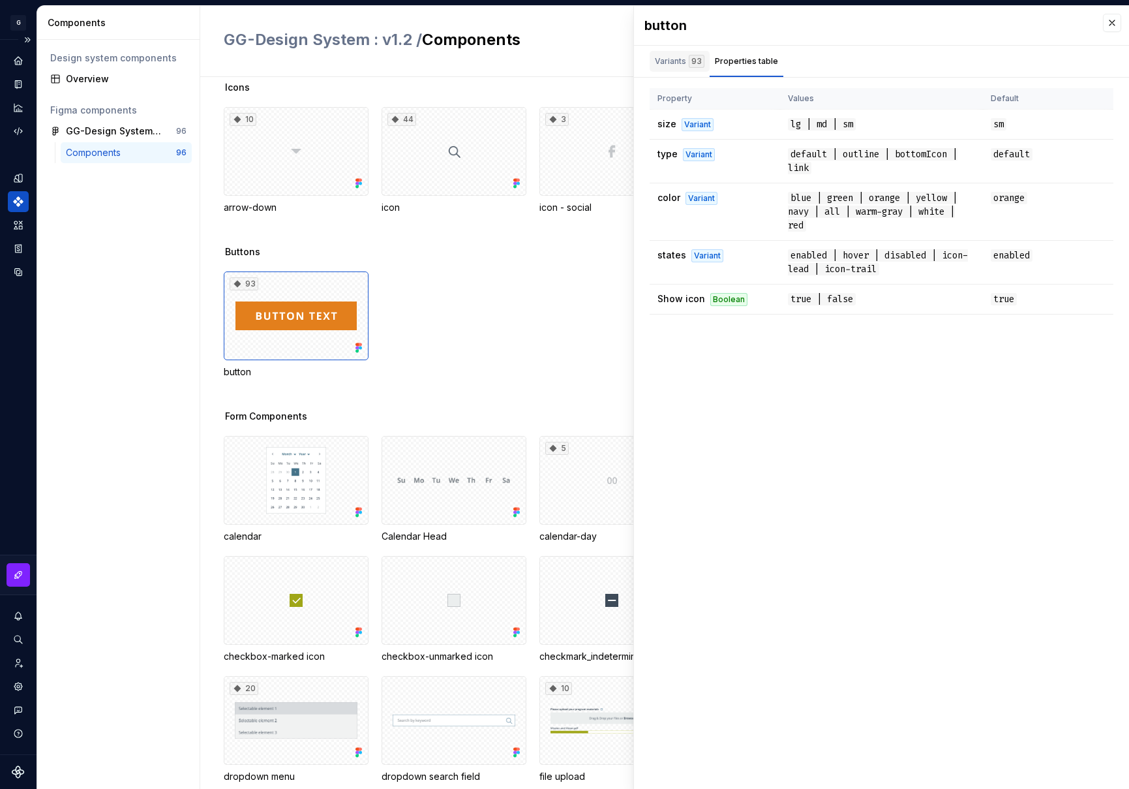
click at [675, 59] on div "Variants 93" at bounding box center [680, 61] width 50 height 13
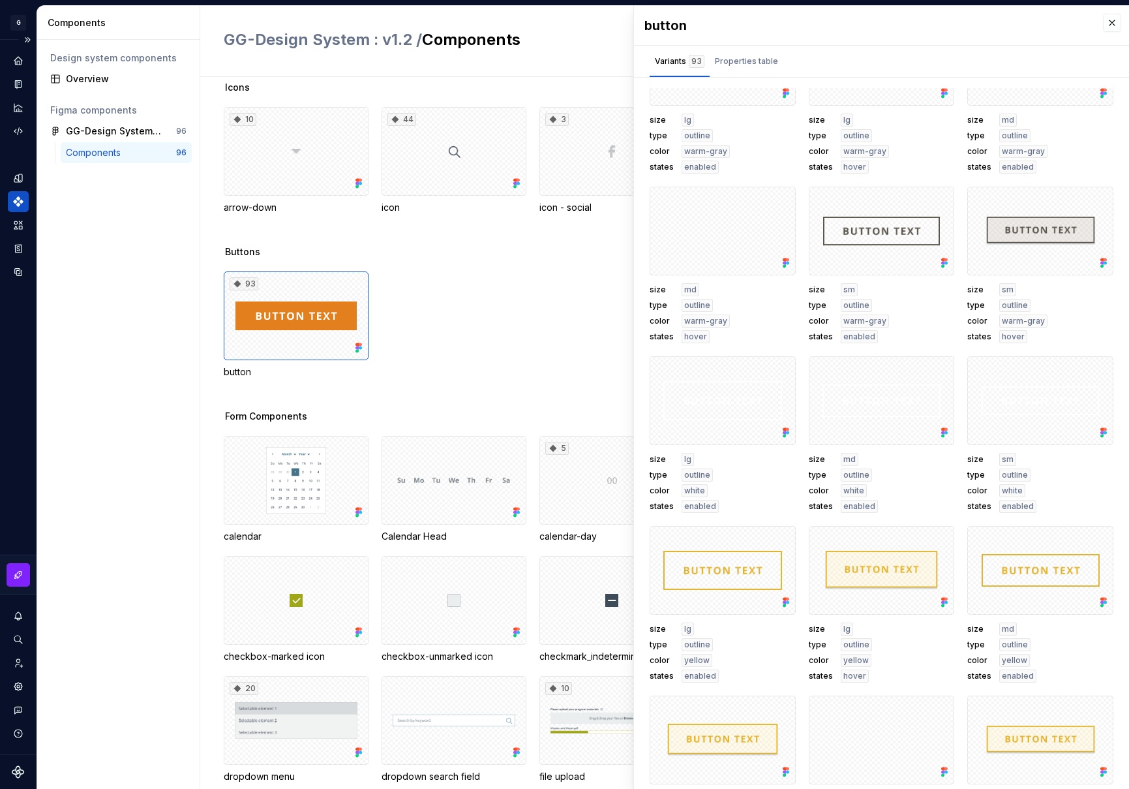
scroll to position [4476, 0]
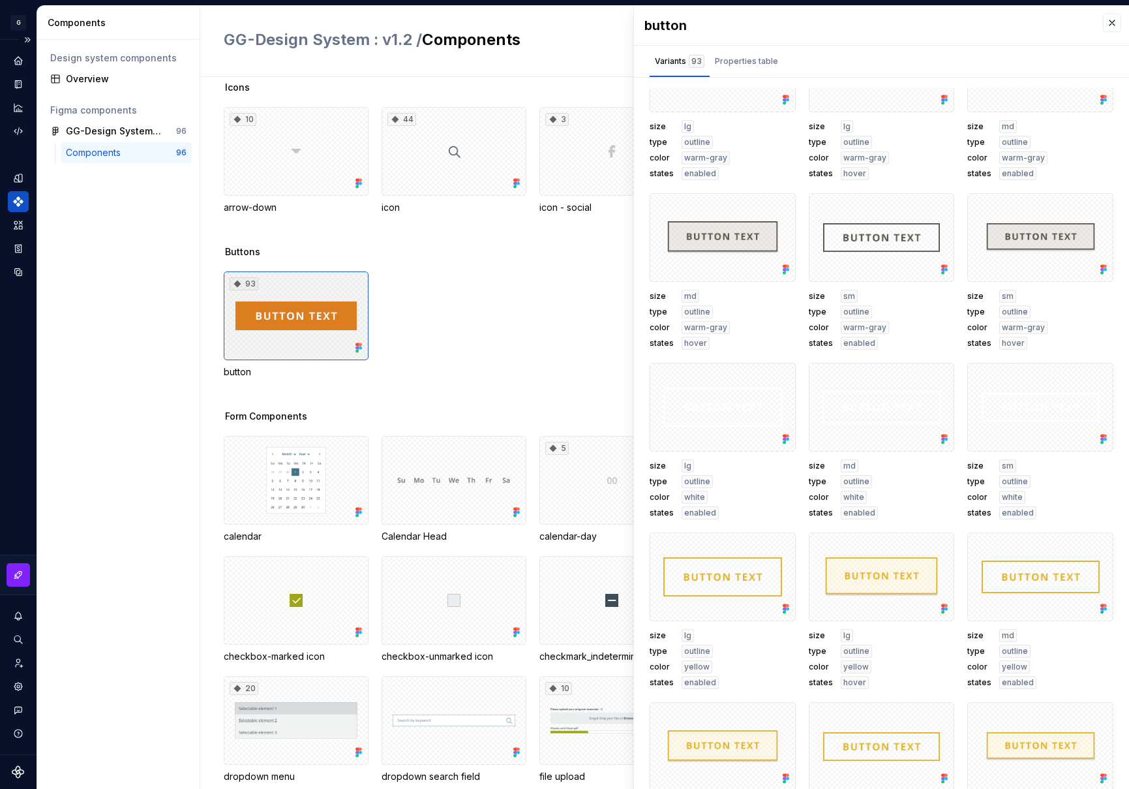
click at [324, 281] on div "93" at bounding box center [296, 315] width 145 height 89
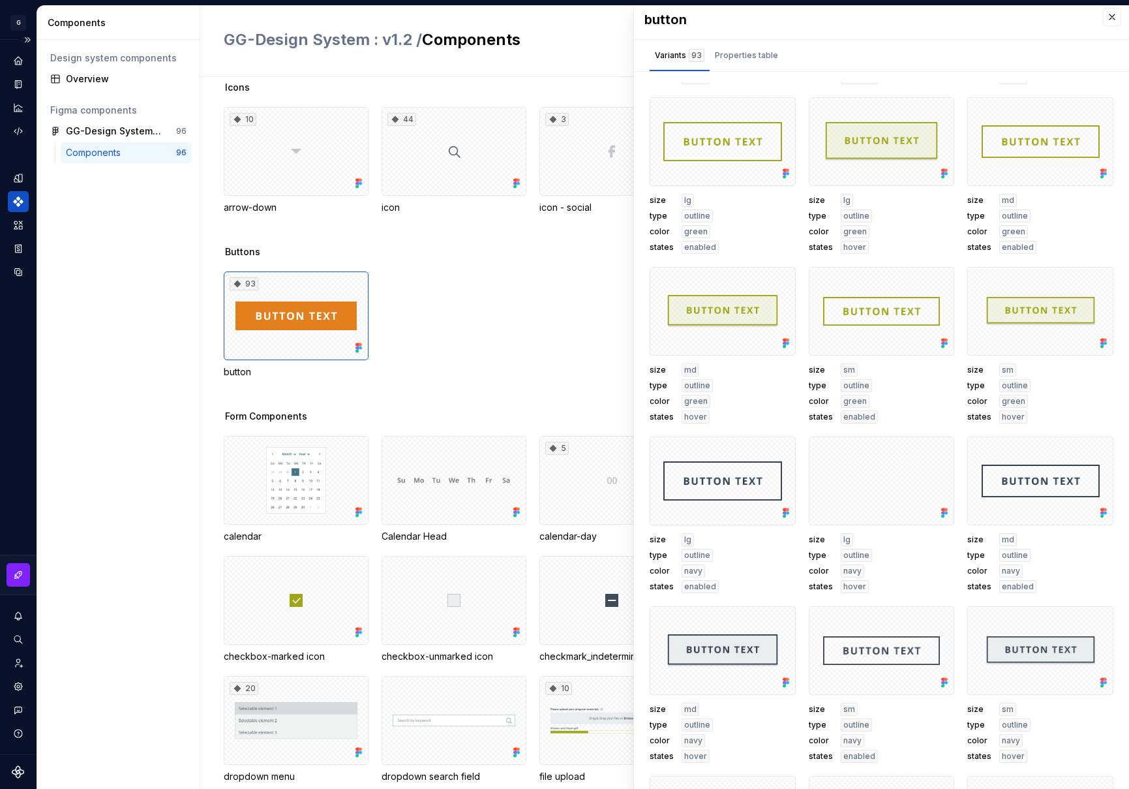
scroll to position [2604, 0]
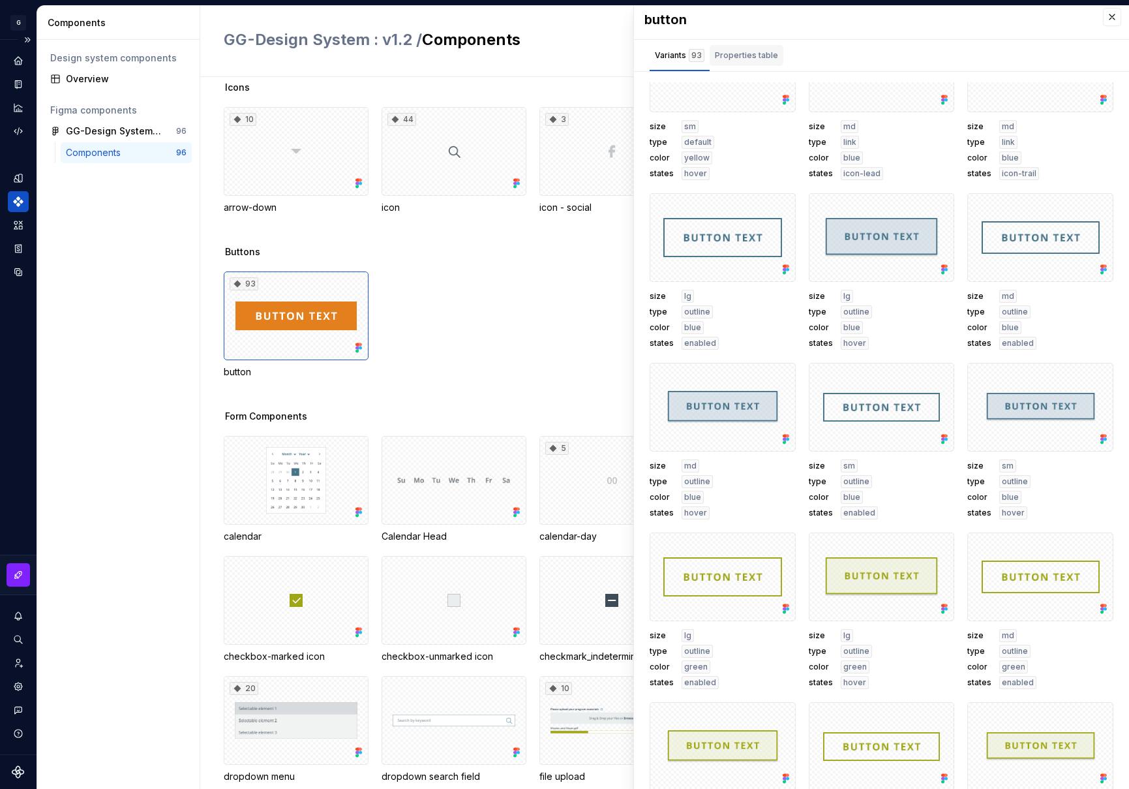
click at [769, 55] on div "Properties table" at bounding box center [746, 55] width 63 height 13
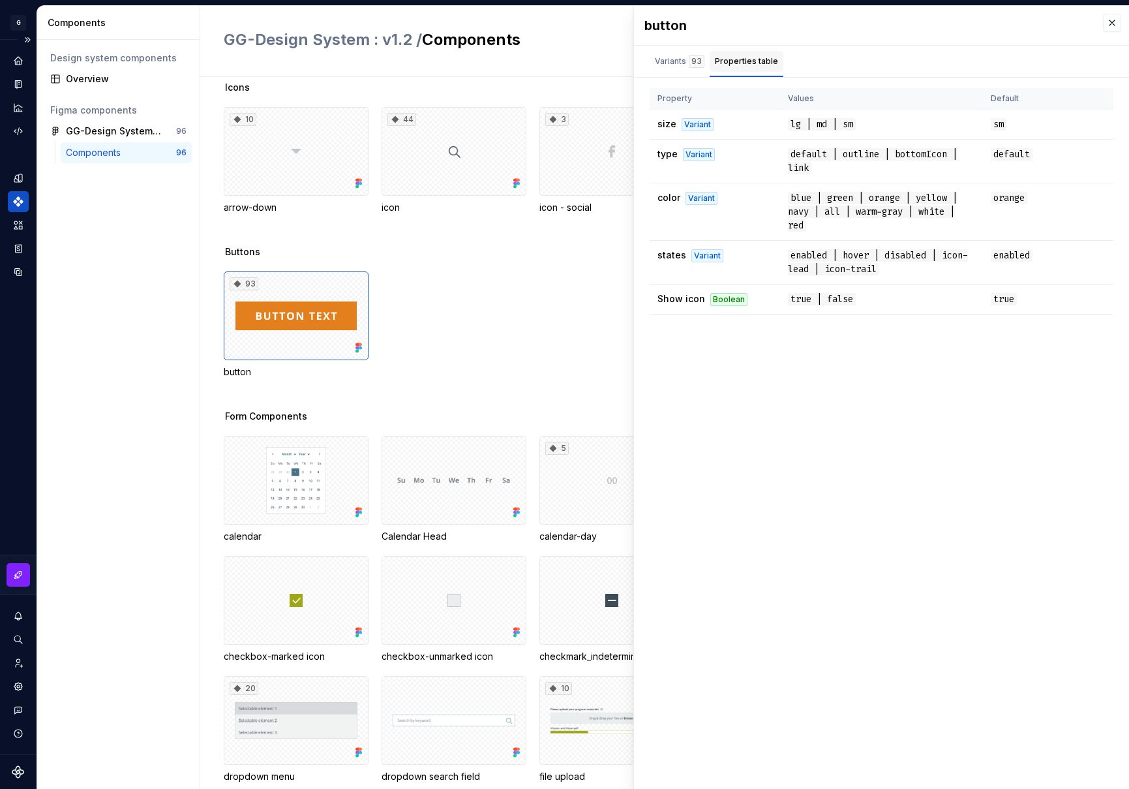
scroll to position [0, 0]
click at [816, 97] on th "Values" at bounding box center [881, 99] width 203 height 22
click at [1118, 25] on button "button" at bounding box center [1112, 23] width 18 height 18
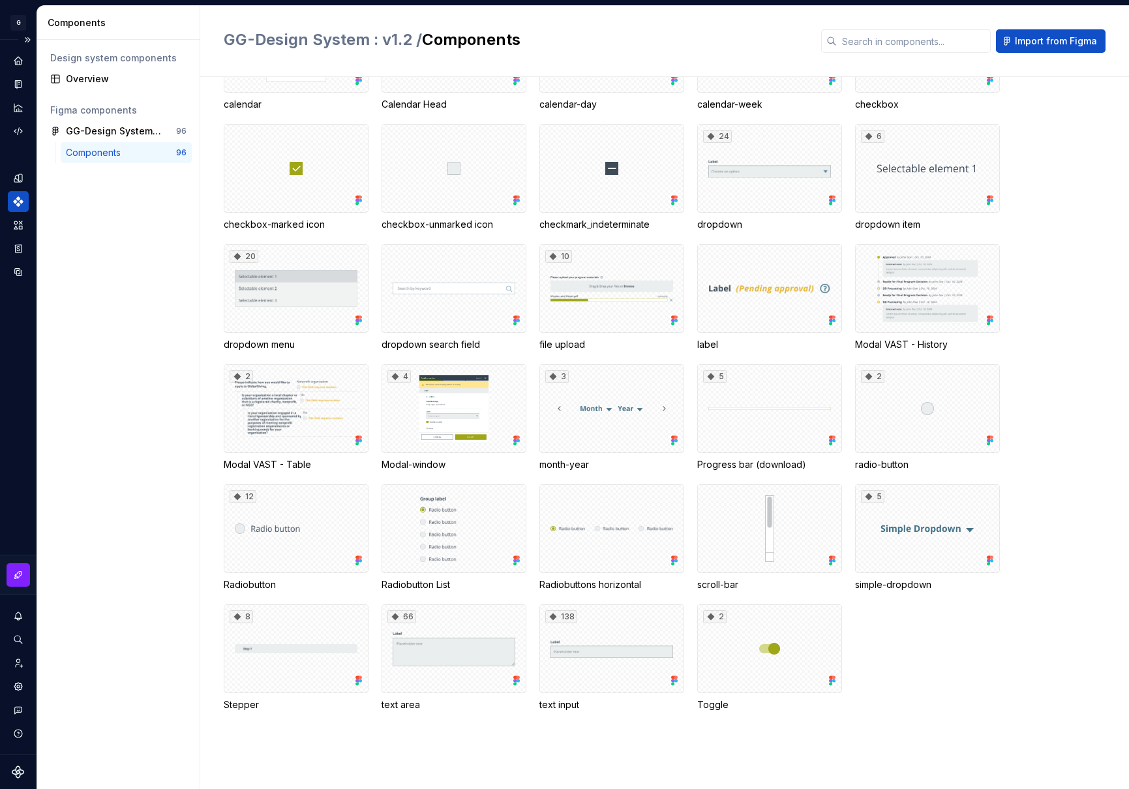
scroll to position [620, 0]
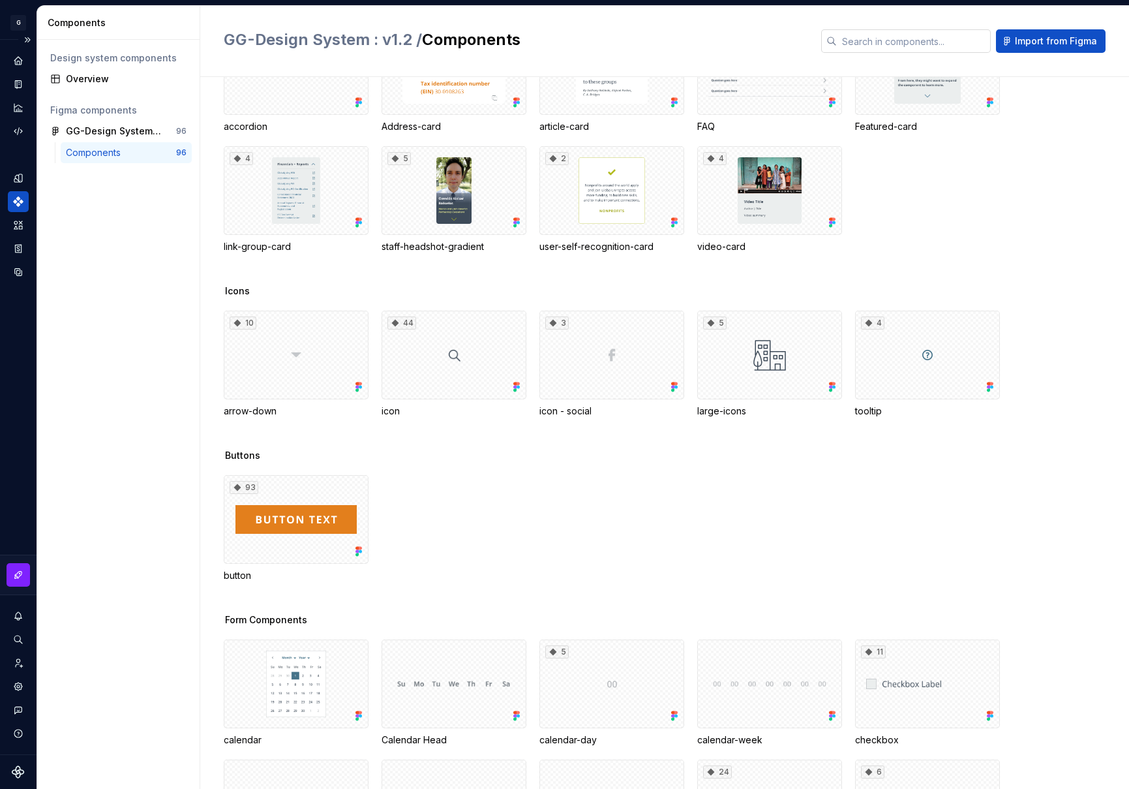
click at [874, 33] on input "text" at bounding box center [914, 40] width 154 height 23
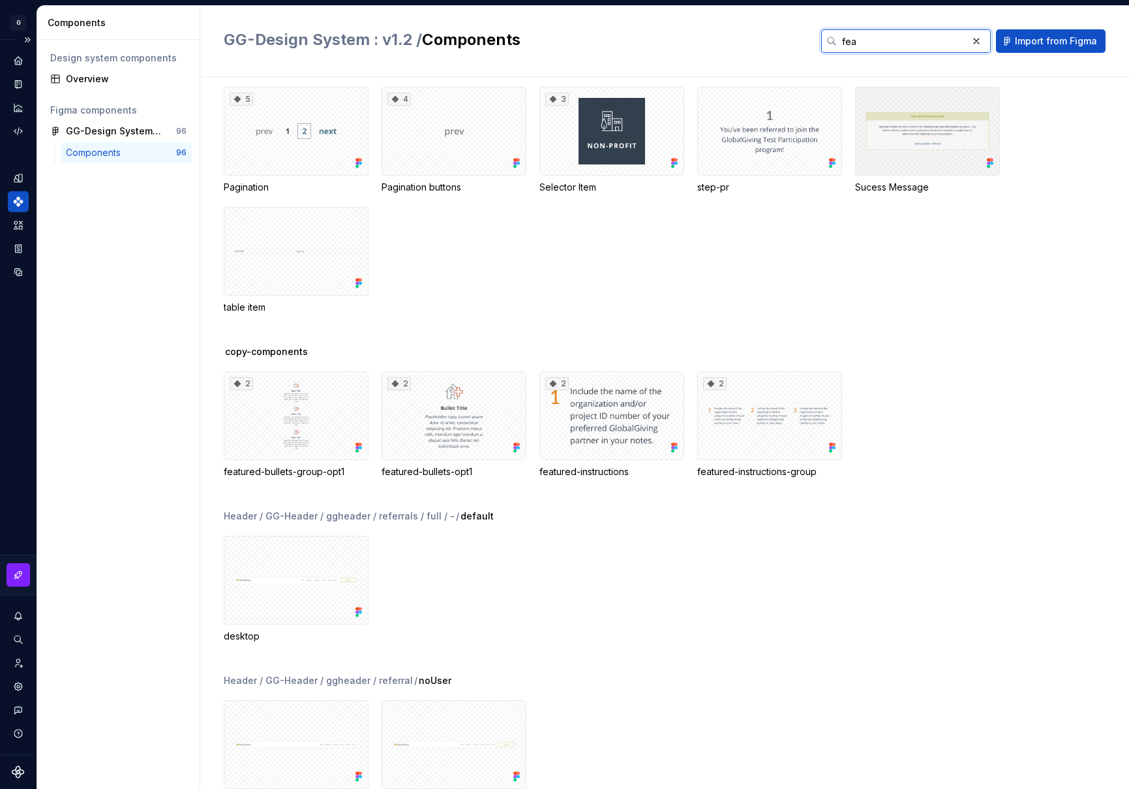
scroll to position [0, 0]
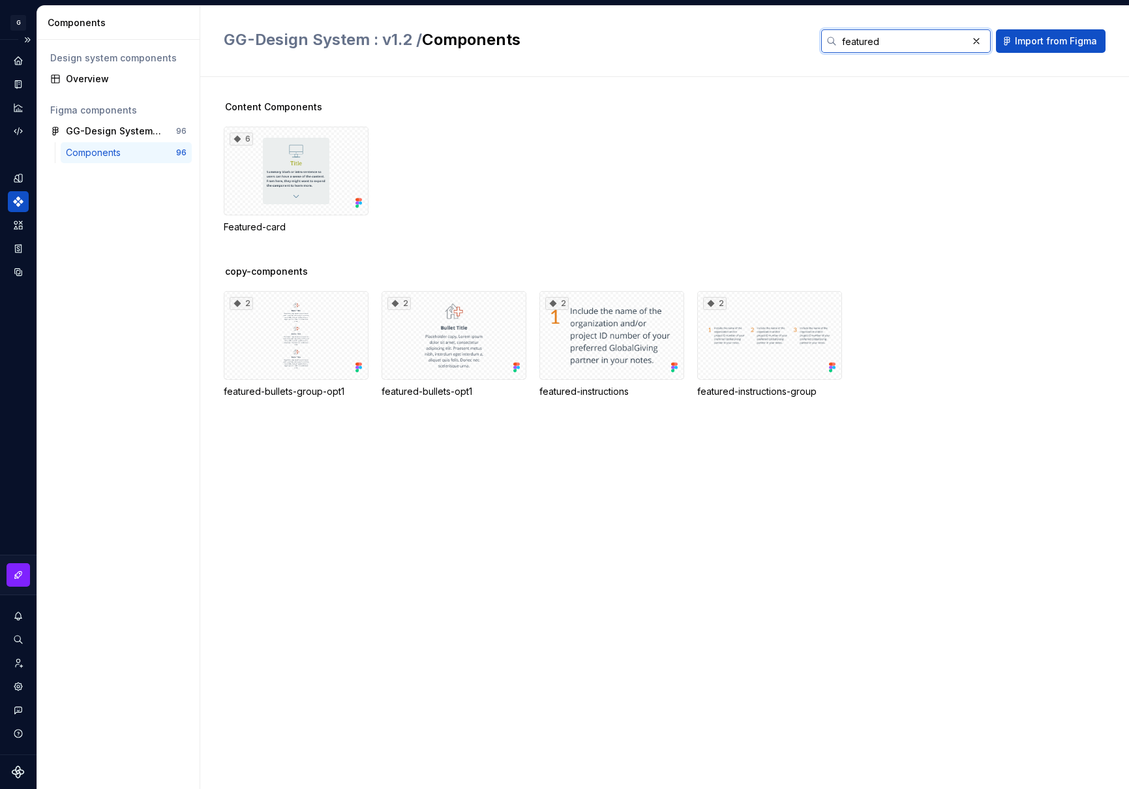
type input "featured"
click at [128, 151] on div "Components" at bounding box center [121, 152] width 110 height 13
click at [129, 126] on div "GG-Design System : v1.2" at bounding box center [114, 131] width 97 height 13
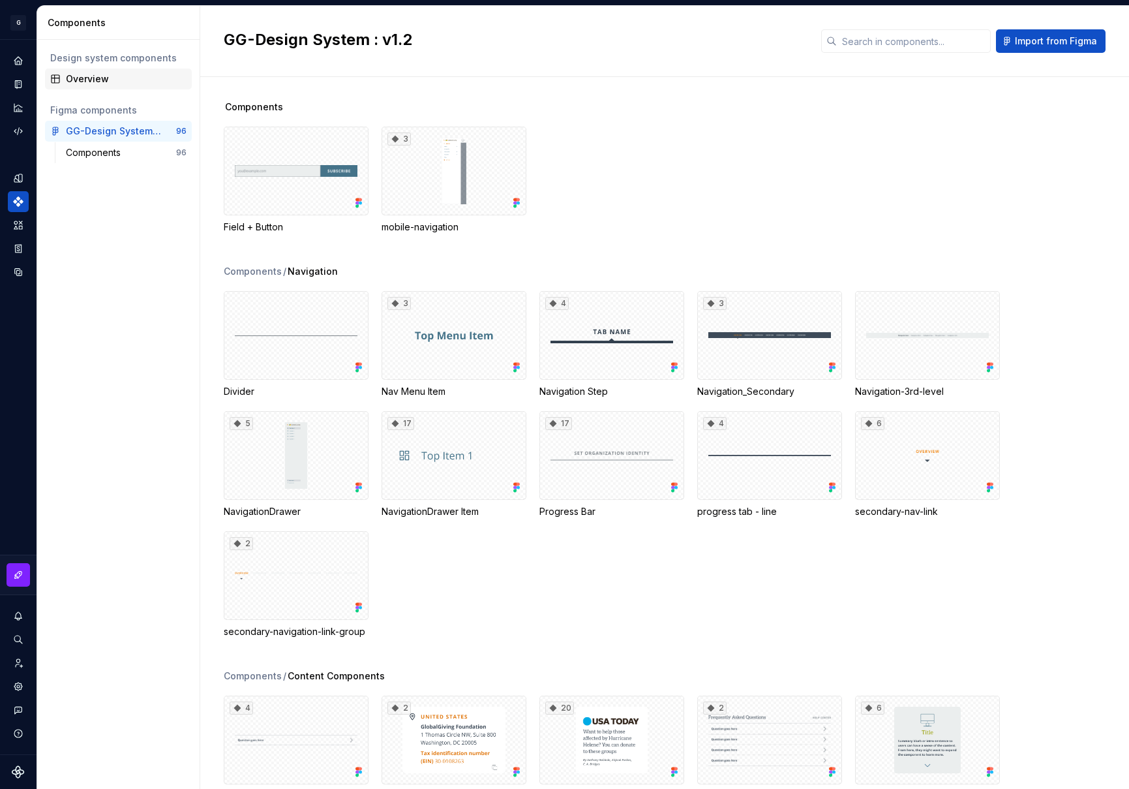
click at [65, 77] on div "Overview" at bounding box center [118, 78] width 136 height 13
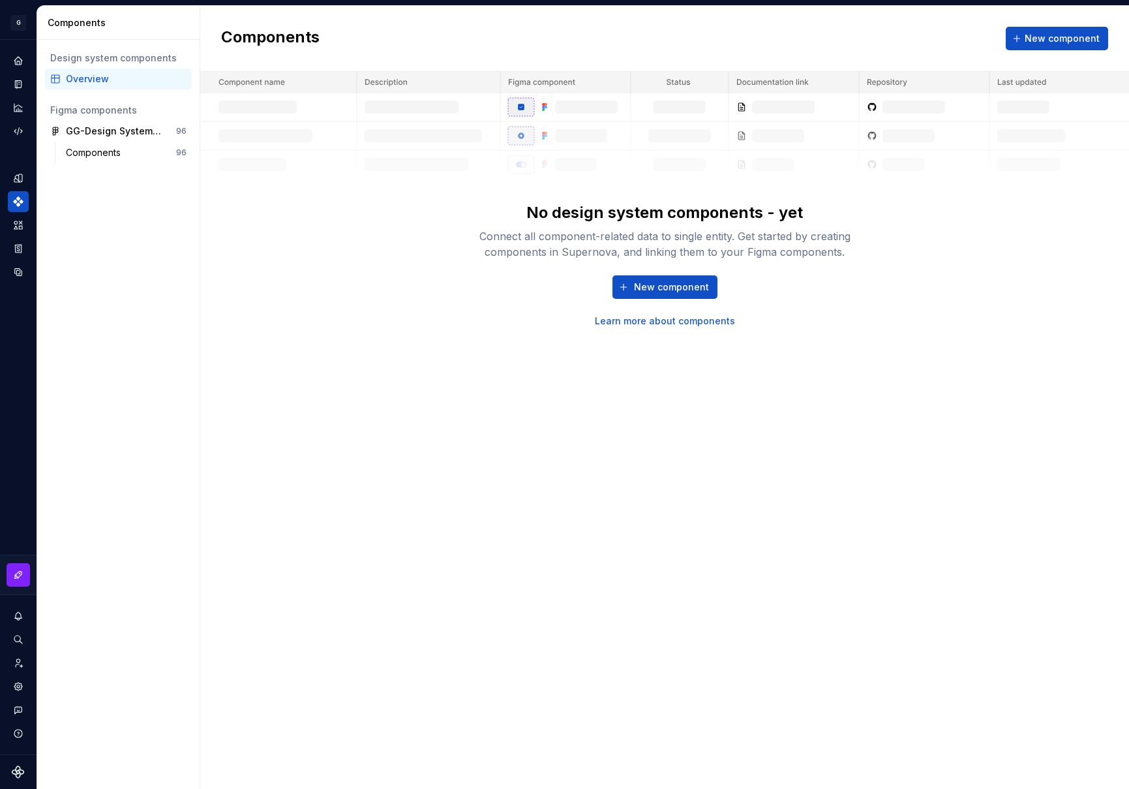
click at [660, 322] on link "Learn more about components" at bounding box center [665, 321] width 140 height 13
click at [110, 157] on div "Components" at bounding box center [96, 152] width 60 height 13
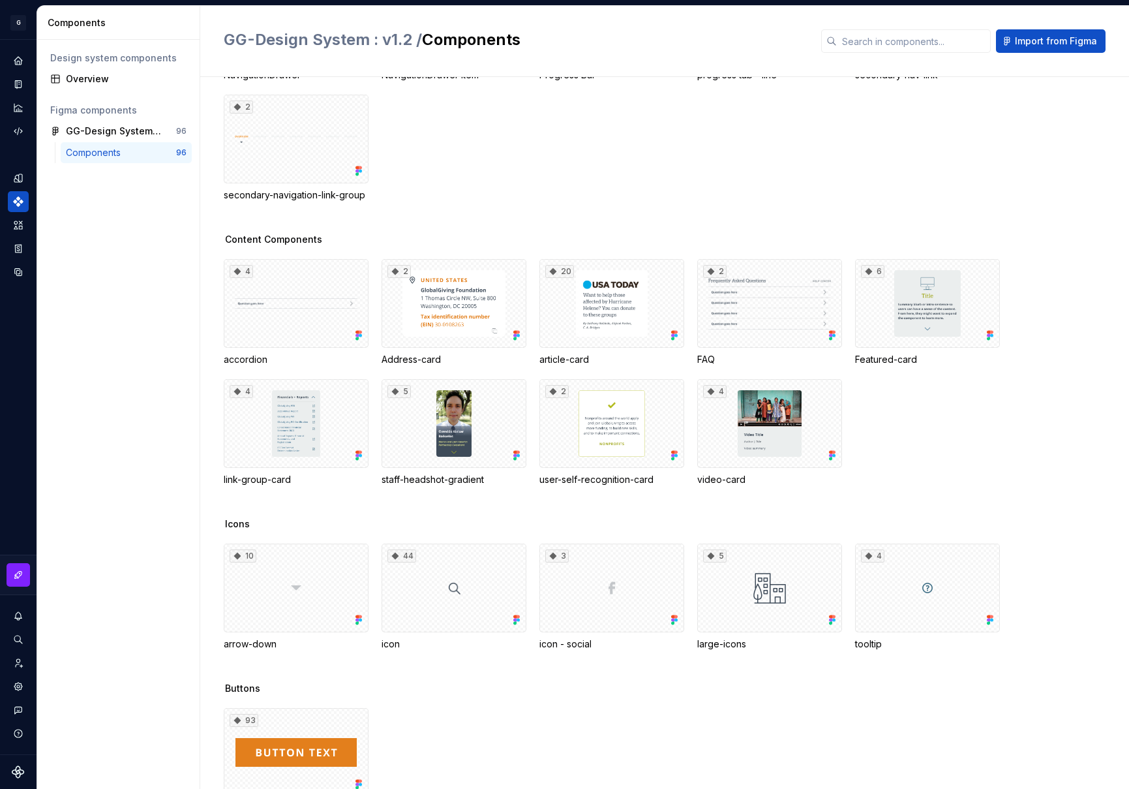
scroll to position [424, 0]
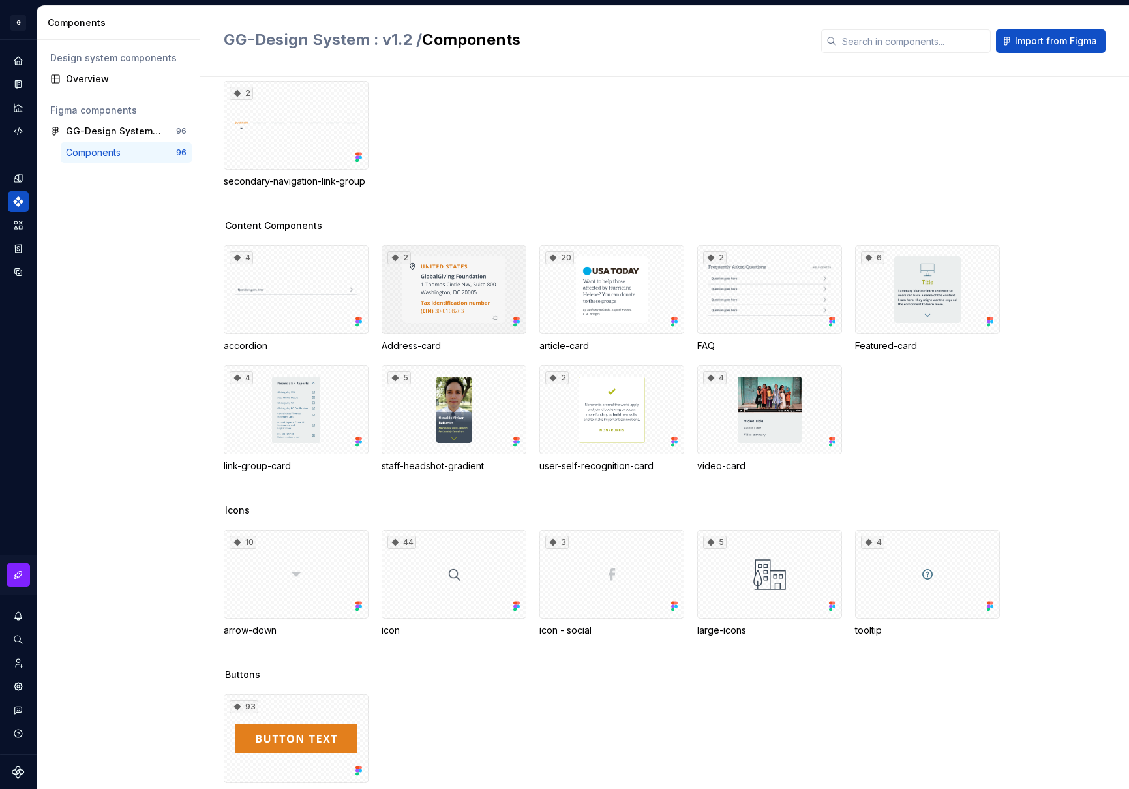
click at [453, 256] on div "2" at bounding box center [454, 289] width 145 height 89
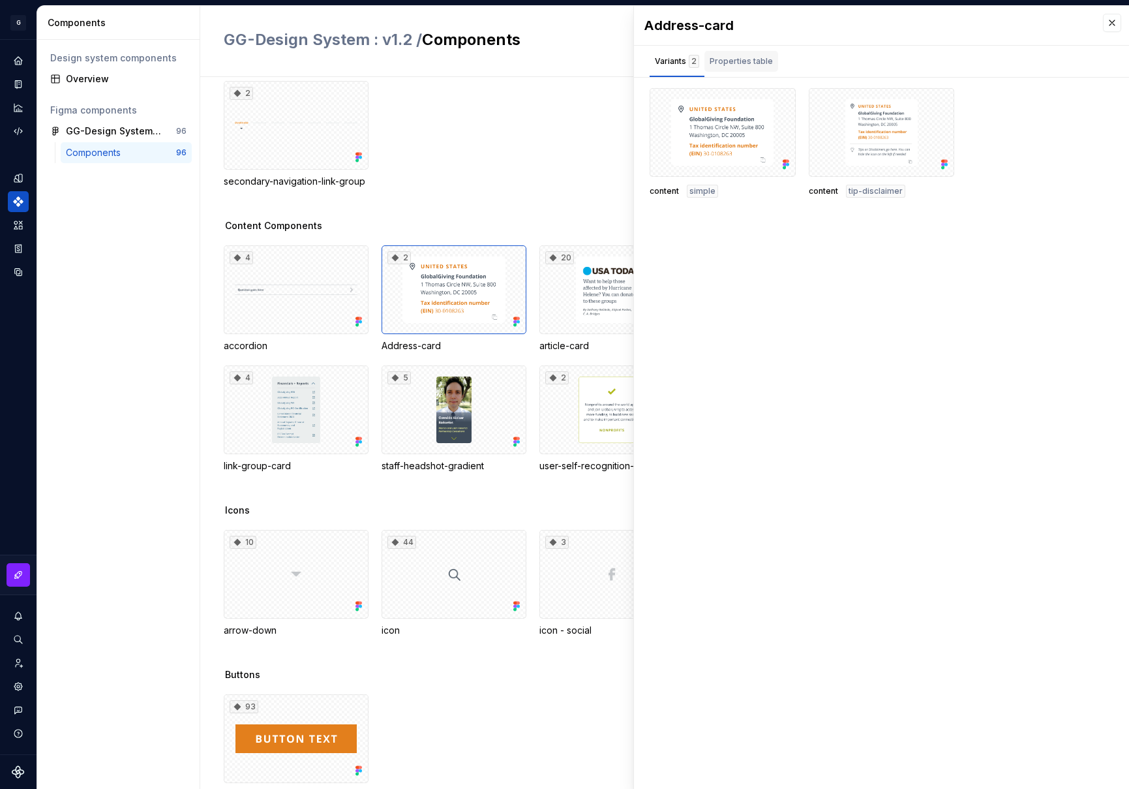
click at [754, 63] on div "Properties table" at bounding box center [741, 61] width 63 height 13
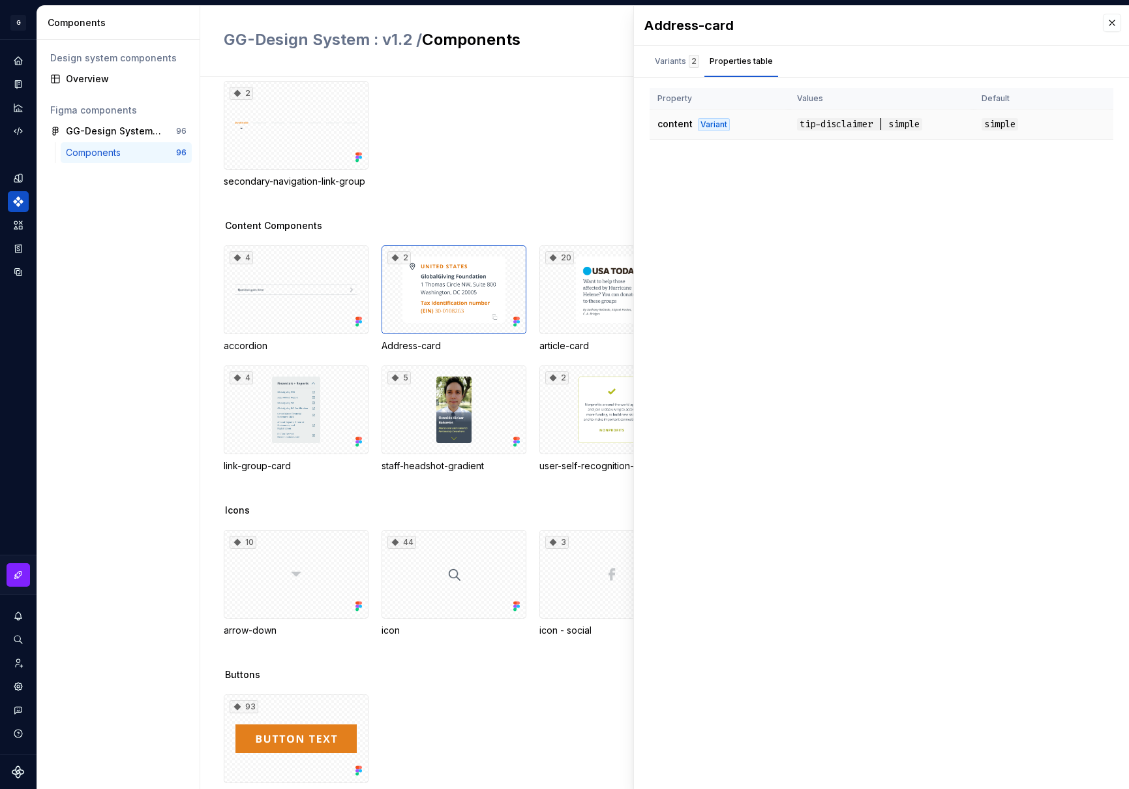
click at [672, 121] on span "content" at bounding box center [675, 123] width 35 height 11
drag, startPoint x: 709, startPoint y: 124, endPoint x: 750, endPoint y: 129, distance: 42.0
click at [750, 129] on td "content Variant" at bounding box center [720, 125] width 140 height 30
click at [760, 187] on div "Address-card Variants 2 Properties table content simple content tip-disclaimer …" at bounding box center [881, 397] width 495 height 783
click at [669, 59] on div "Variants 2" at bounding box center [677, 61] width 44 height 13
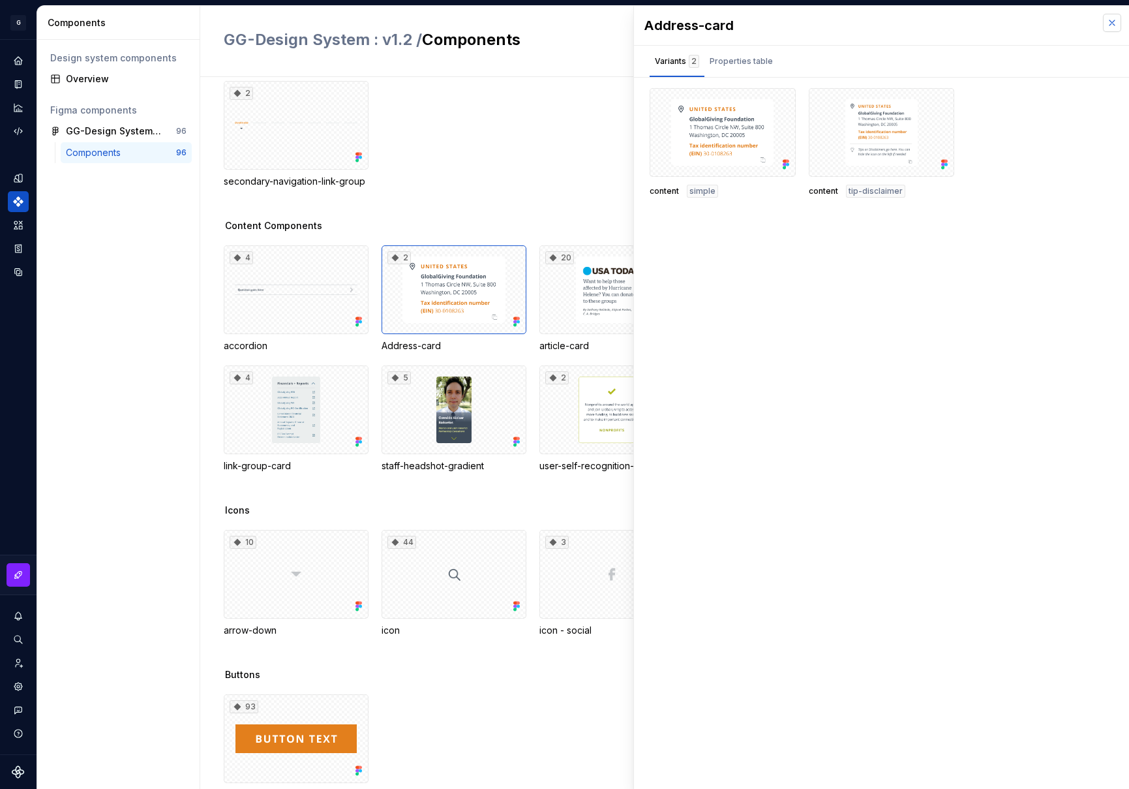
click at [1113, 27] on button "button" at bounding box center [1112, 23] width 18 height 18
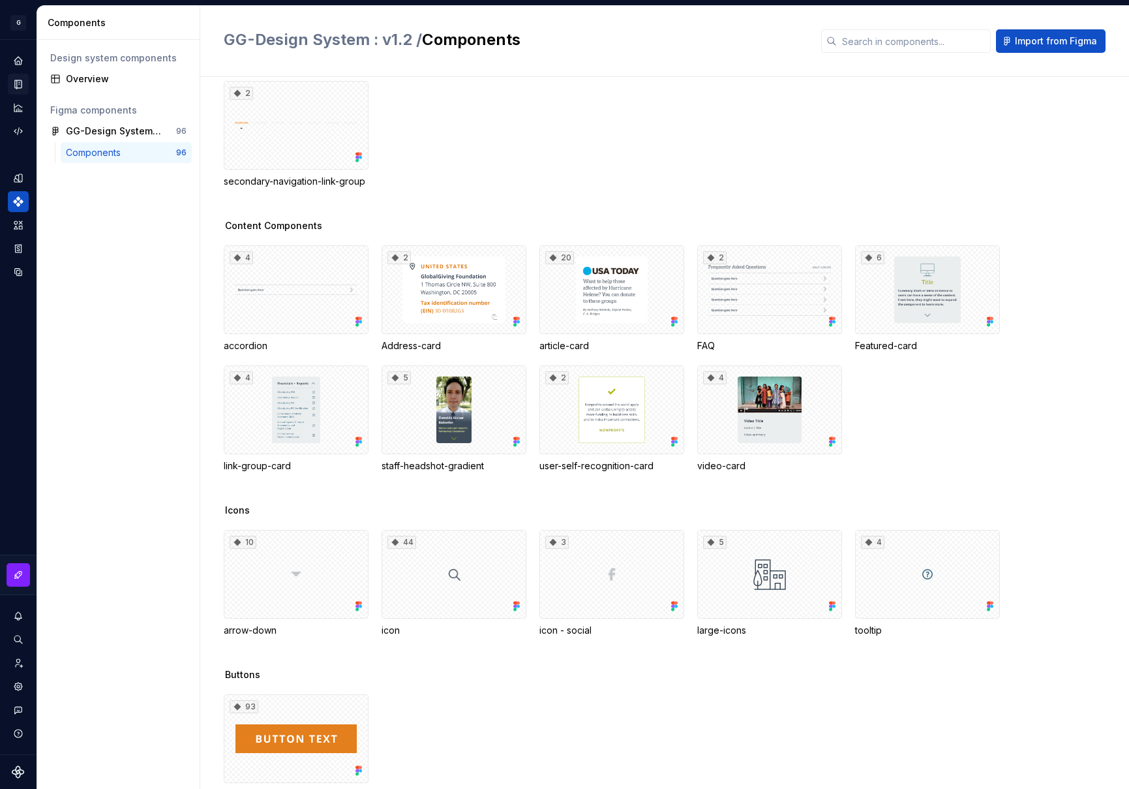
click at [20, 90] on div "Documentation" at bounding box center [18, 84] width 21 height 21
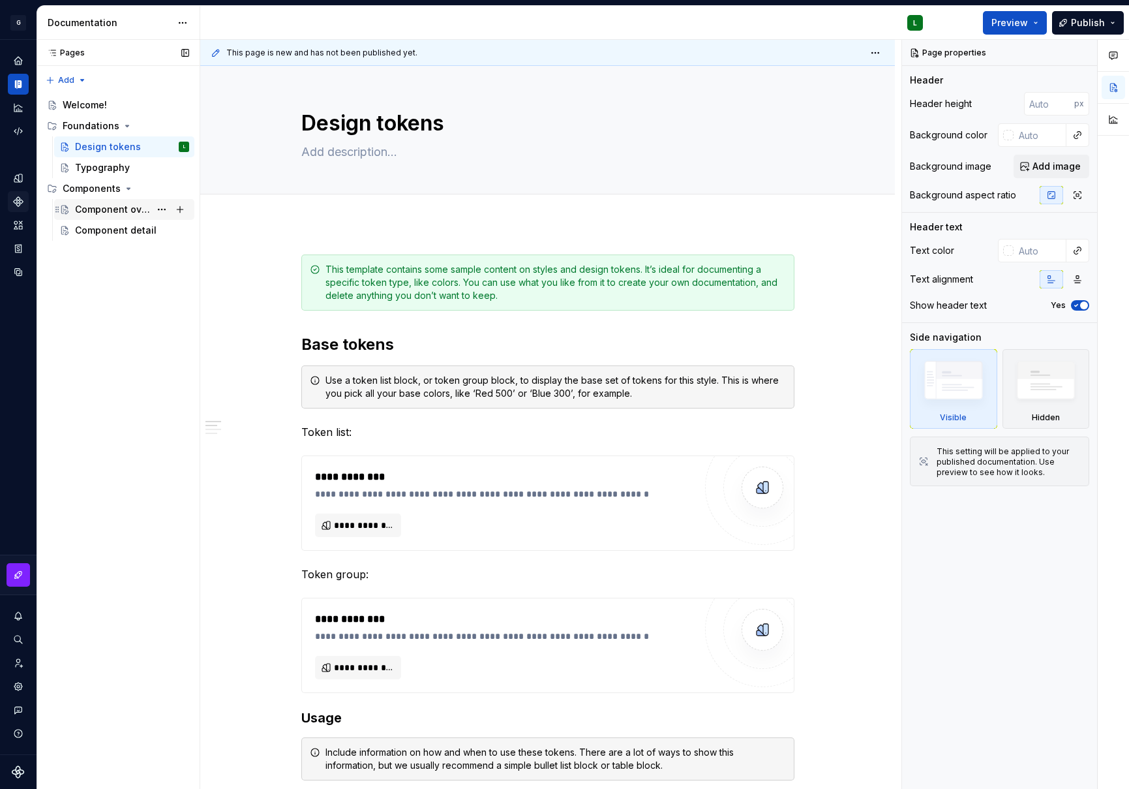
click at [112, 212] on div "Component overview" at bounding box center [112, 209] width 75 height 13
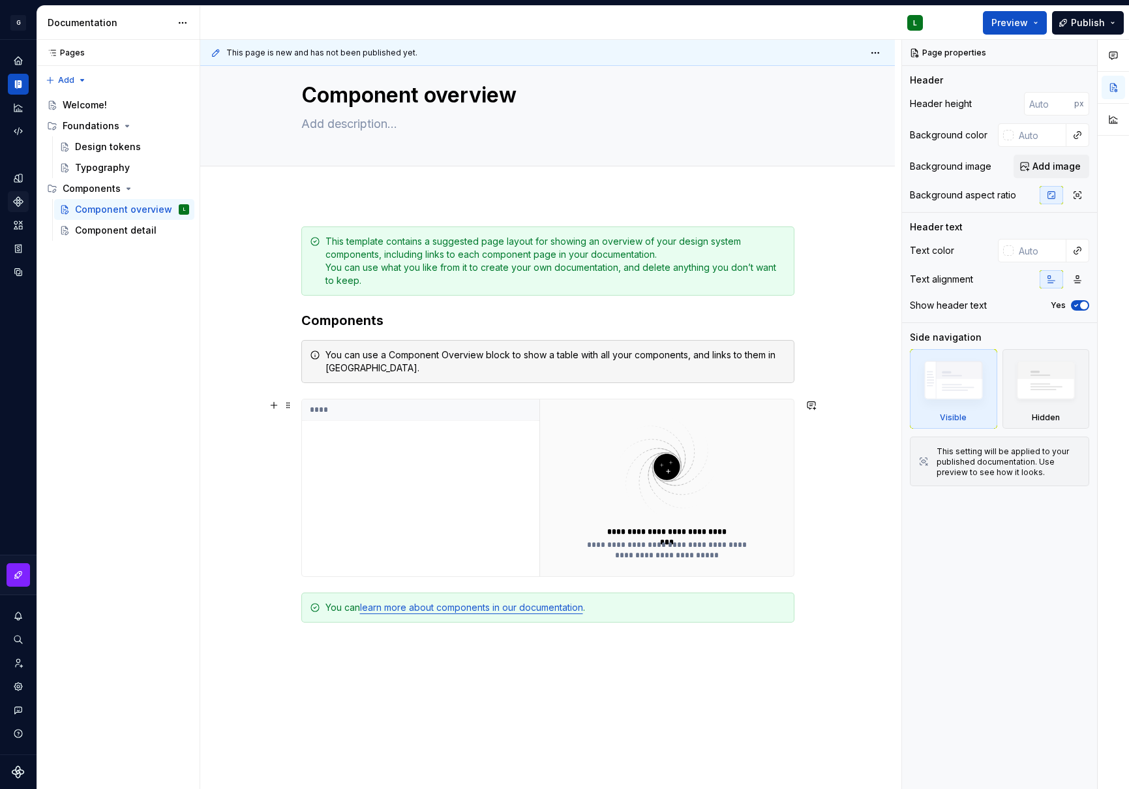
scroll to position [38, 0]
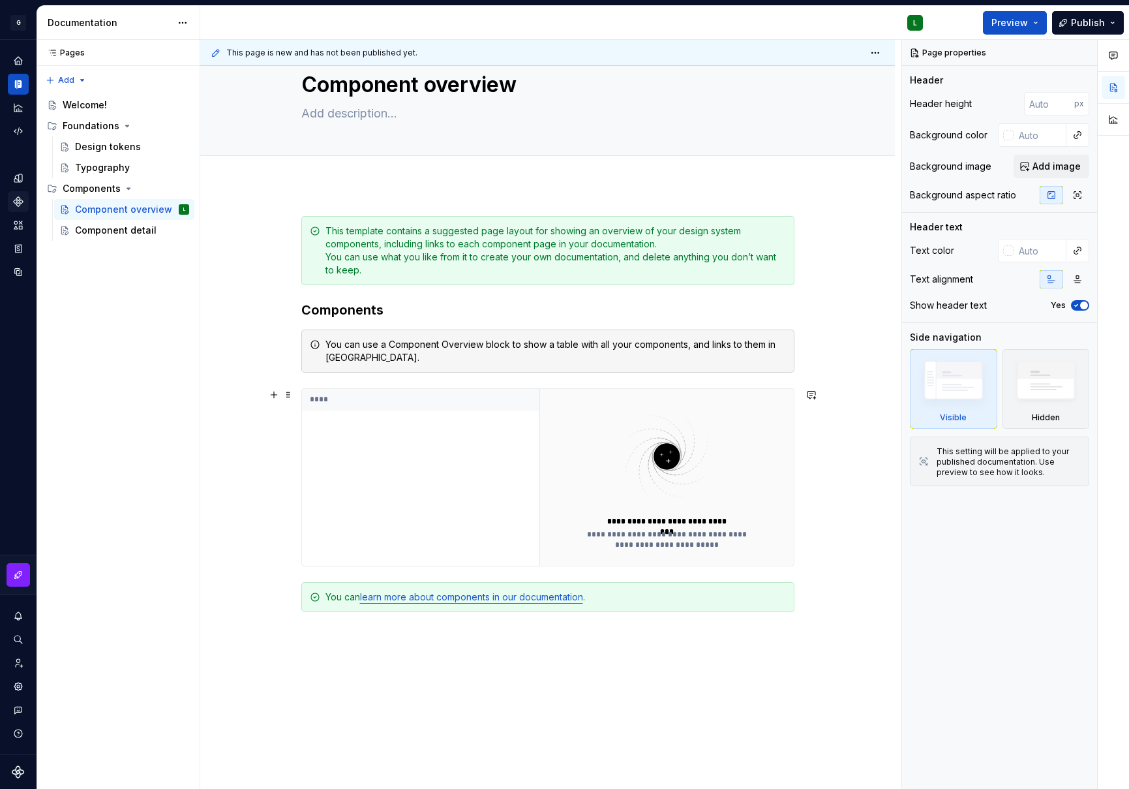
click at [335, 400] on th "****" at bounding box center [421, 400] width 238 height 22
click at [275, 395] on button "button" at bounding box center [274, 395] width 18 height 18
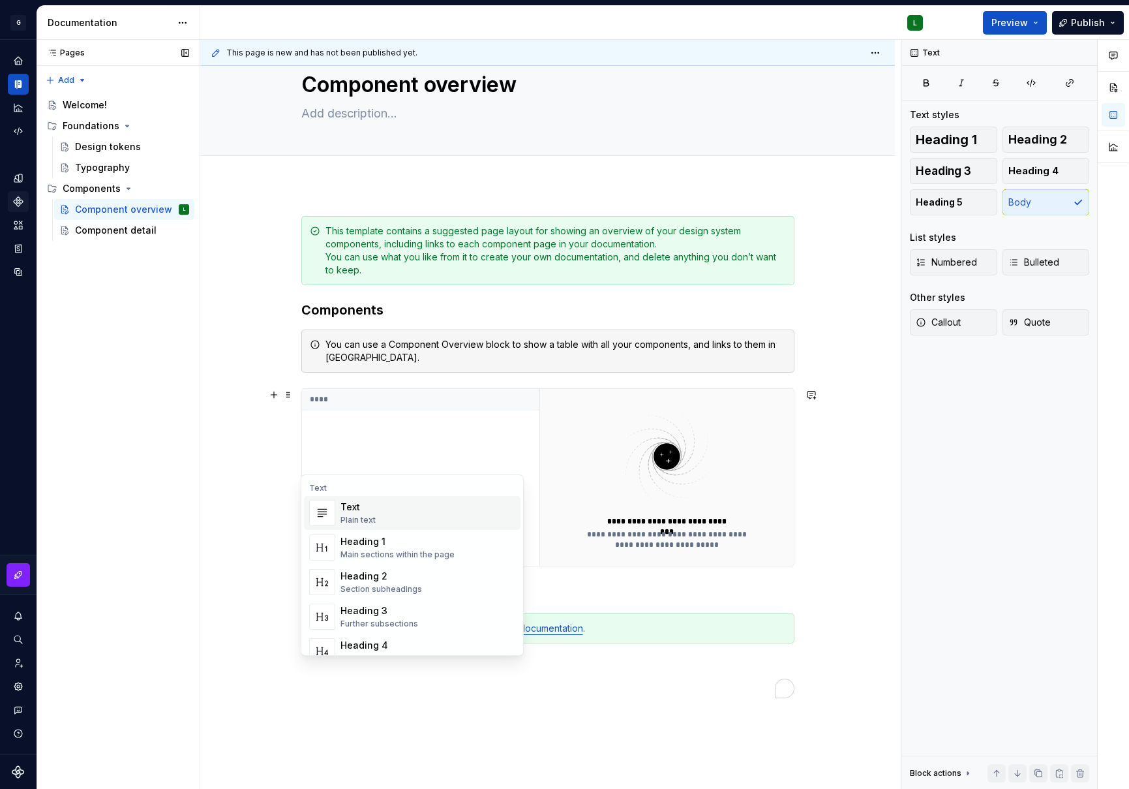
scroll to position [168, 0]
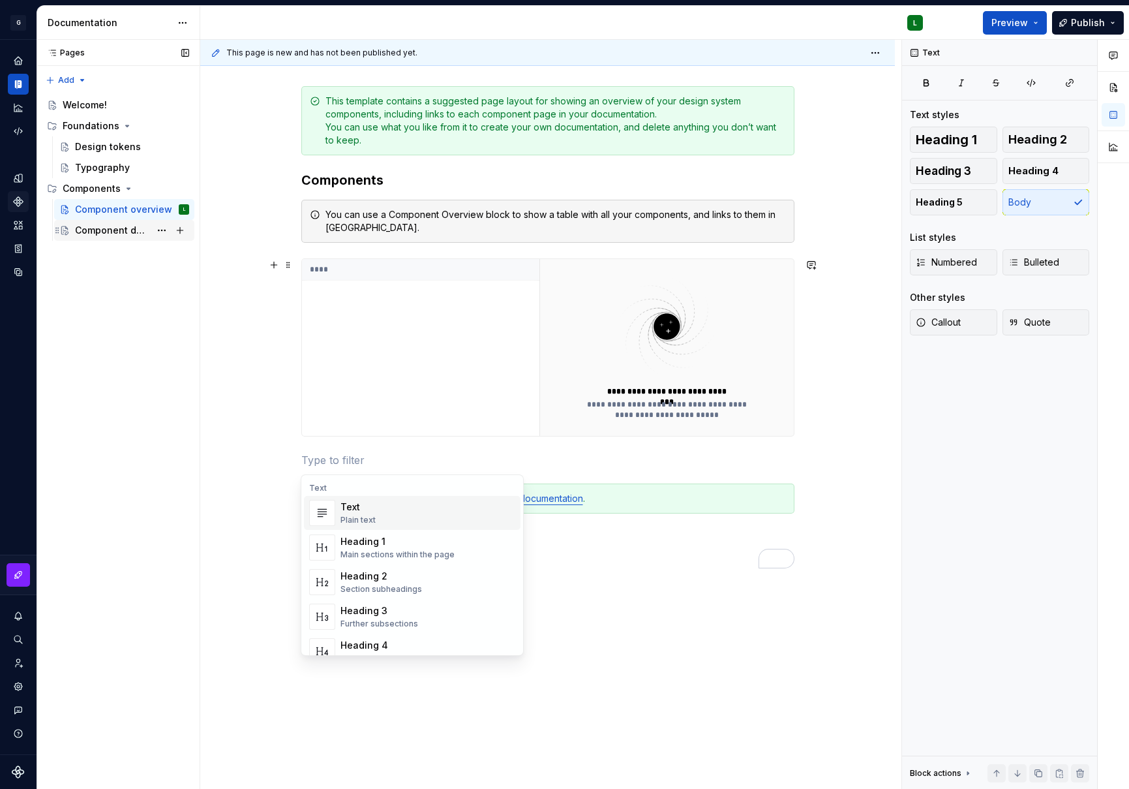
click at [245, 387] on div "**********" at bounding box center [547, 438] width 695 height 766
click at [110, 234] on div "Component detail" at bounding box center [112, 230] width 75 height 13
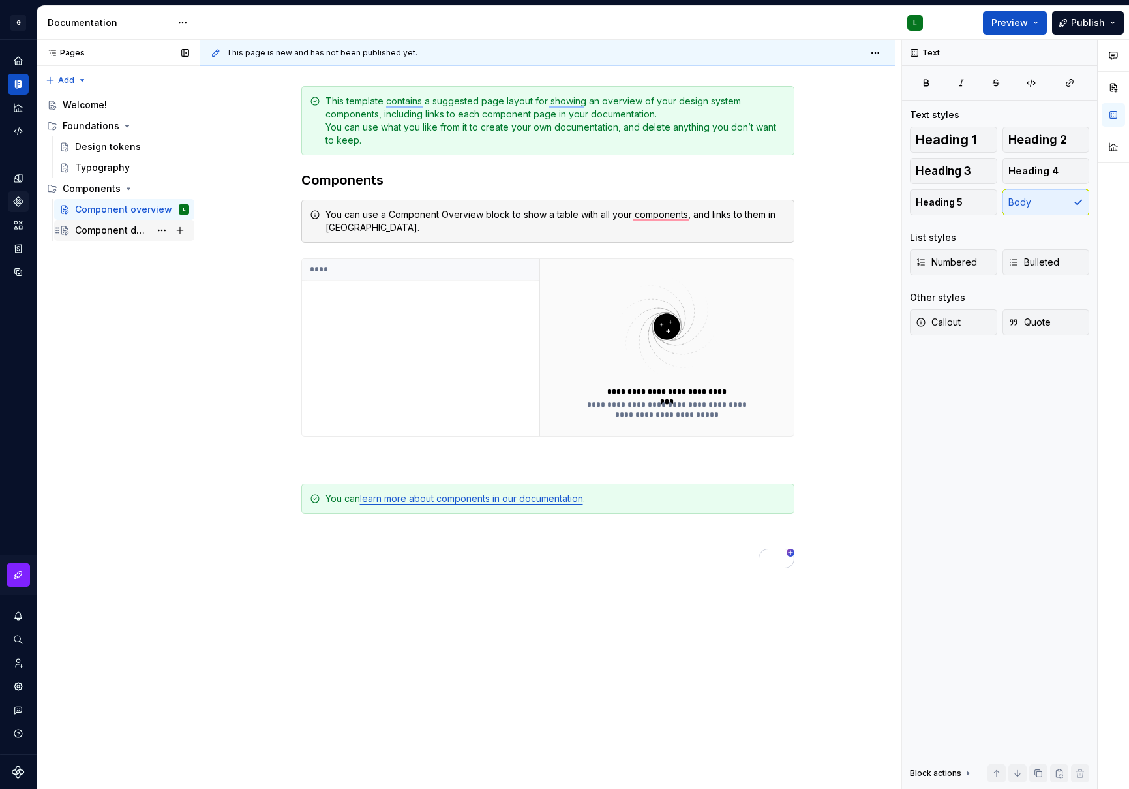
type textarea "*"
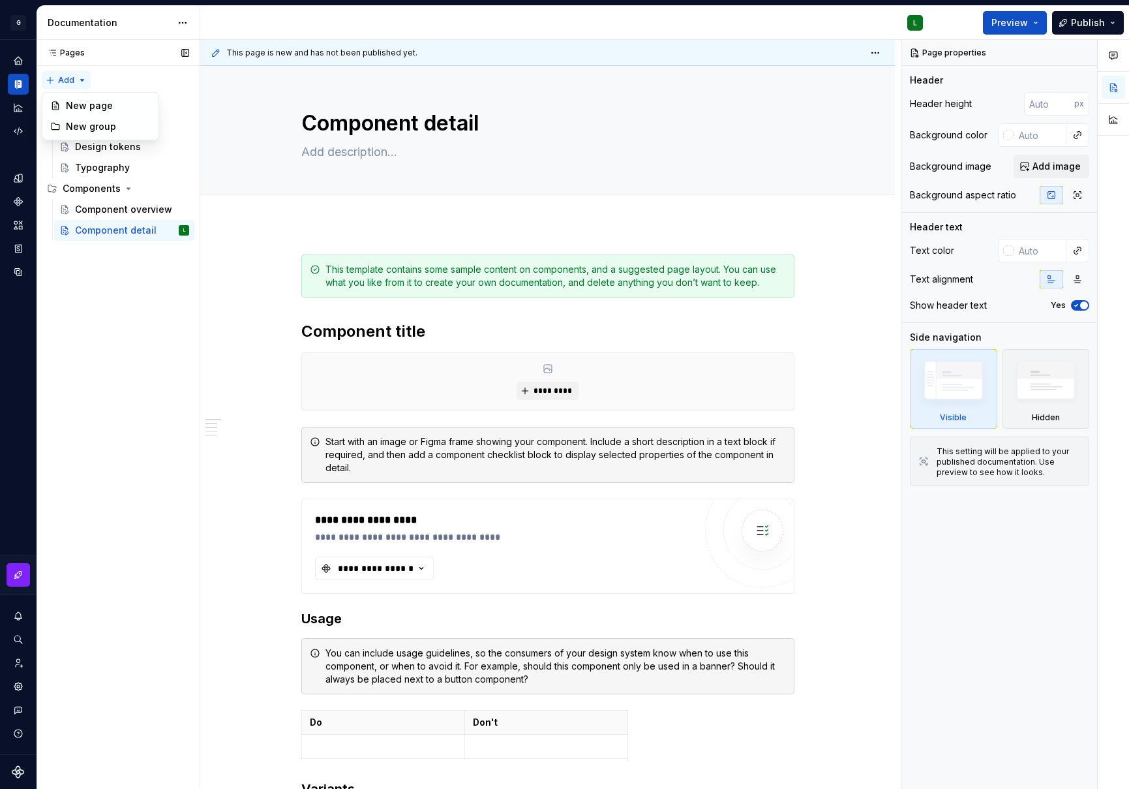
click at [82, 81] on div "Pages Pages Add Accessibility guide for tree Page tree. Navigate the tree with …" at bounding box center [118, 415] width 163 height 750
click at [514, 104] on html "G GlobalGiving Design System L Design system data Documentation L Preview Publi…" at bounding box center [564, 394] width 1129 height 789
click at [431, 123] on textarea "Component detail" at bounding box center [545, 123] width 493 height 31
click at [491, 124] on textarea "Component detail" at bounding box center [545, 123] width 493 height 31
click at [139, 304] on div "Pages Pages Add Accessibility guide for tree Page tree. Navigate the tree with …" at bounding box center [118, 415] width 163 height 750
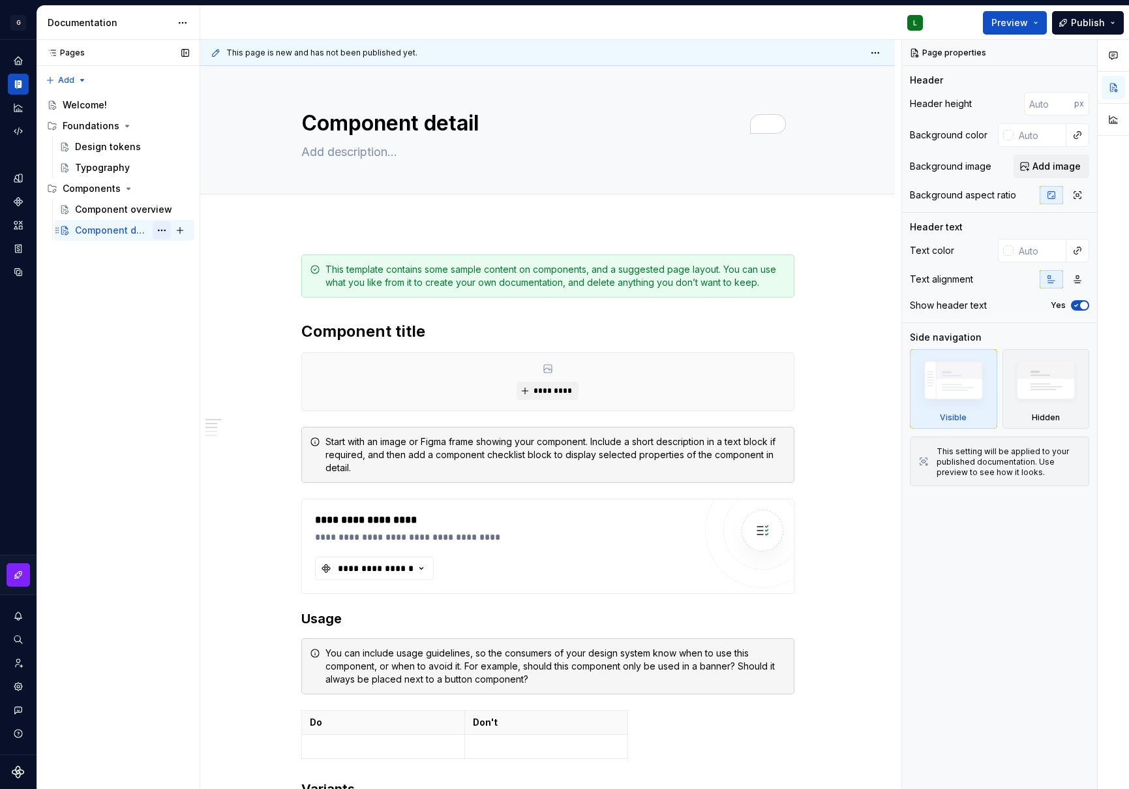
click at [159, 228] on button "Page tree" at bounding box center [162, 230] width 18 height 18
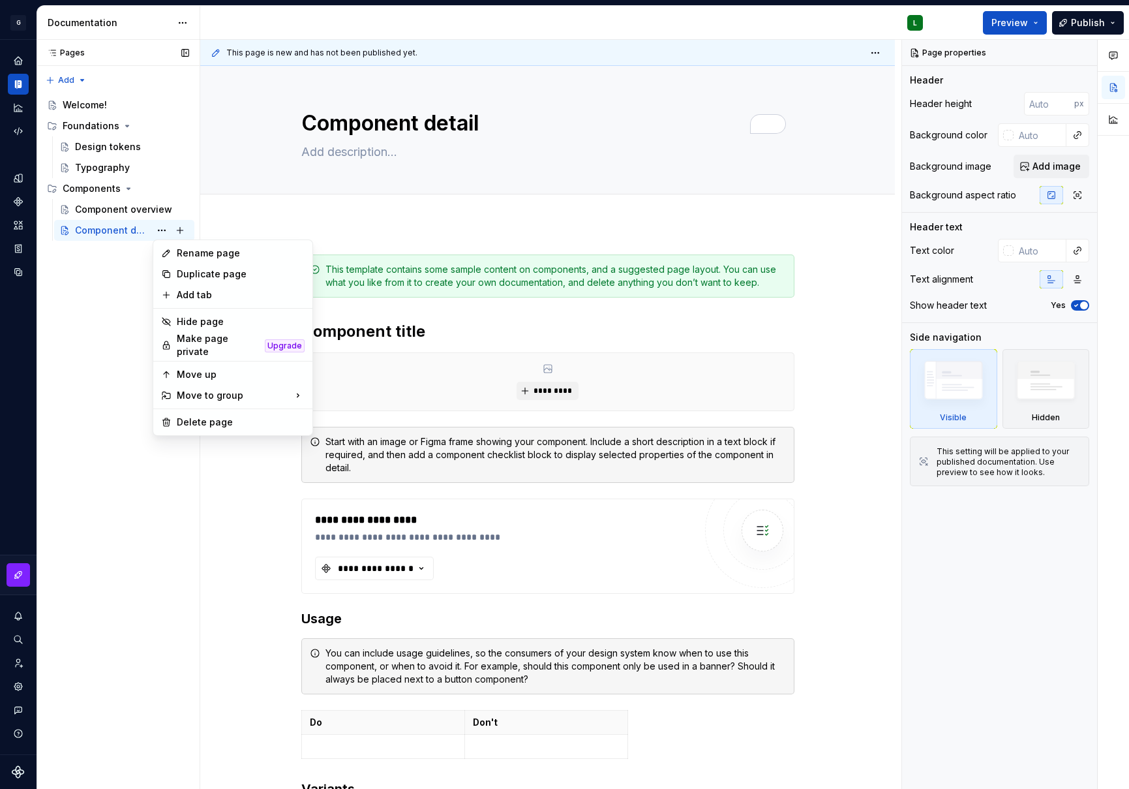
click at [65, 311] on div "Pages Pages Add Accessibility guide for tree Page tree. Navigate the tree with …" at bounding box center [118, 415] width 163 height 750
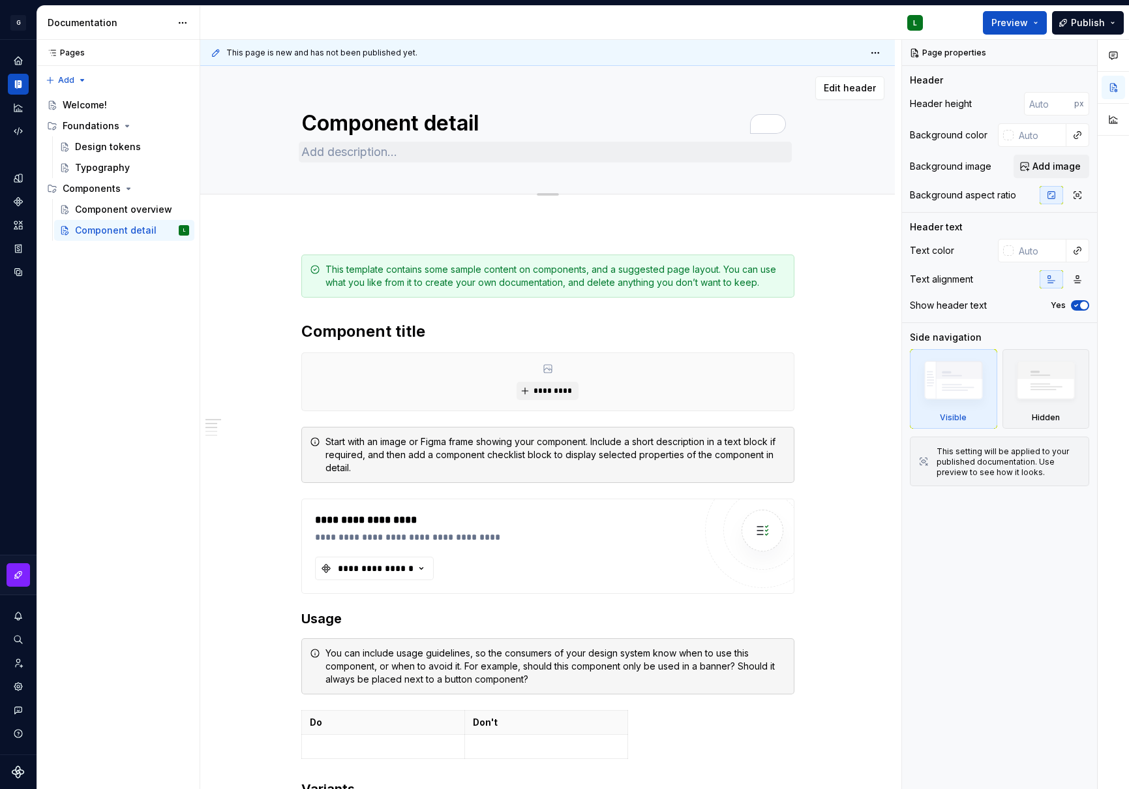
type textarea "*"
click at [504, 123] on textarea "Component detail" at bounding box center [545, 123] width 493 height 31
drag, startPoint x: 513, startPoint y: 120, endPoint x: 512, endPoint y: 129, distance: 8.6
click at [512, 120] on textarea "Component detail" at bounding box center [545, 123] width 493 height 31
type textarea "Component detail"
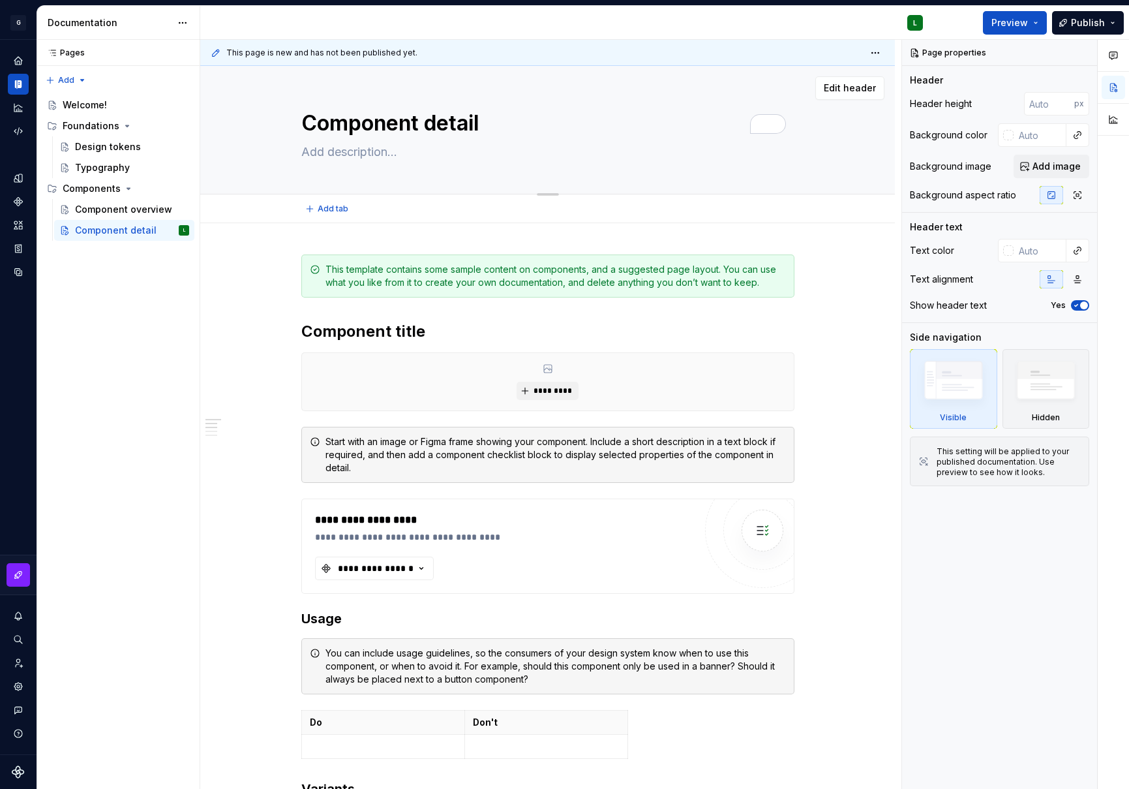
type textarea "*"
type textarea "Component detail t"
type textarea "*"
type textarea "Component detail te"
type textarea "*"
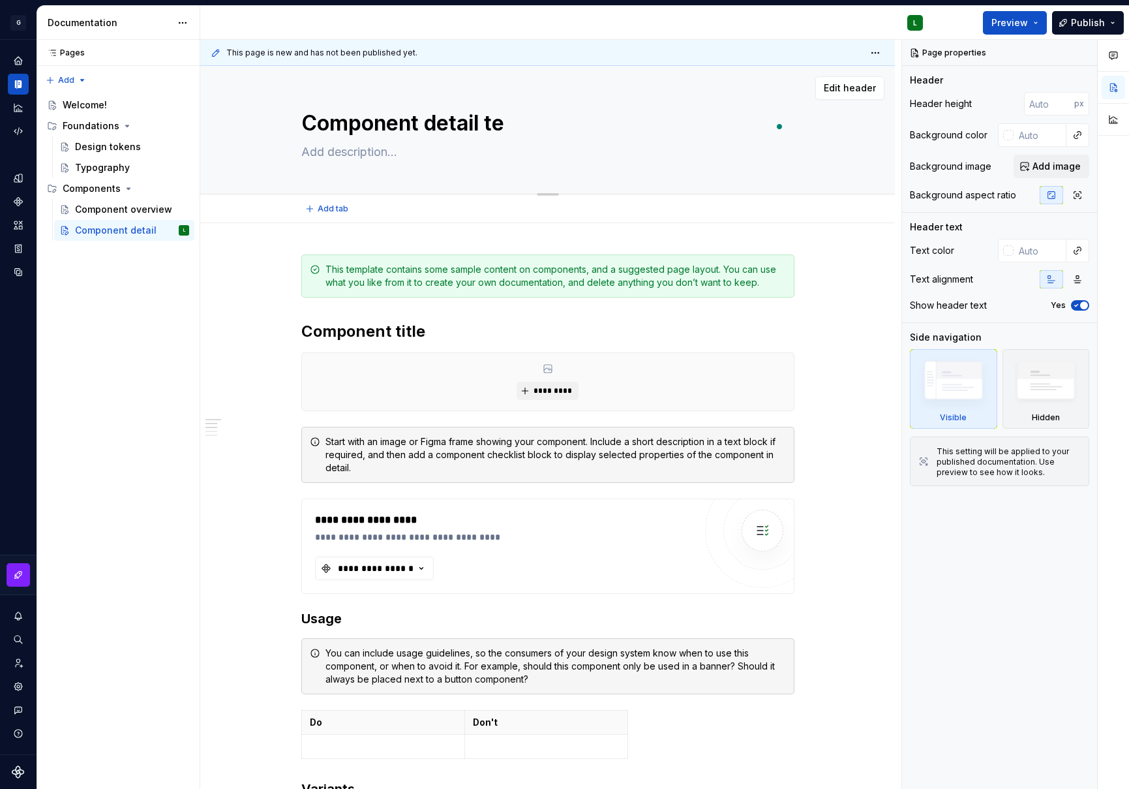
type textarea "Component detail tem"
type textarea "*"
type textarea "Component detail temp"
type textarea "*"
type textarea "Component detail templ"
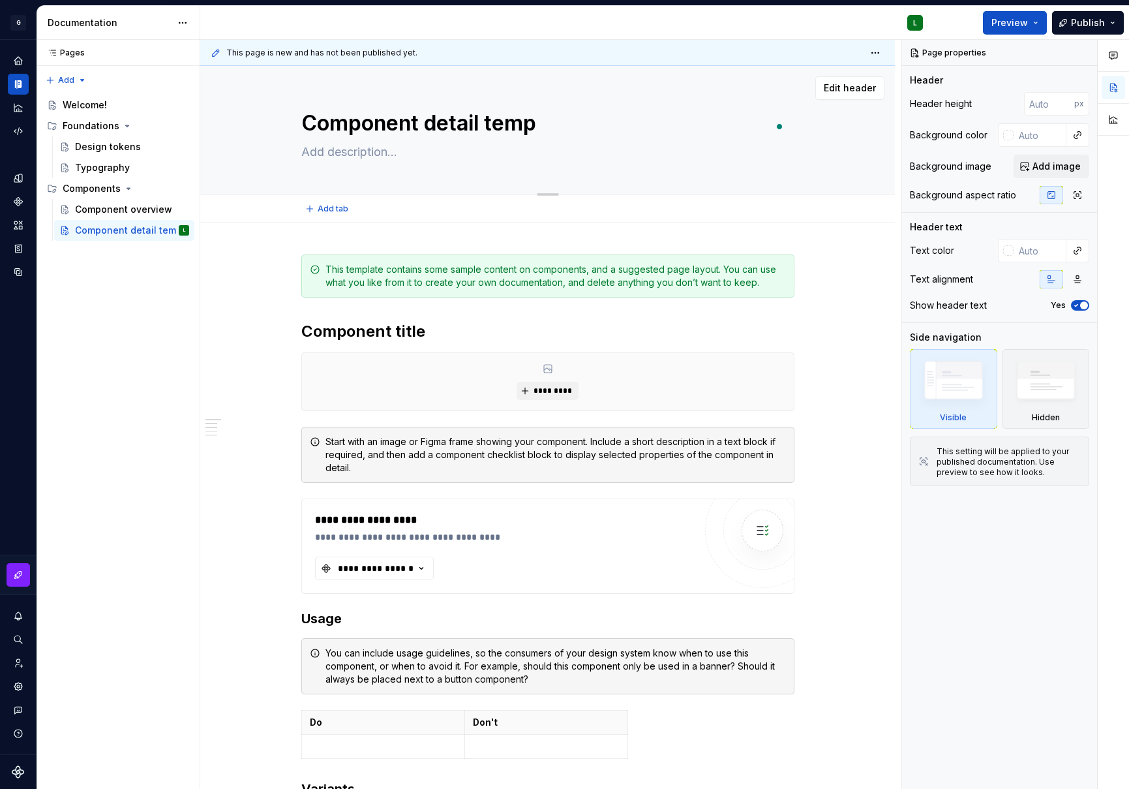
type textarea "*"
type textarea "Component detail templa"
type textarea "*"
type textarea "Component detail templat"
type textarea "*"
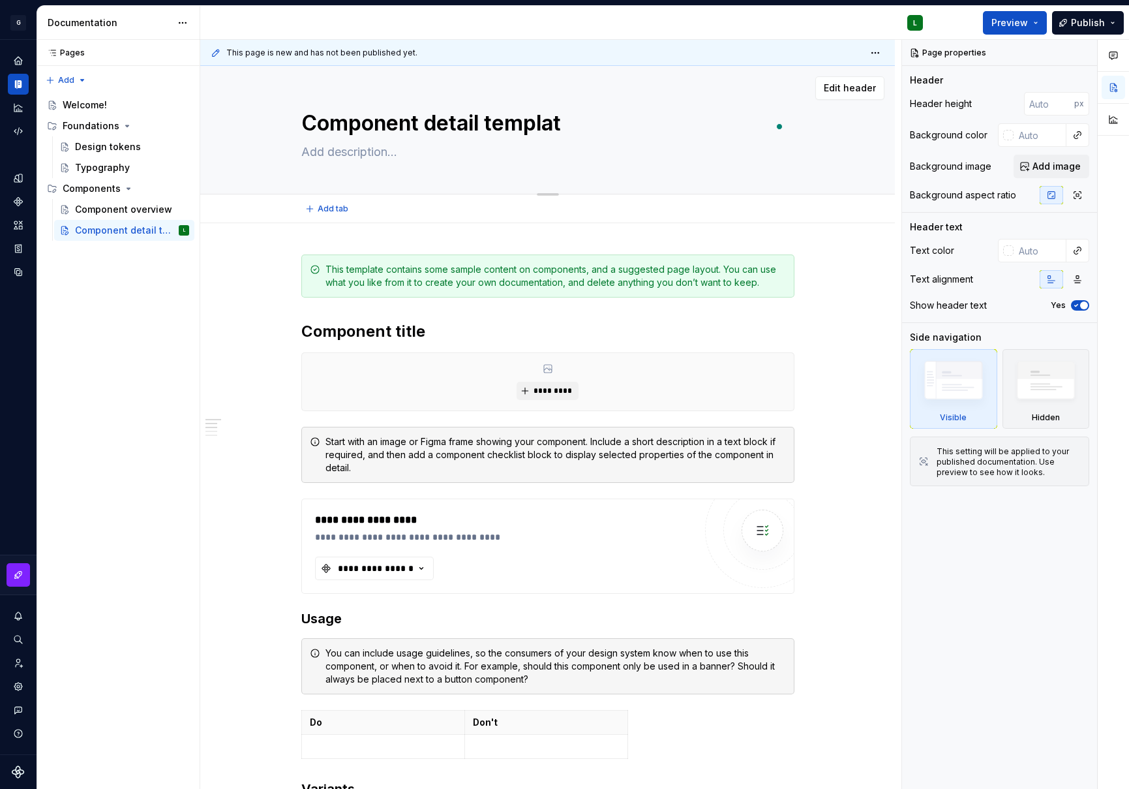
type textarea "Component detail template"
type textarea "*"
type textarea "Component detail template"
type textarea "*"
type textarea "Component detail template"
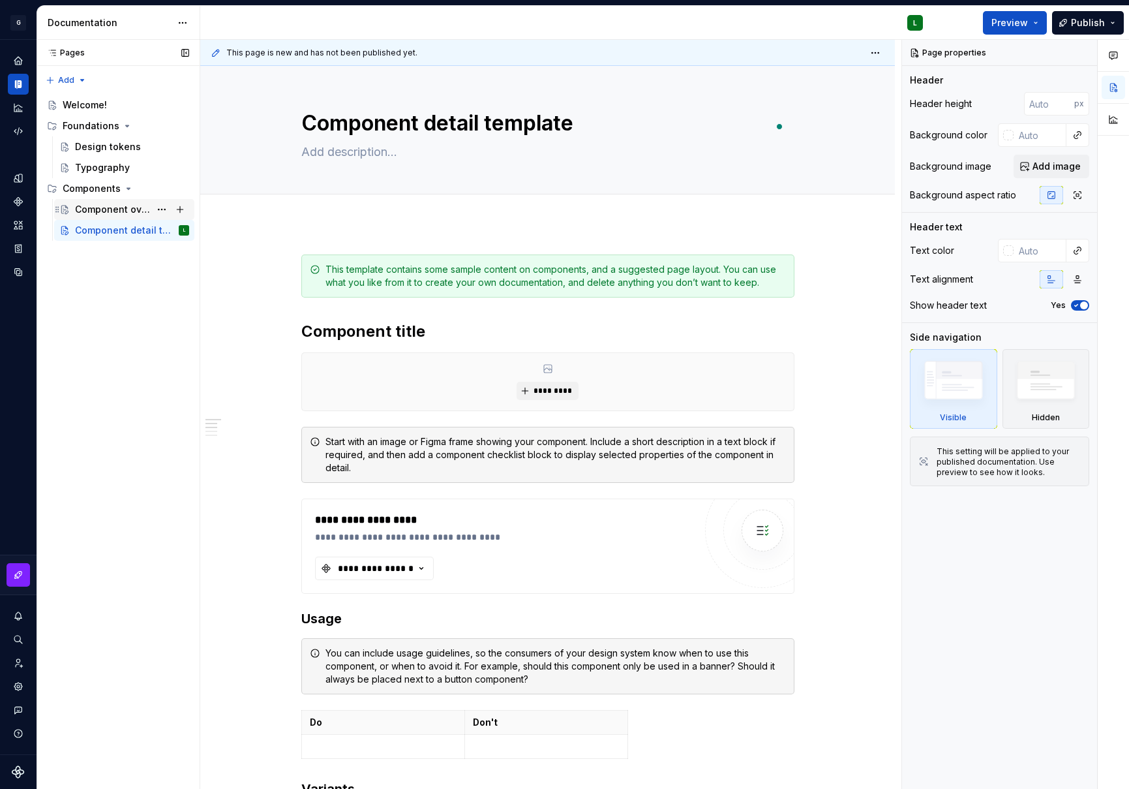
click at [102, 214] on div "Component overview" at bounding box center [112, 209] width 75 height 13
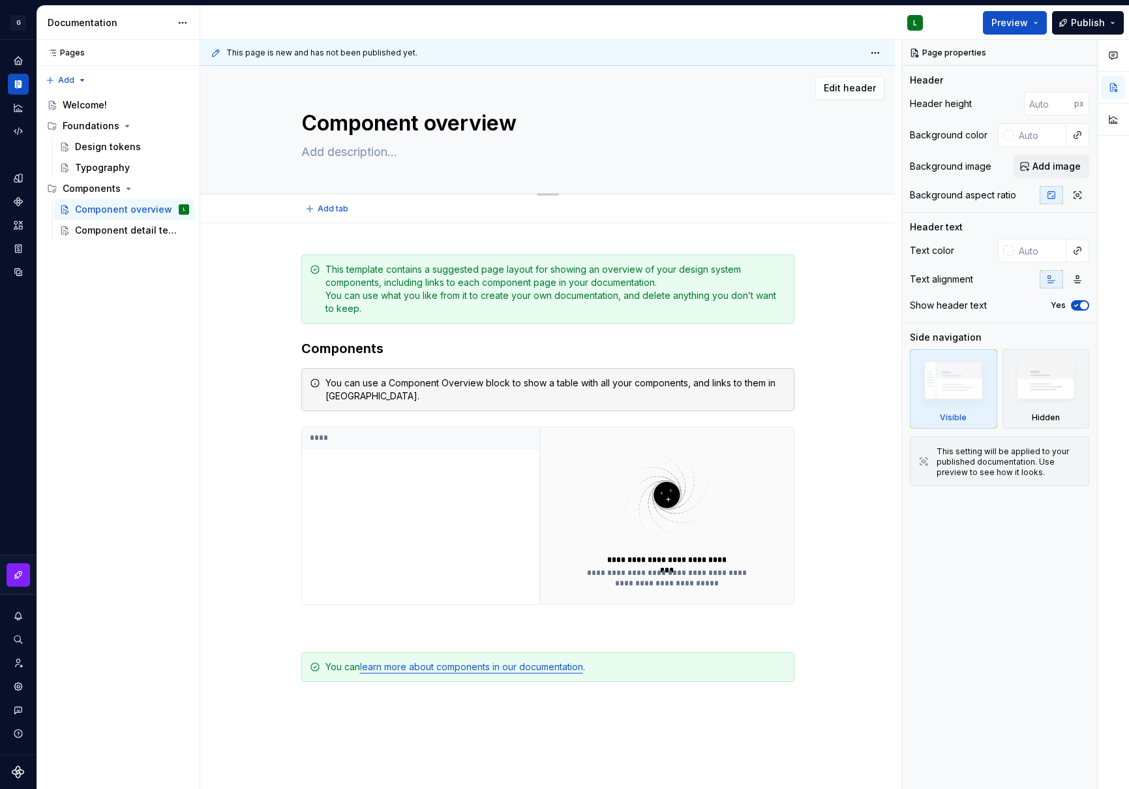
click at [517, 123] on textarea "Component overview" at bounding box center [545, 123] width 493 height 31
click at [133, 232] on div "Component detail template" at bounding box center [112, 230] width 75 height 13
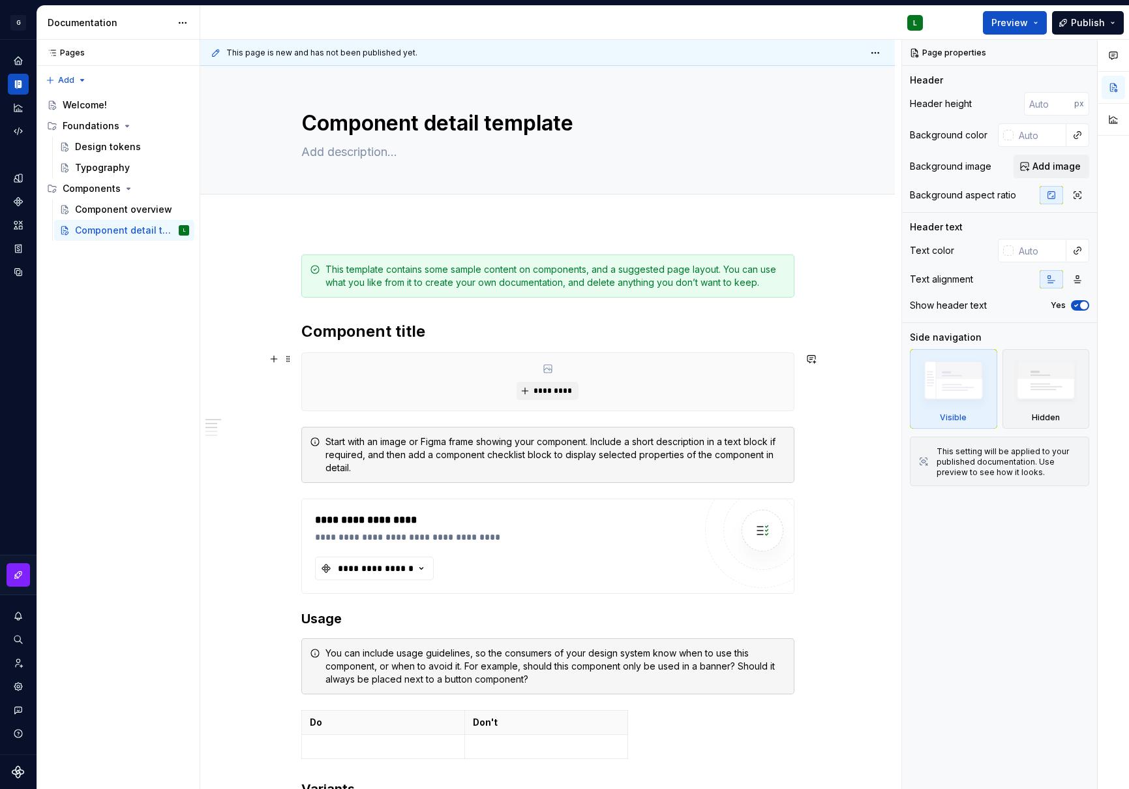
scroll to position [3, 0]
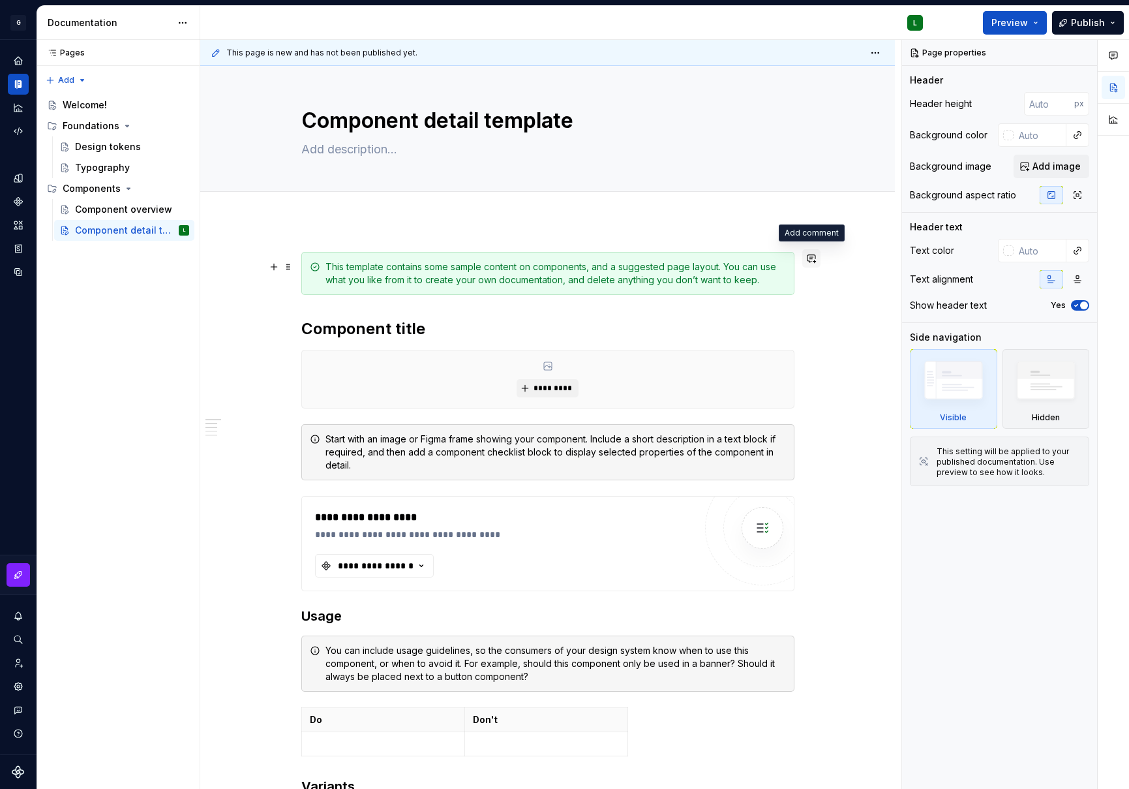
type textarea "*"
click at [810, 260] on button "button" at bounding box center [812, 258] width 18 height 18
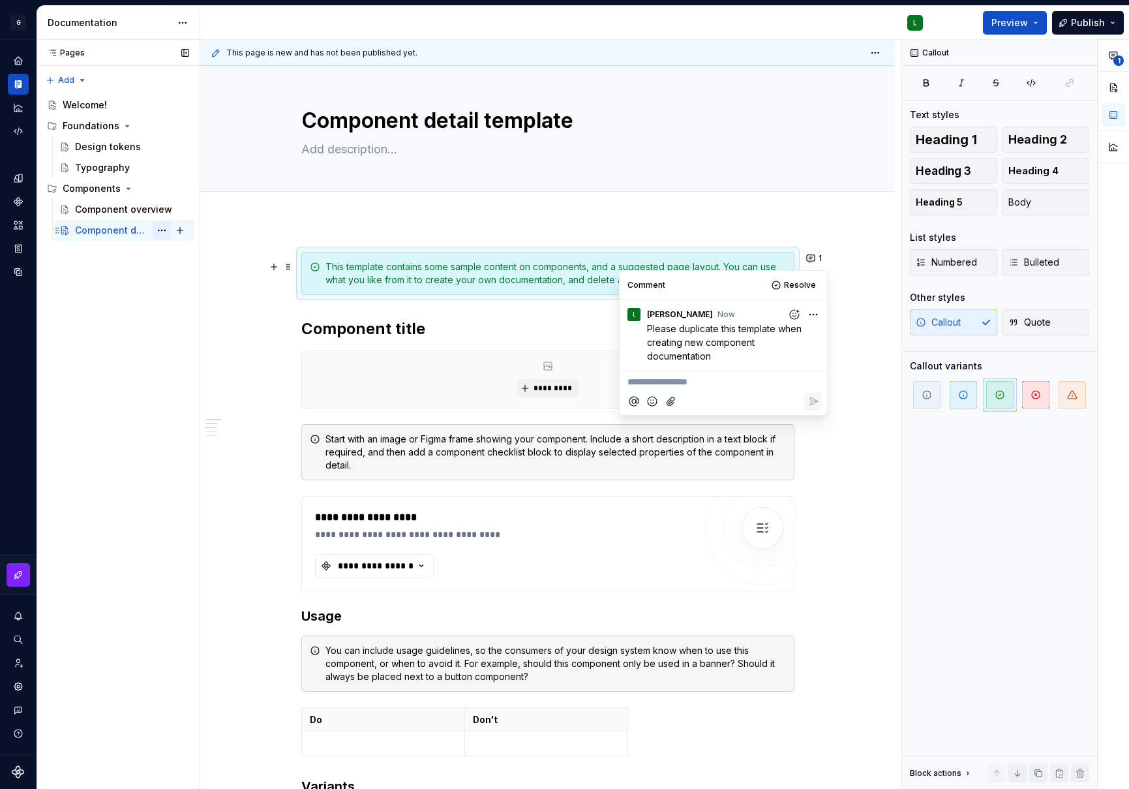
click at [163, 232] on button "Page tree" at bounding box center [162, 230] width 18 height 18
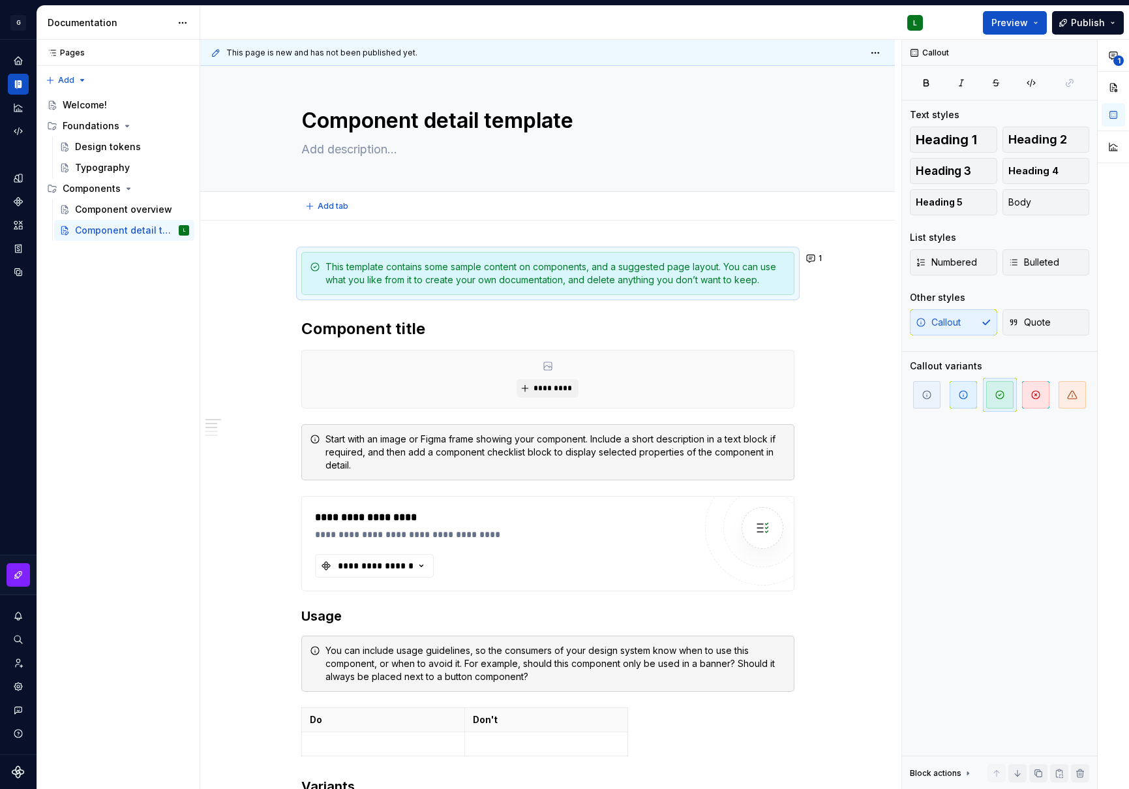
click at [329, 125] on html "G GlobalGiving Design System L Design system data Documentation L Preview Publi…" at bounding box center [564, 394] width 1129 height 789
click at [307, 117] on textarea "Component detail template" at bounding box center [545, 120] width 493 height 31
click at [576, 122] on textarea "Component detail template" at bounding box center [545, 120] width 493 height 31
click at [115, 284] on div "Pages Pages Add Accessibility guide for tree Page tree. Navigate the tree with …" at bounding box center [118, 415] width 163 height 750
click at [163, 231] on button "Page tree" at bounding box center [162, 230] width 18 height 18
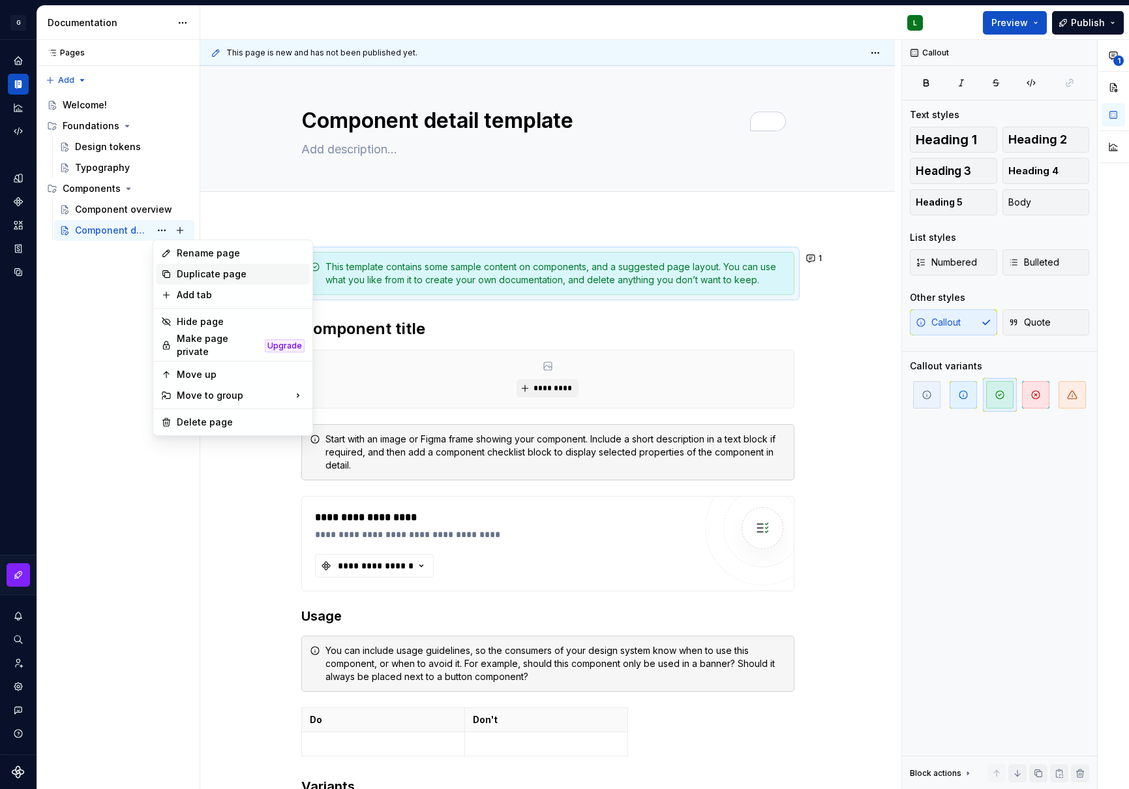
click at [207, 275] on div "Duplicate page" at bounding box center [241, 274] width 128 height 13
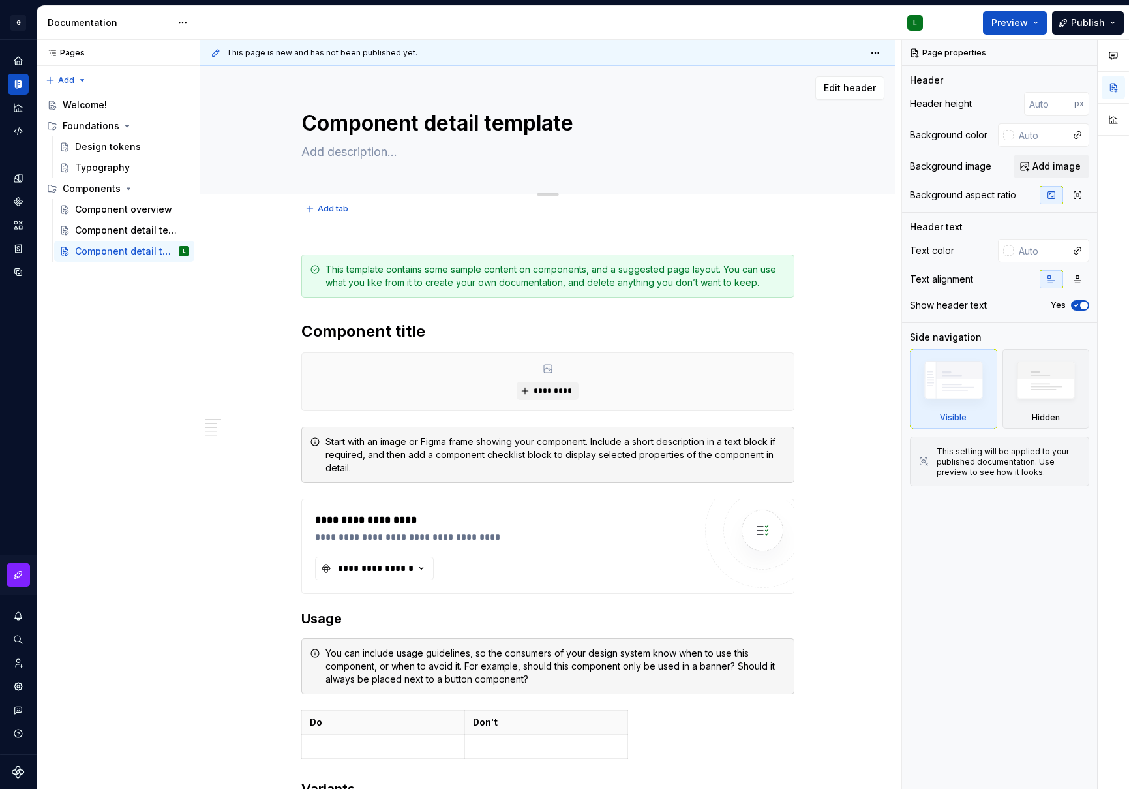
click at [427, 123] on textarea "Component detail template" at bounding box center [545, 123] width 493 height 31
type textarea "*"
